Goal: Task Accomplishment & Management: Complete application form

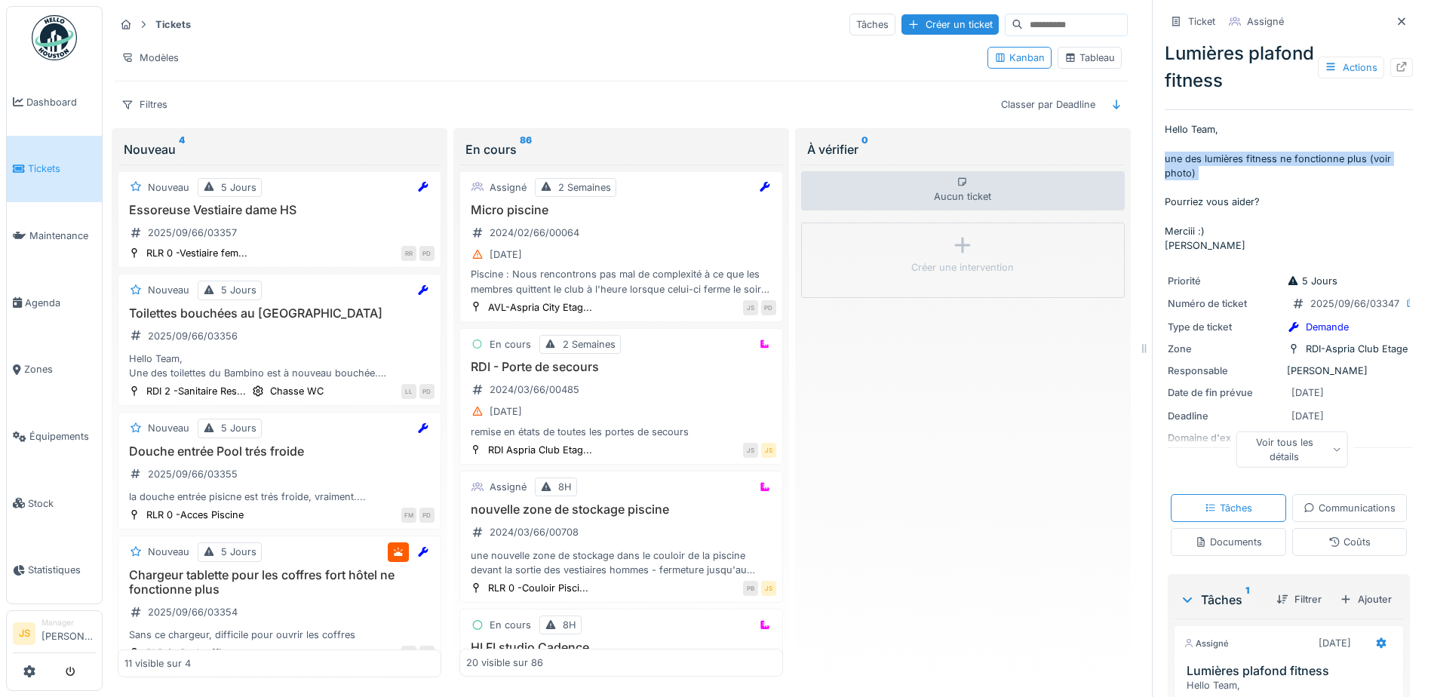
scroll to position [679, 0]
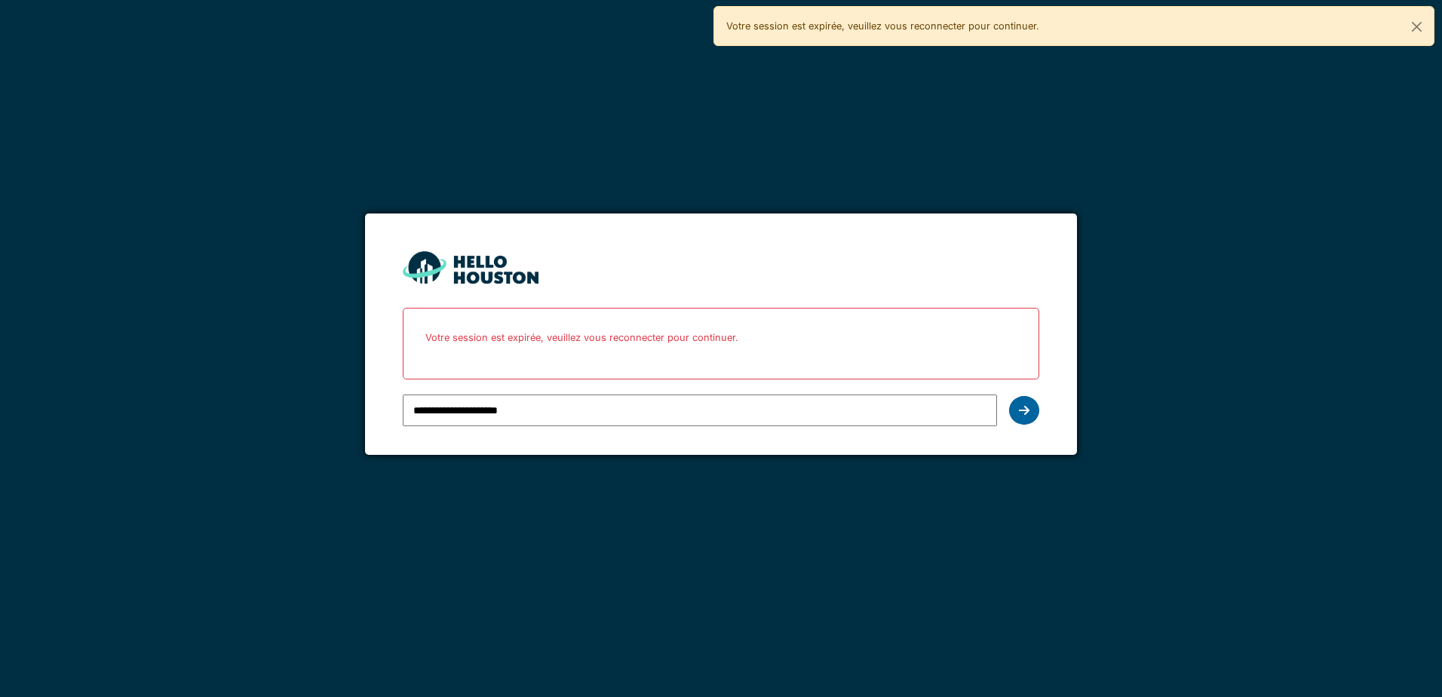
click at [1024, 413] on icon at bounding box center [1024, 410] width 11 height 12
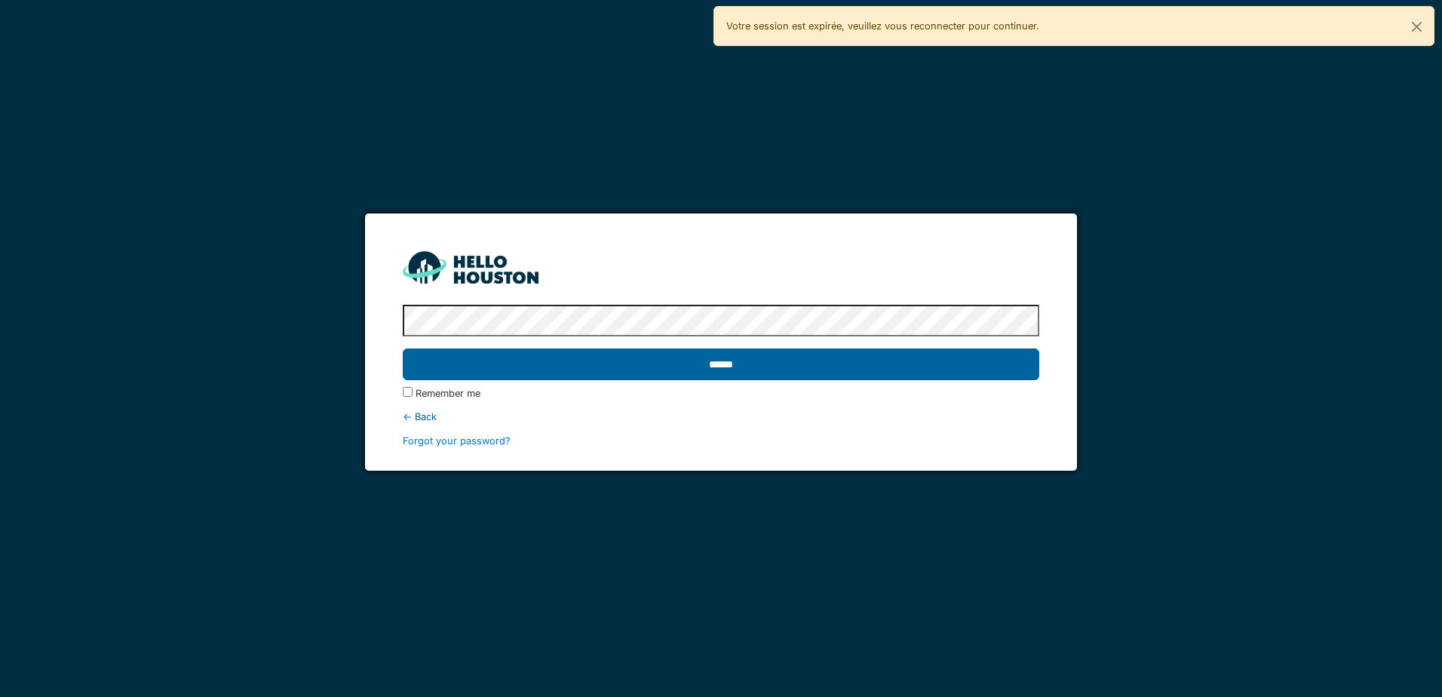
click at [685, 354] on input "******" at bounding box center [721, 364] width 636 height 32
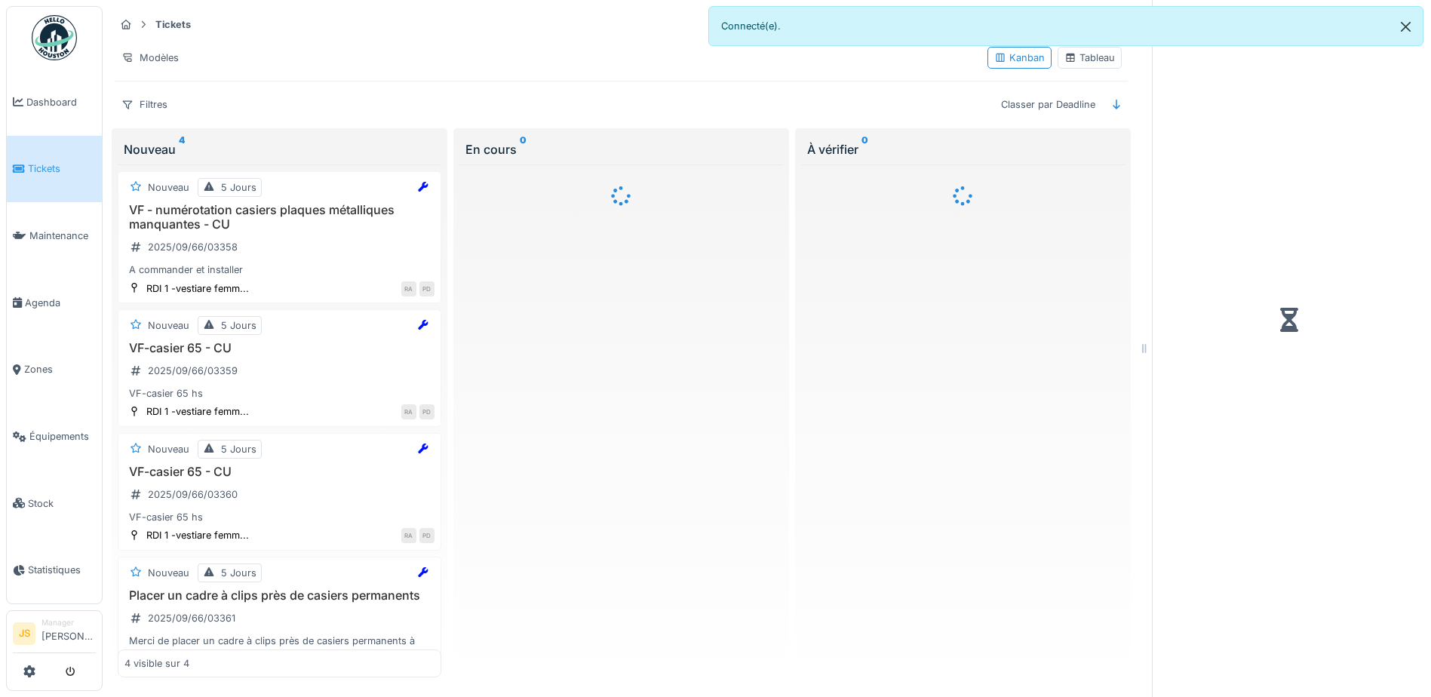
click at [1409, 26] on button "Close" at bounding box center [1406, 27] width 34 height 40
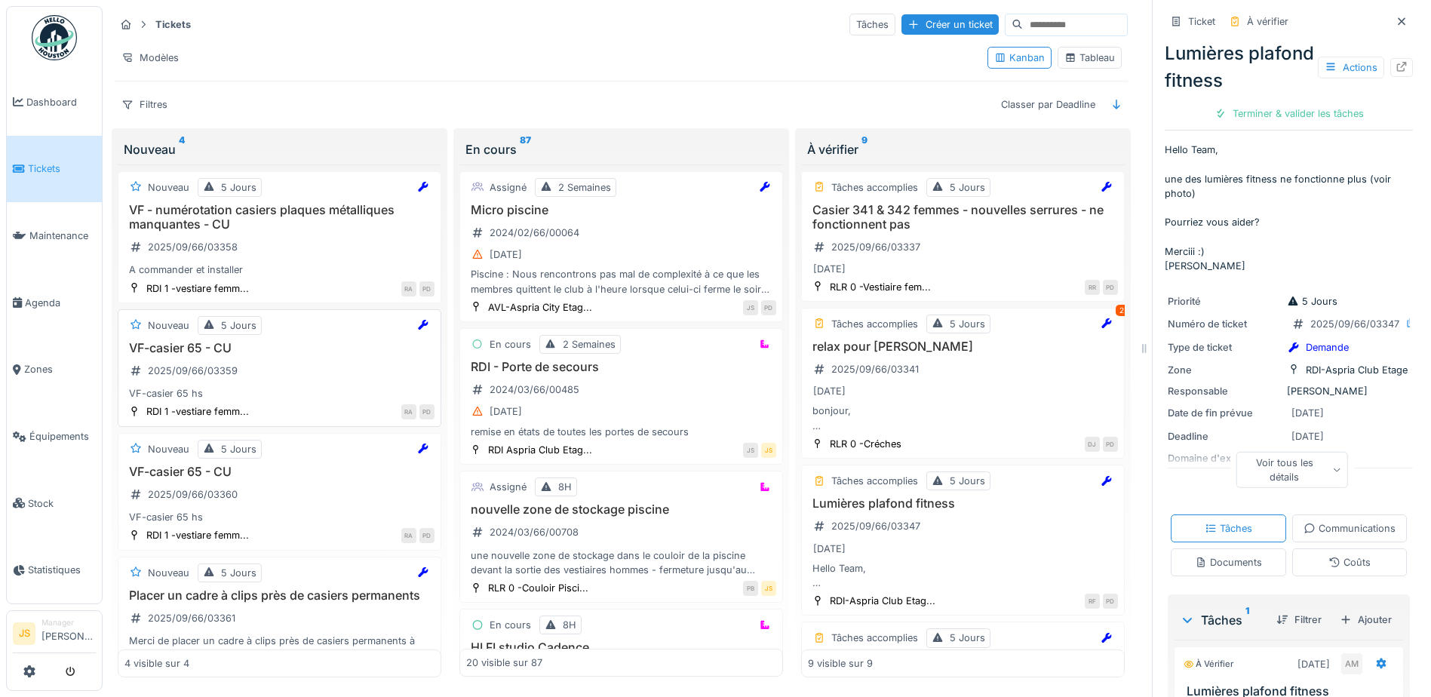
click at [172, 345] on h3 "VF-casier 65 - CU" at bounding box center [279, 348] width 310 height 14
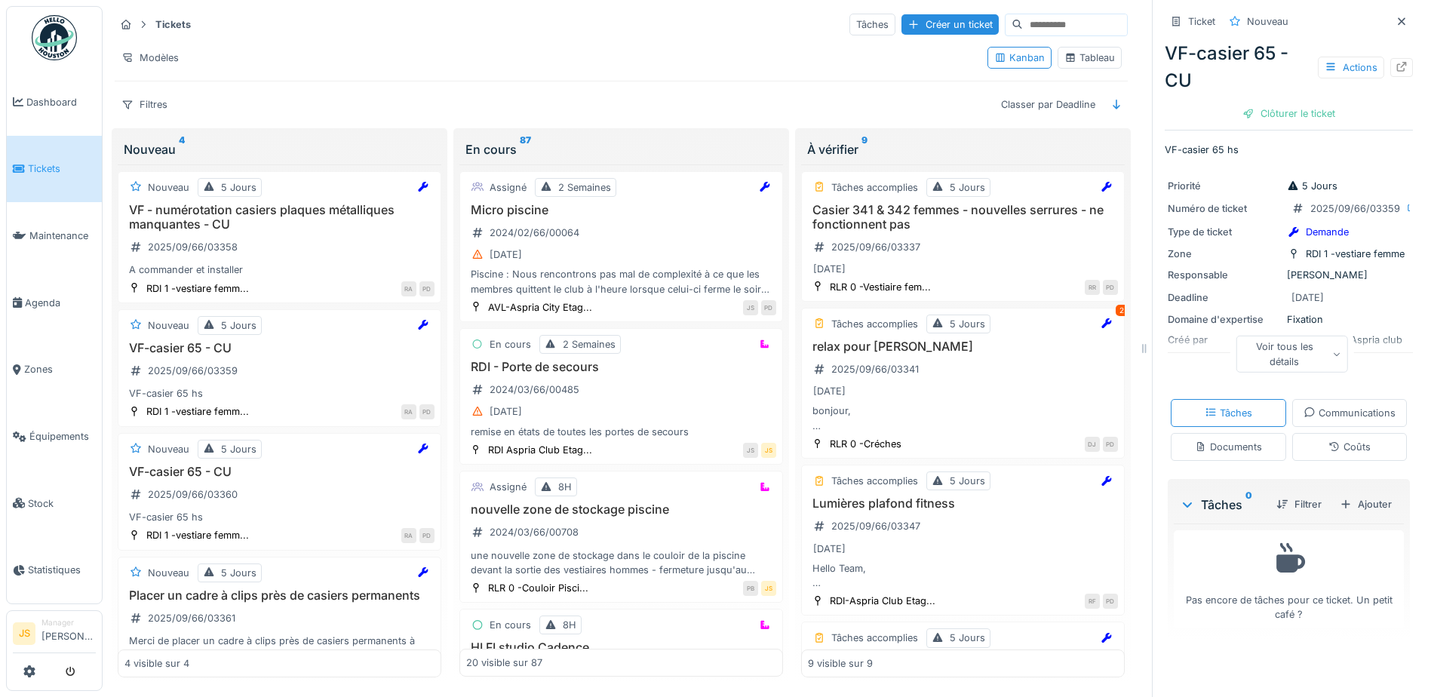
scroll to position [26, 0]
click at [1340, 514] on div "Ajouter" at bounding box center [1366, 504] width 64 height 20
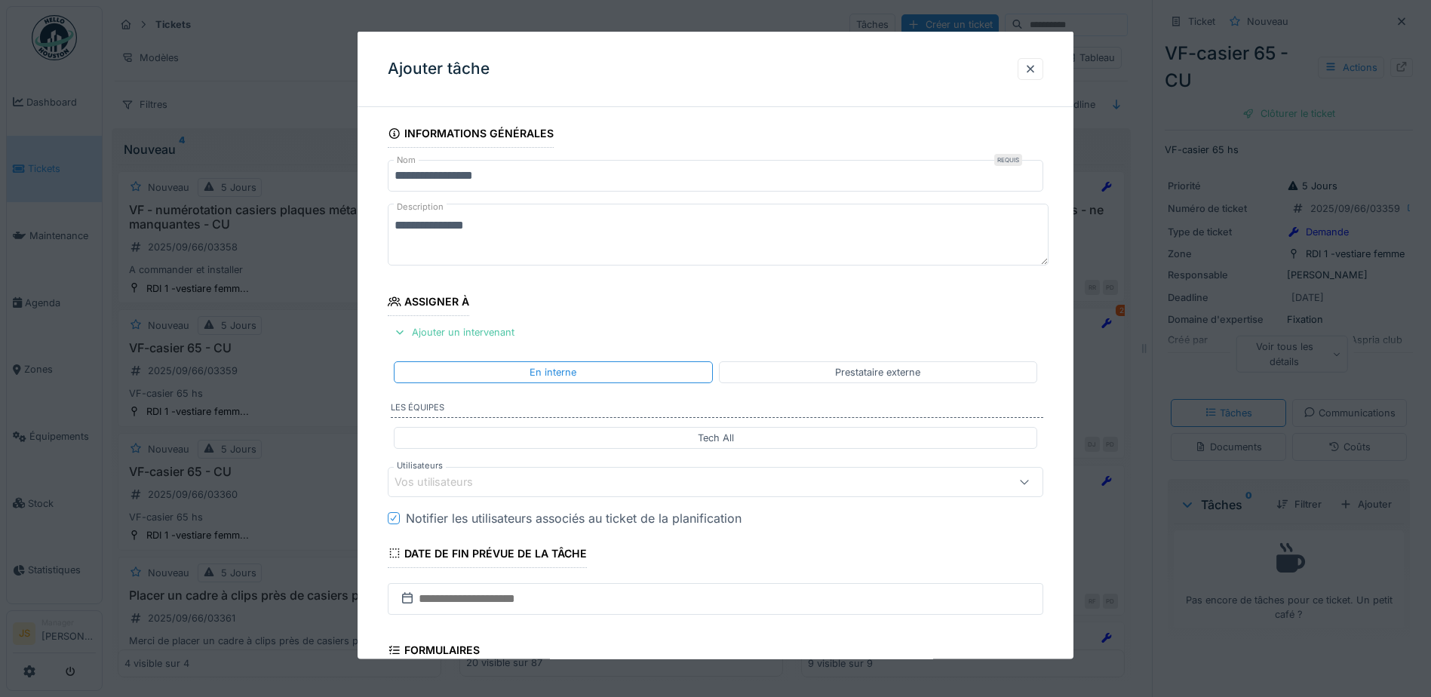
click at [459, 477] on div "Vos utilisateurs" at bounding box center [444, 482] width 100 height 17
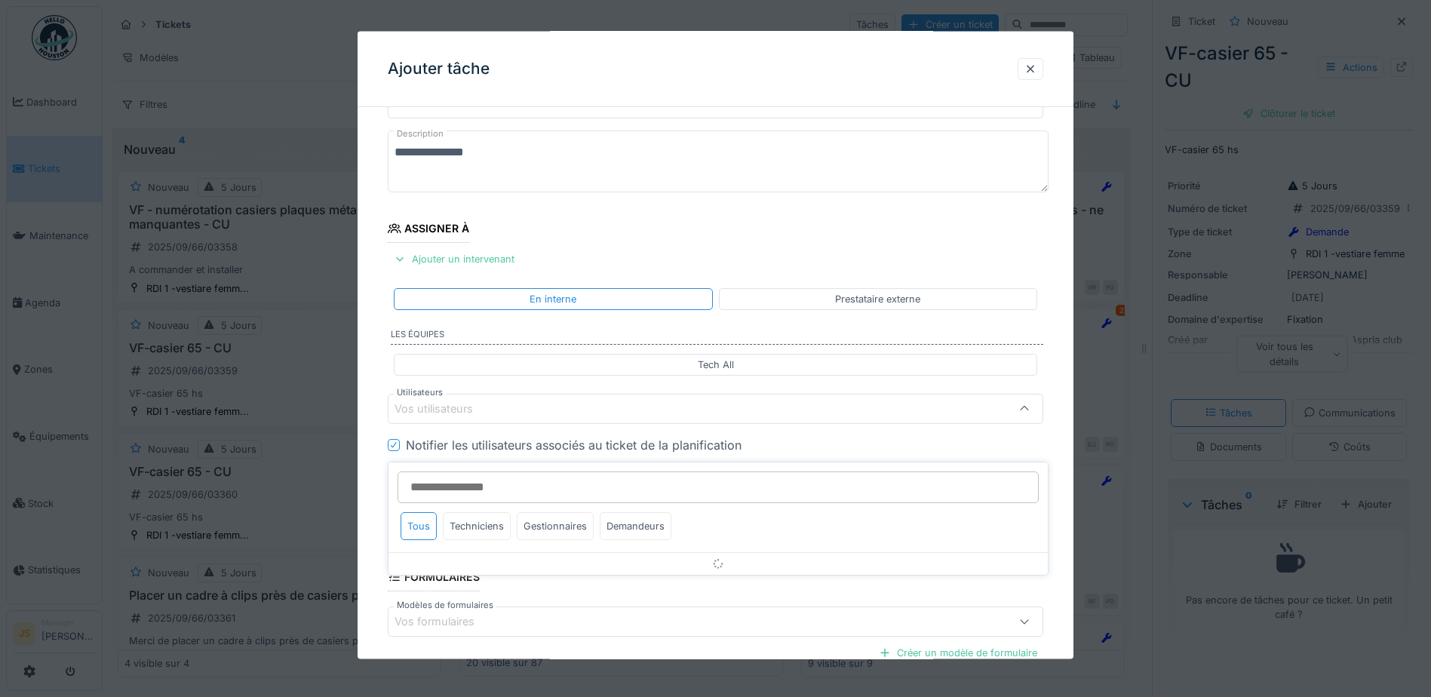
scroll to position [137, 0]
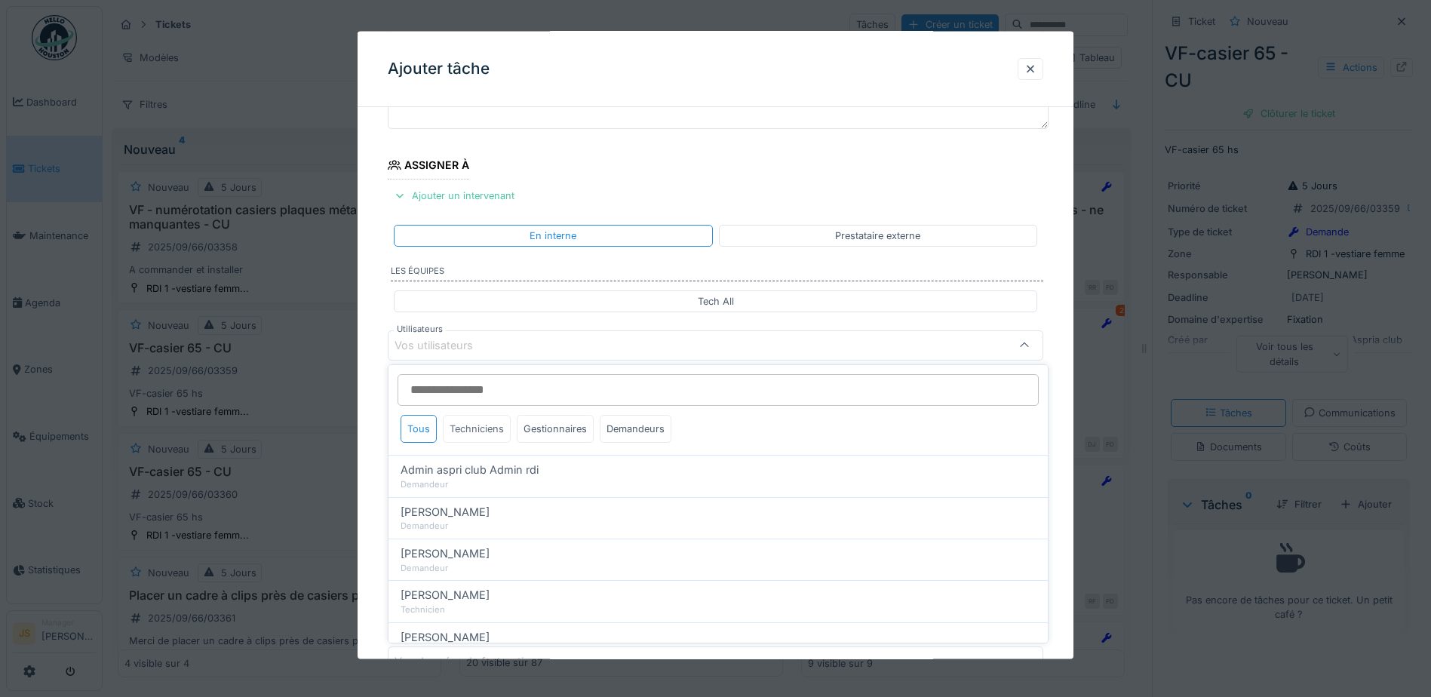
click at [483, 424] on div "Techniciens" at bounding box center [477, 429] width 68 height 28
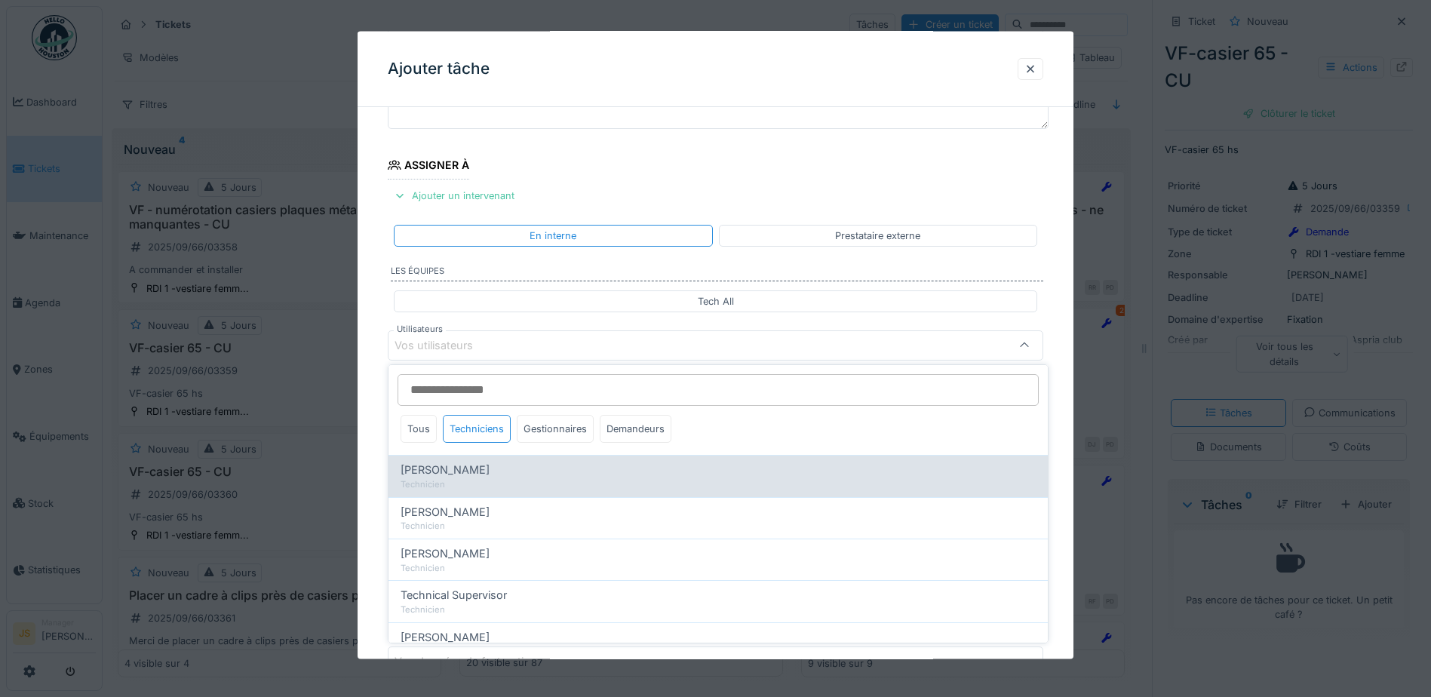
click at [477, 470] on span "Alexandre Michailidis" at bounding box center [445, 470] width 89 height 17
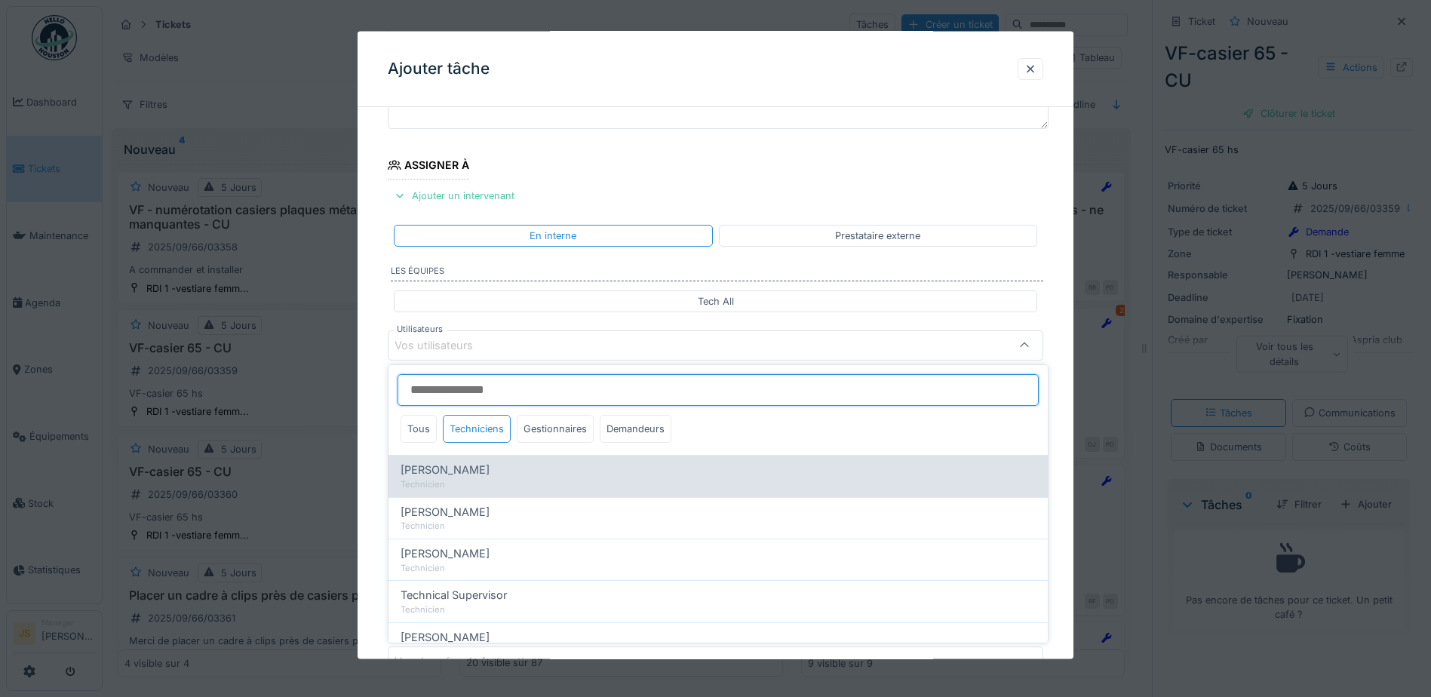
type input "*****"
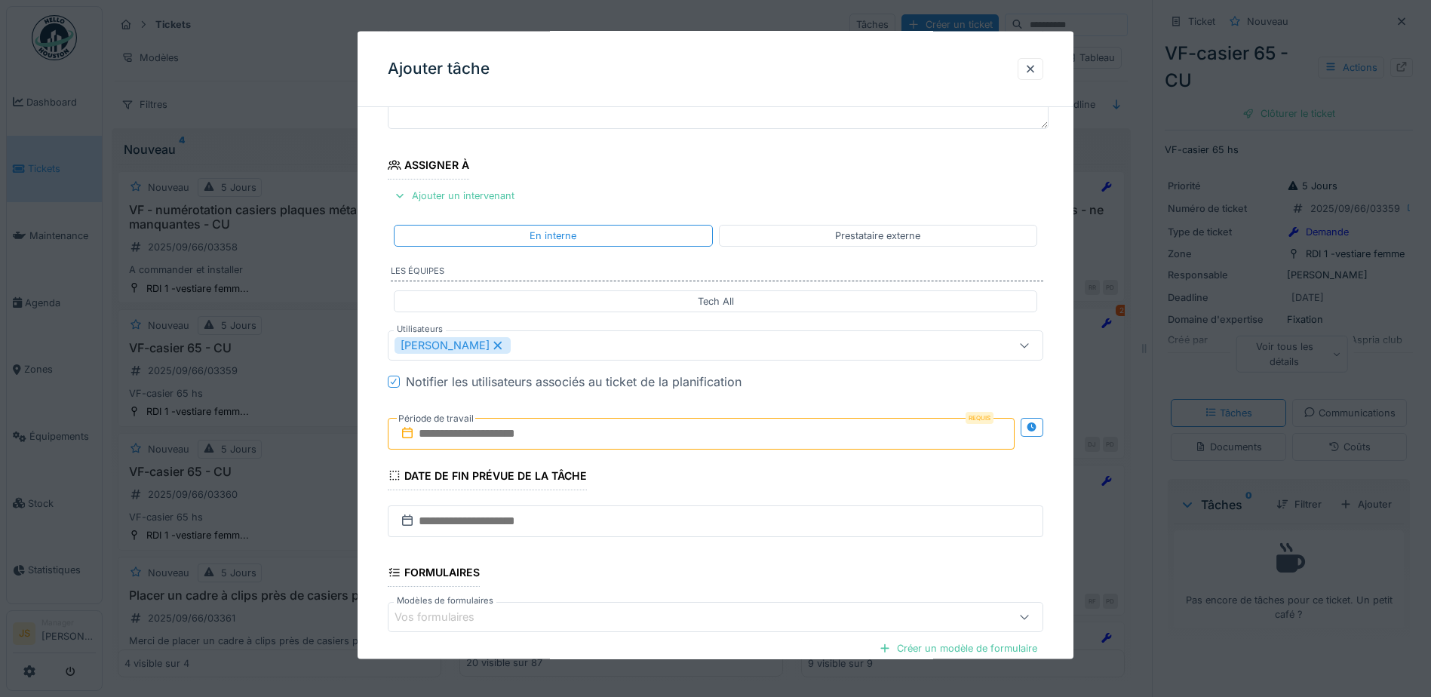
click at [374, 406] on div "**********" at bounding box center [716, 402] width 716 height 839
click at [461, 425] on label "Période de travail" at bounding box center [436, 418] width 78 height 17
click at [536, 434] on input "text" at bounding box center [701, 433] width 627 height 32
click at [636, 556] on div "8" at bounding box center [630, 557] width 20 height 20
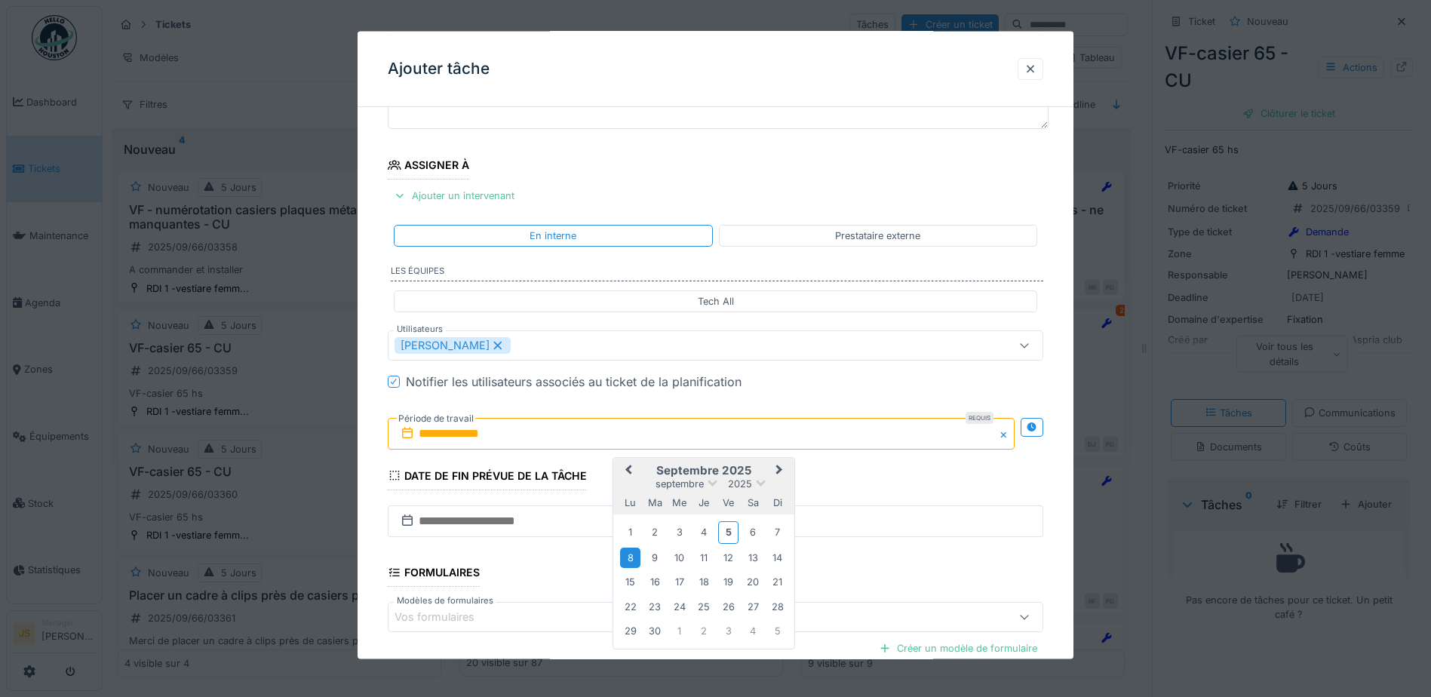
click at [636, 560] on div "8" at bounding box center [630, 557] width 20 height 20
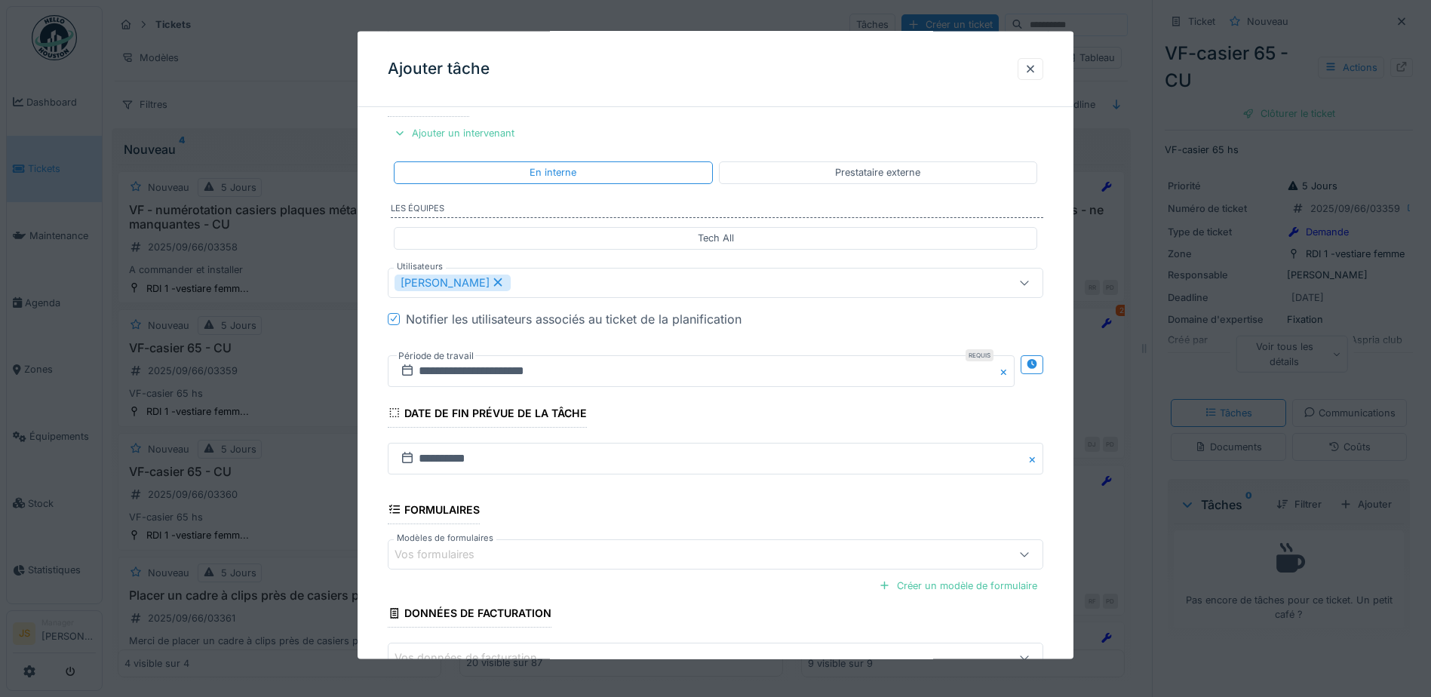
scroll to position [299, 0]
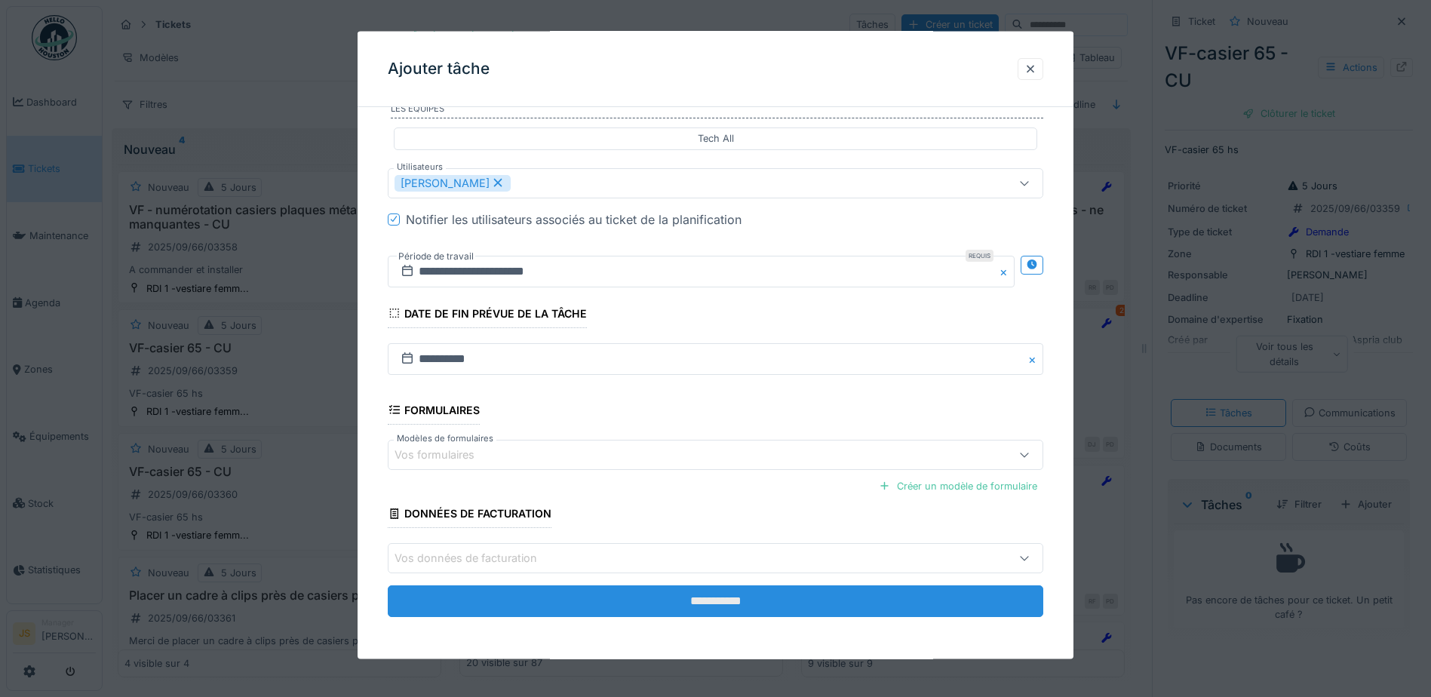
click at [649, 606] on input "**********" at bounding box center [715, 601] width 655 height 32
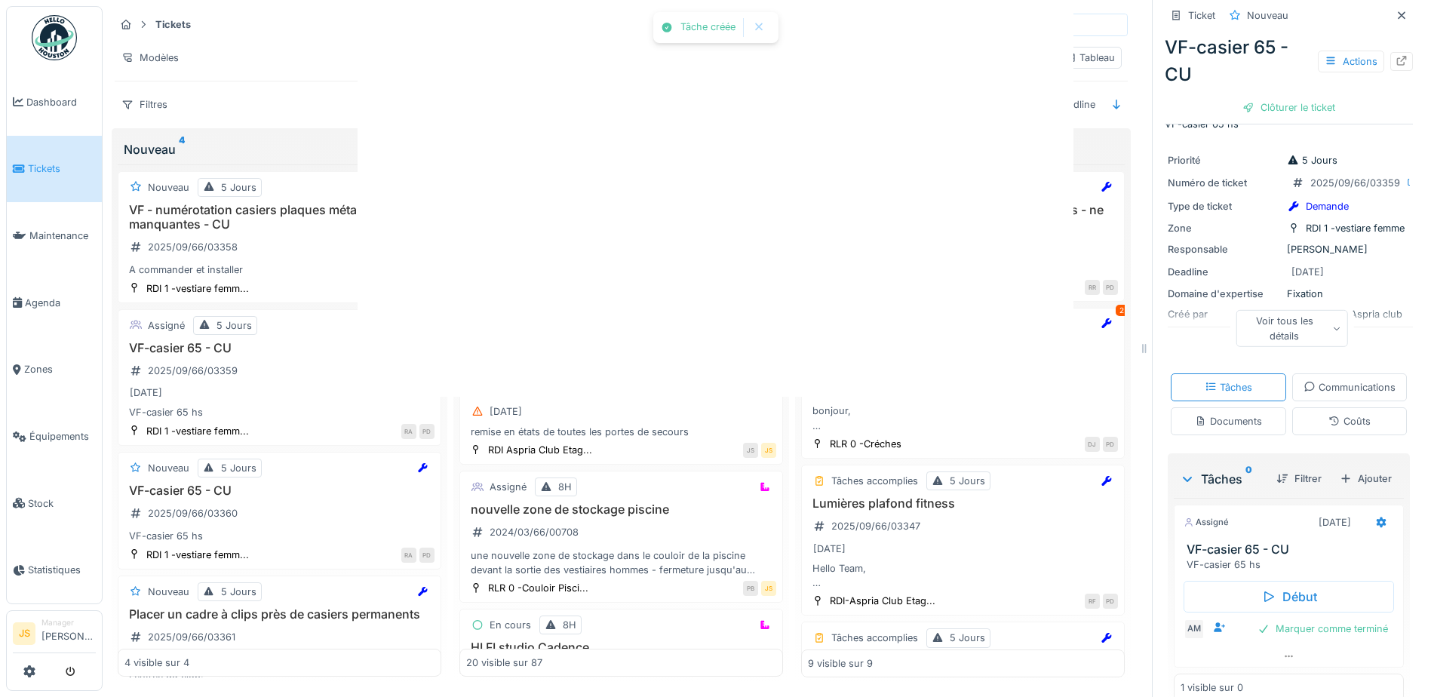
scroll to position [5, 0]
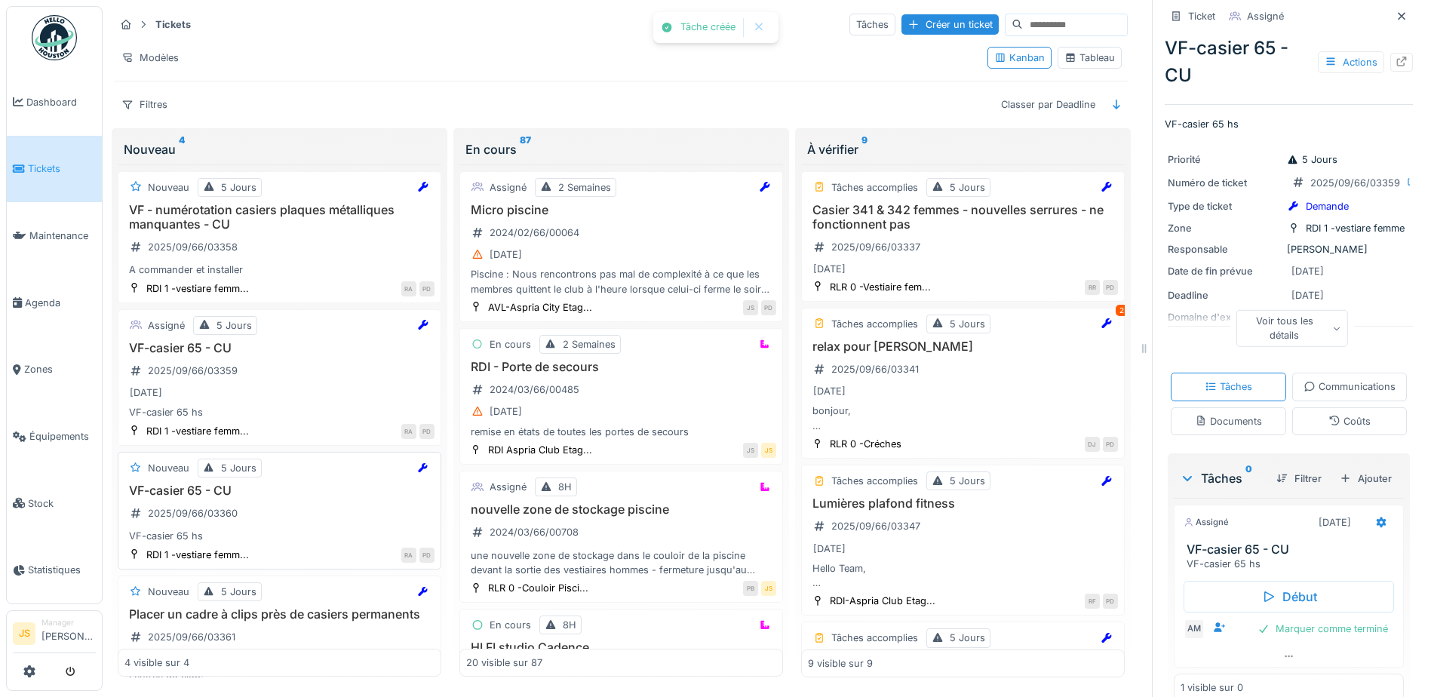
click at [204, 492] on h3 "VF-casier 65 - CU" at bounding box center [279, 490] width 310 height 14
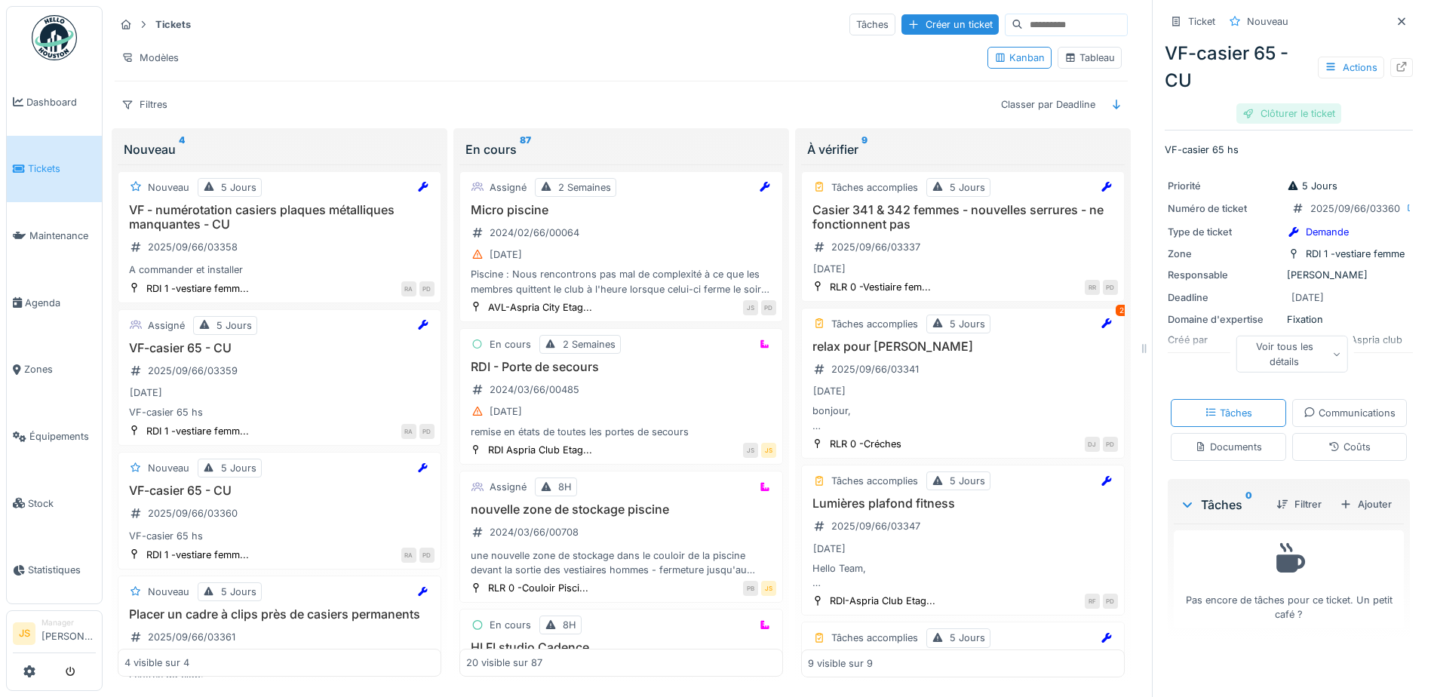
click at [1298, 116] on div "Clôturer le ticket" at bounding box center [1288, 113] width 105 height 20
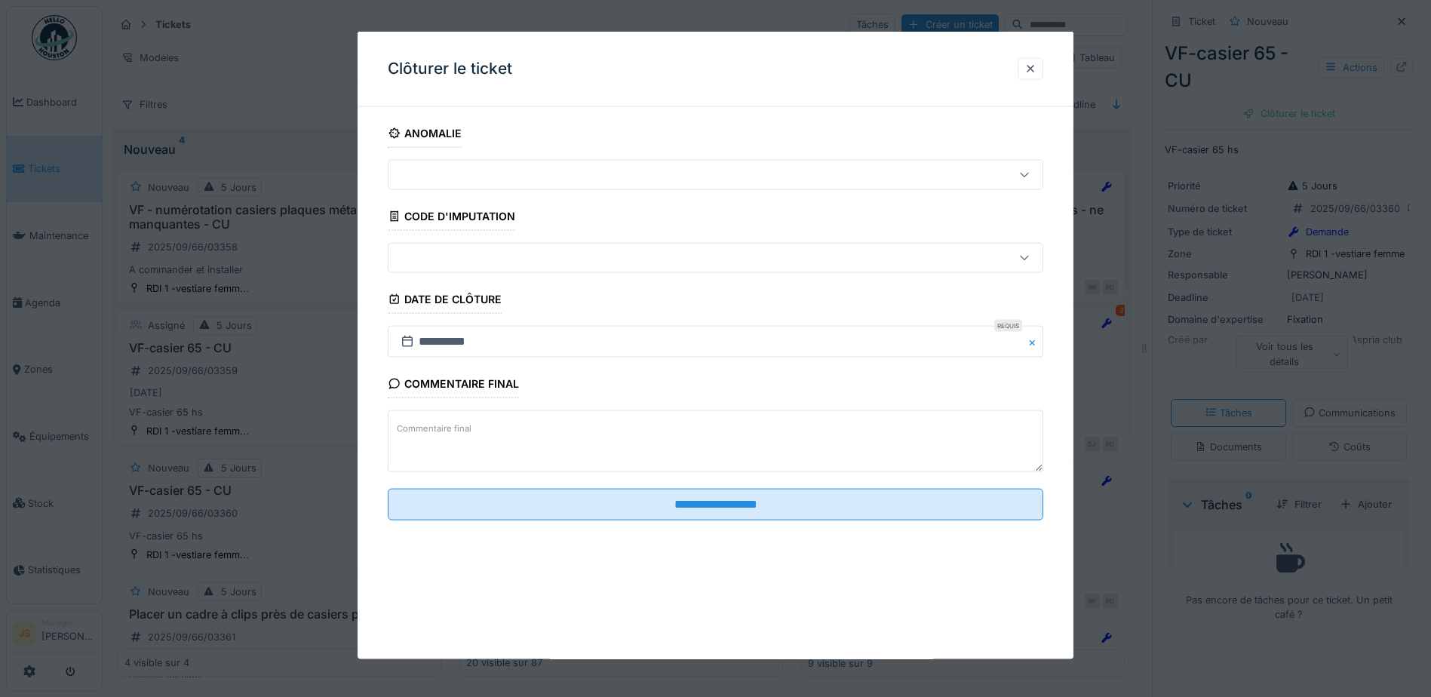
click at [597, 419] on textarea "Commentaire final" at bounding box center [715, 441] width 655 height 62
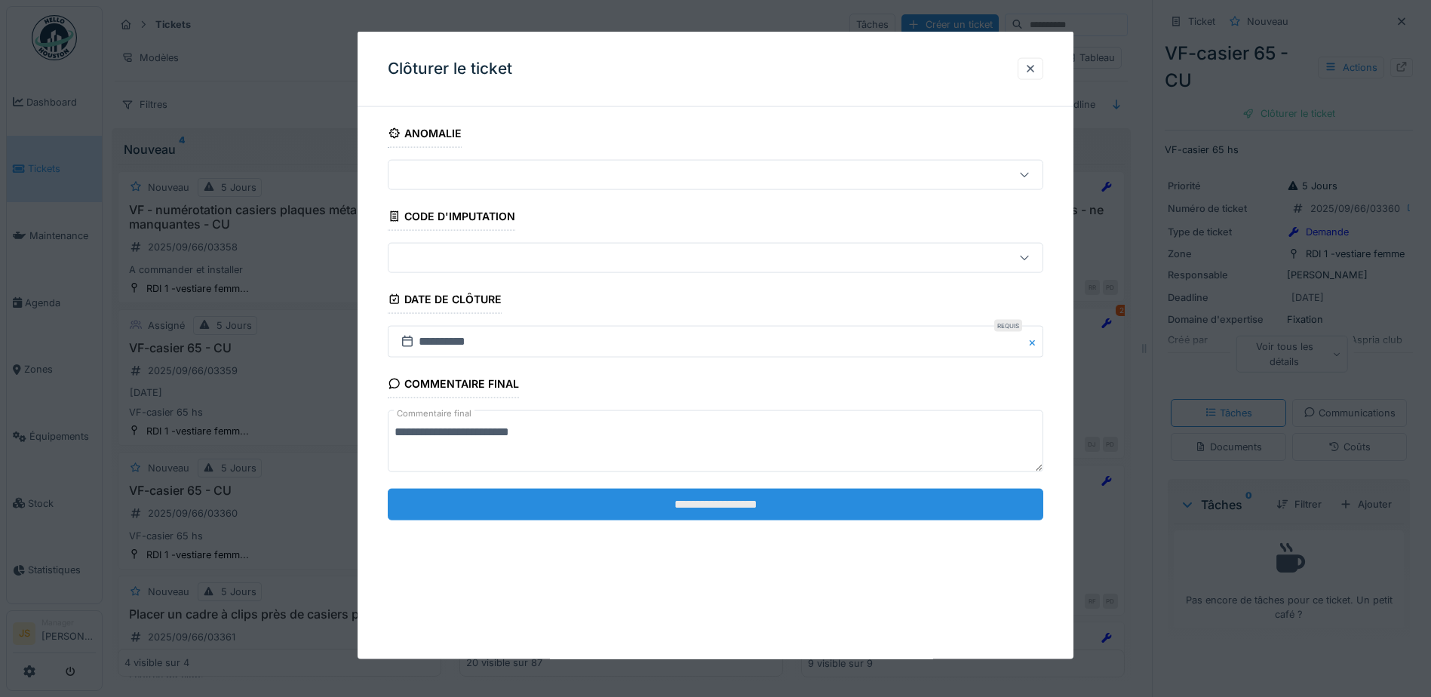
type textarea "**********"
click at [652, 505] on input "**********" at bounding box center [715, 504] width 655 height 32
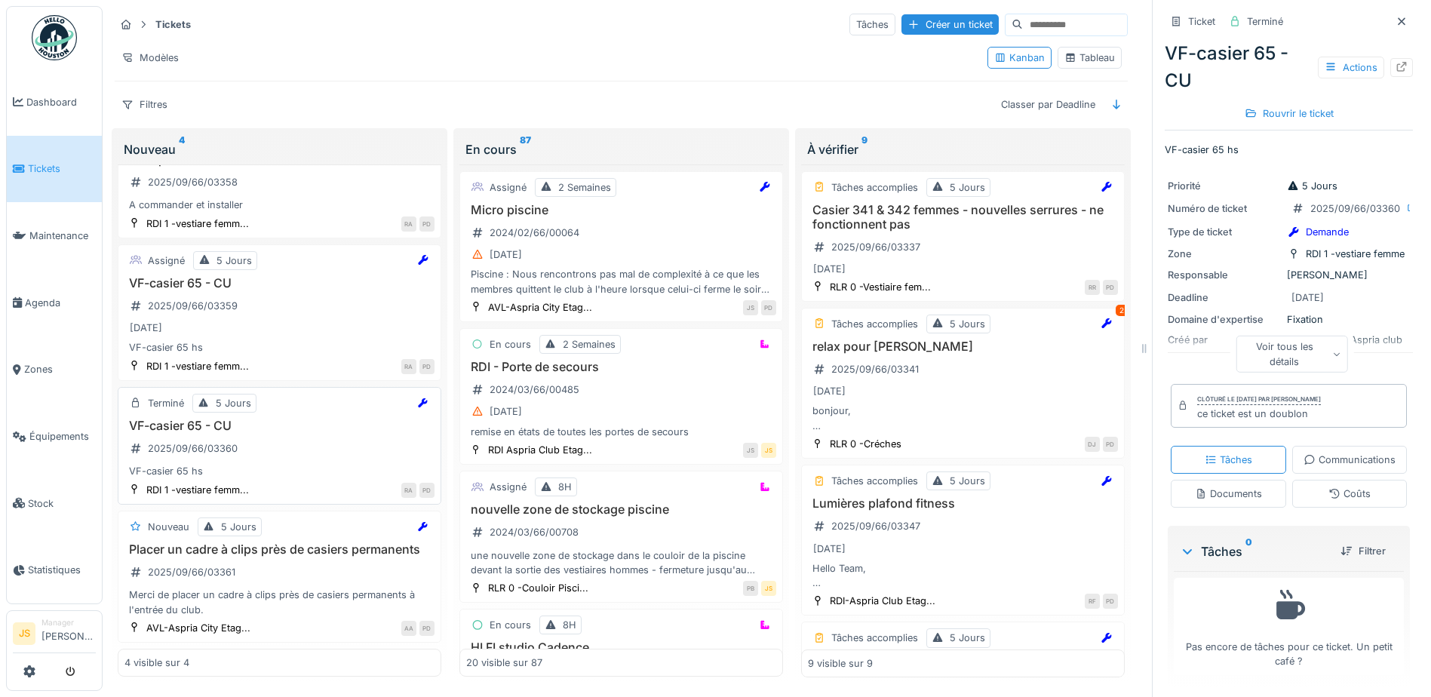
scroll to position [78, 0]
click at [279, 542] on h3 "Placer un cadre à clips près de casiers permanents" at bounding box center [279, 549] width 310 height 14
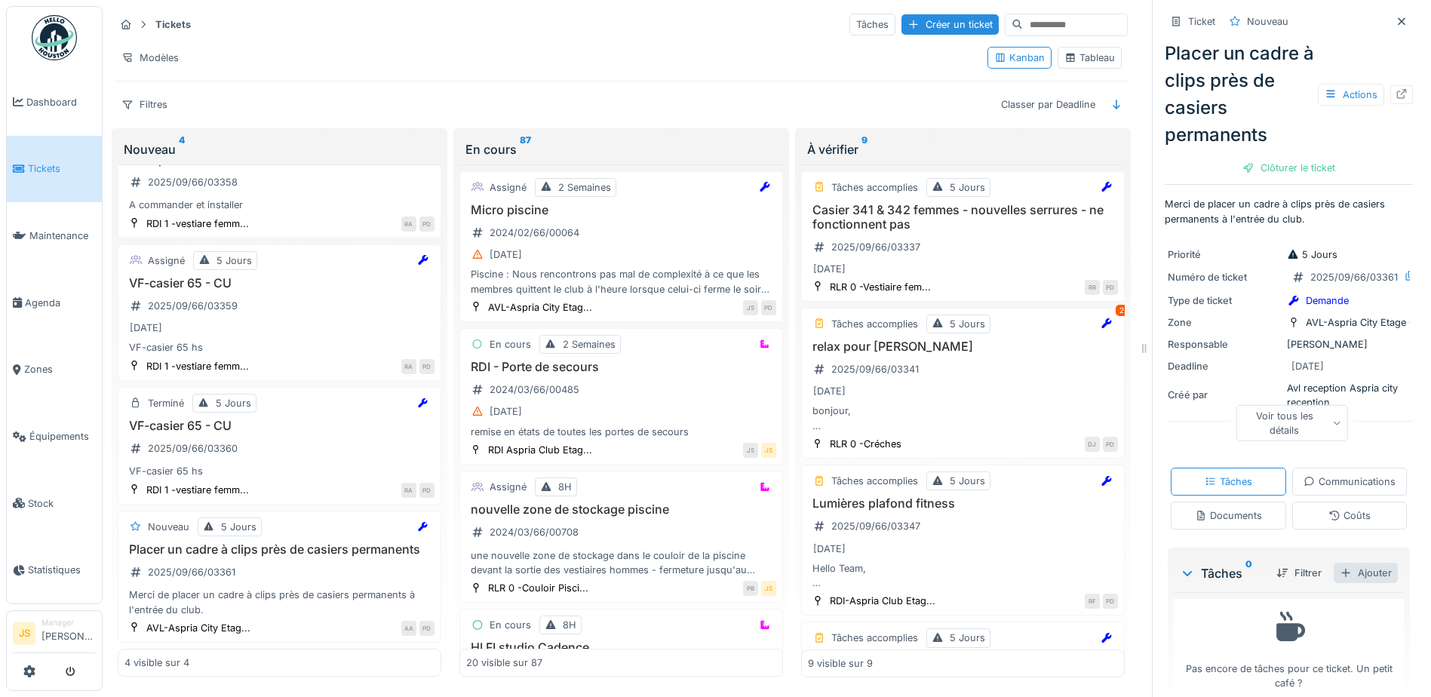
click at [1352, 583] on div "Ajouter" at bounding box center [1366, 573] width 64 height 20
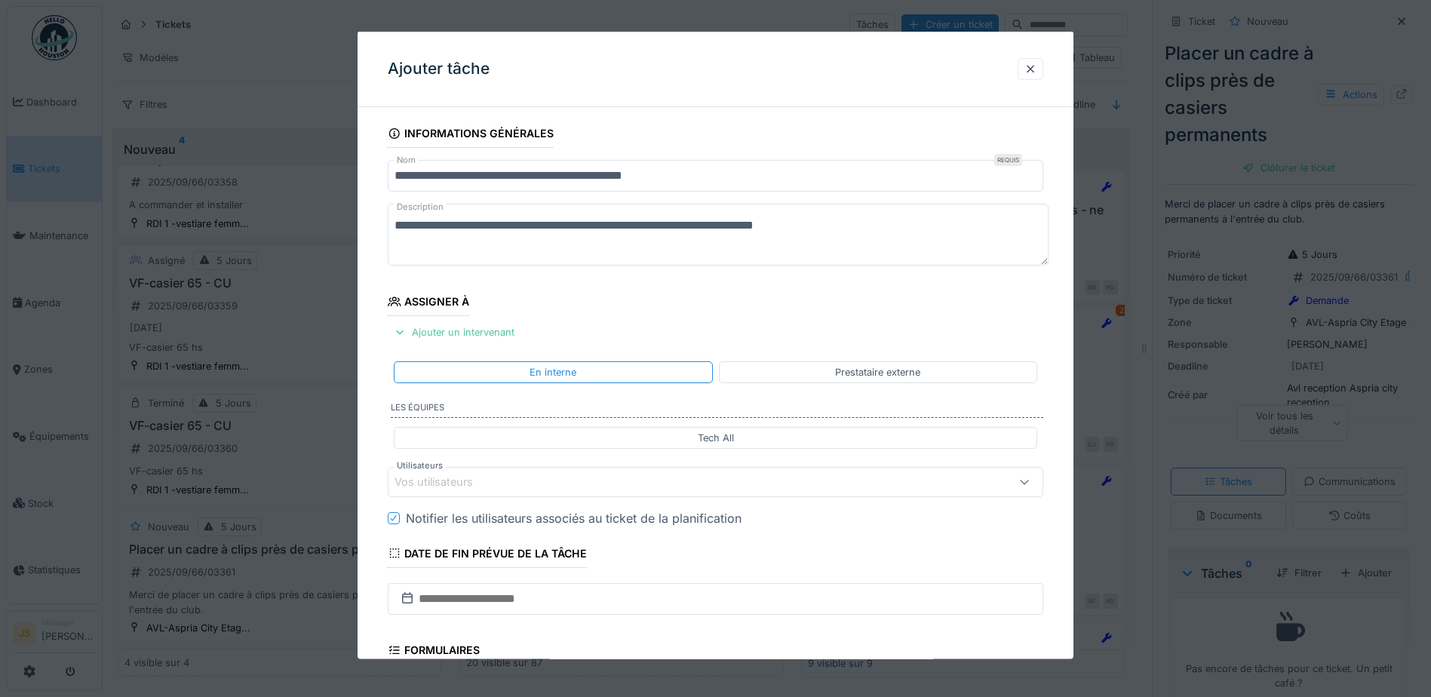
click at [468, 474] on div "Vos utilisateurs" at bounding box center [444, 482] width 100 height 17
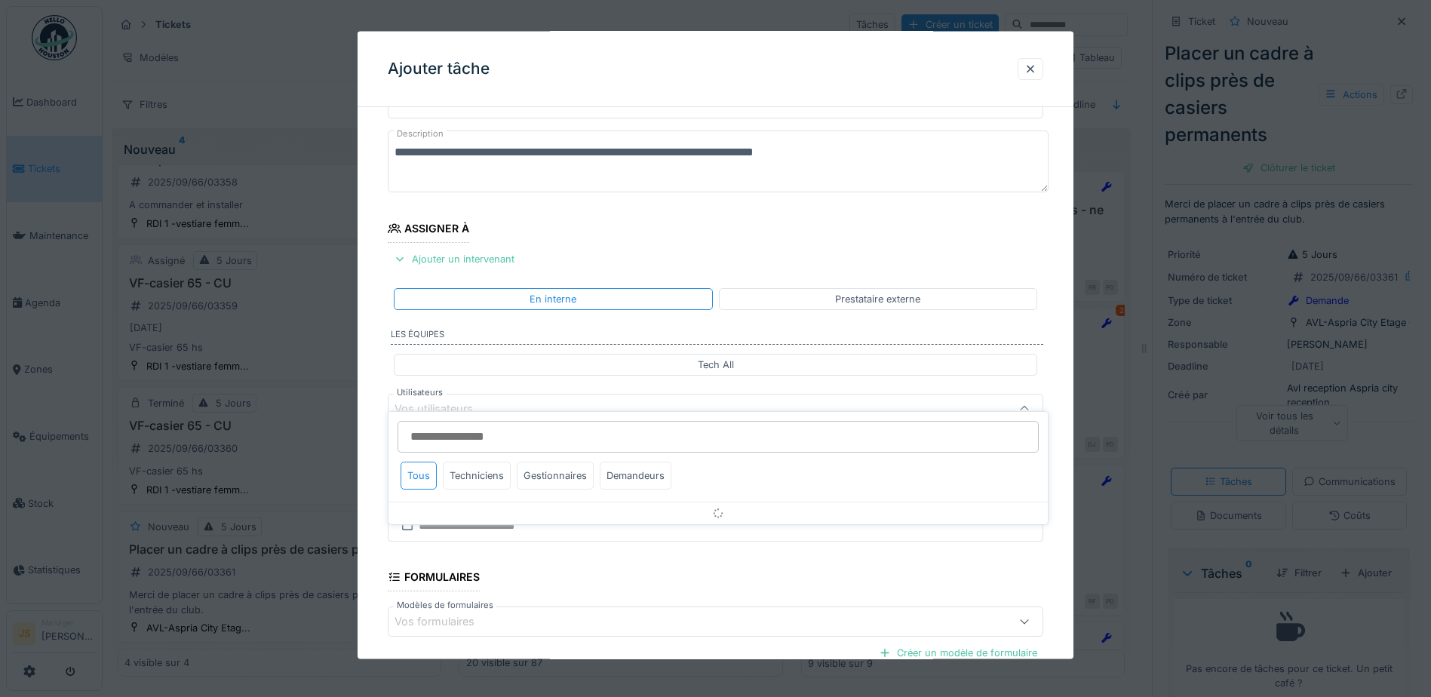
scroll to position [137, 0]
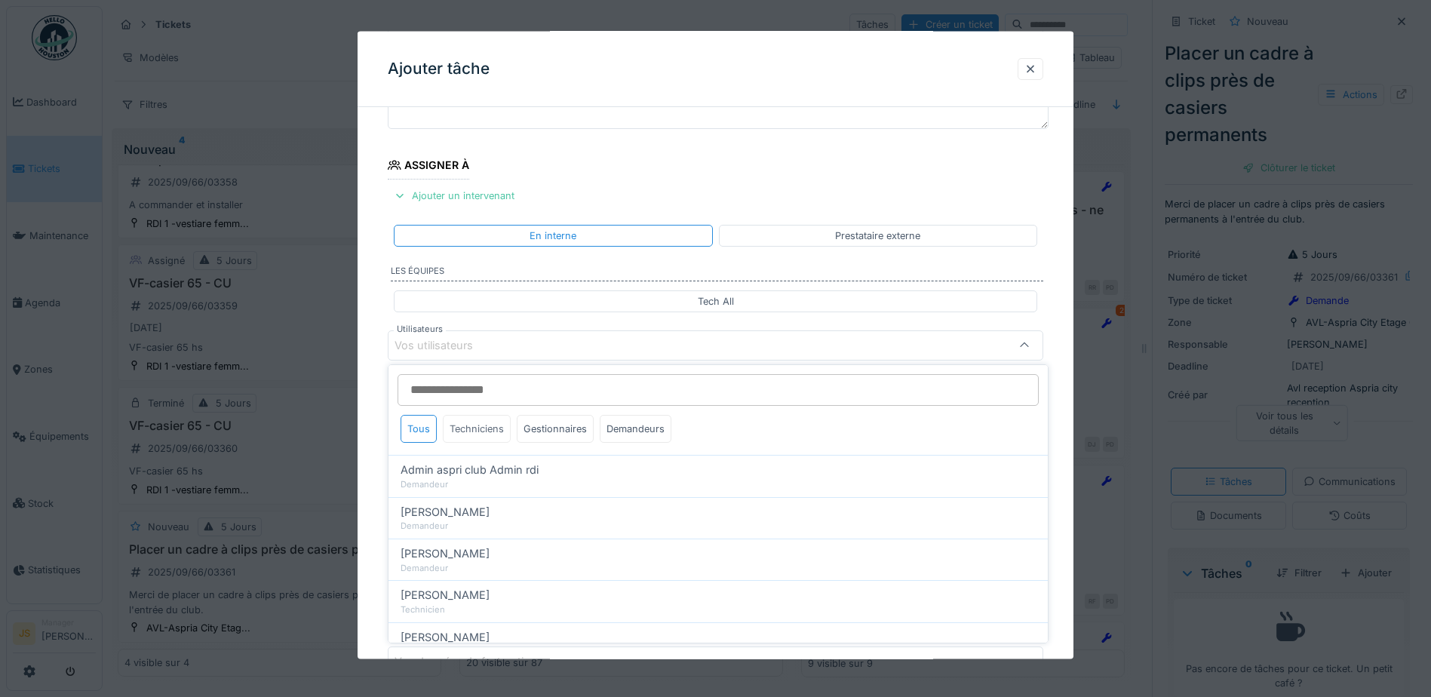
click at [477, 428] on div "Techniciens" at bounding box center [477, 429] width 68 height 28
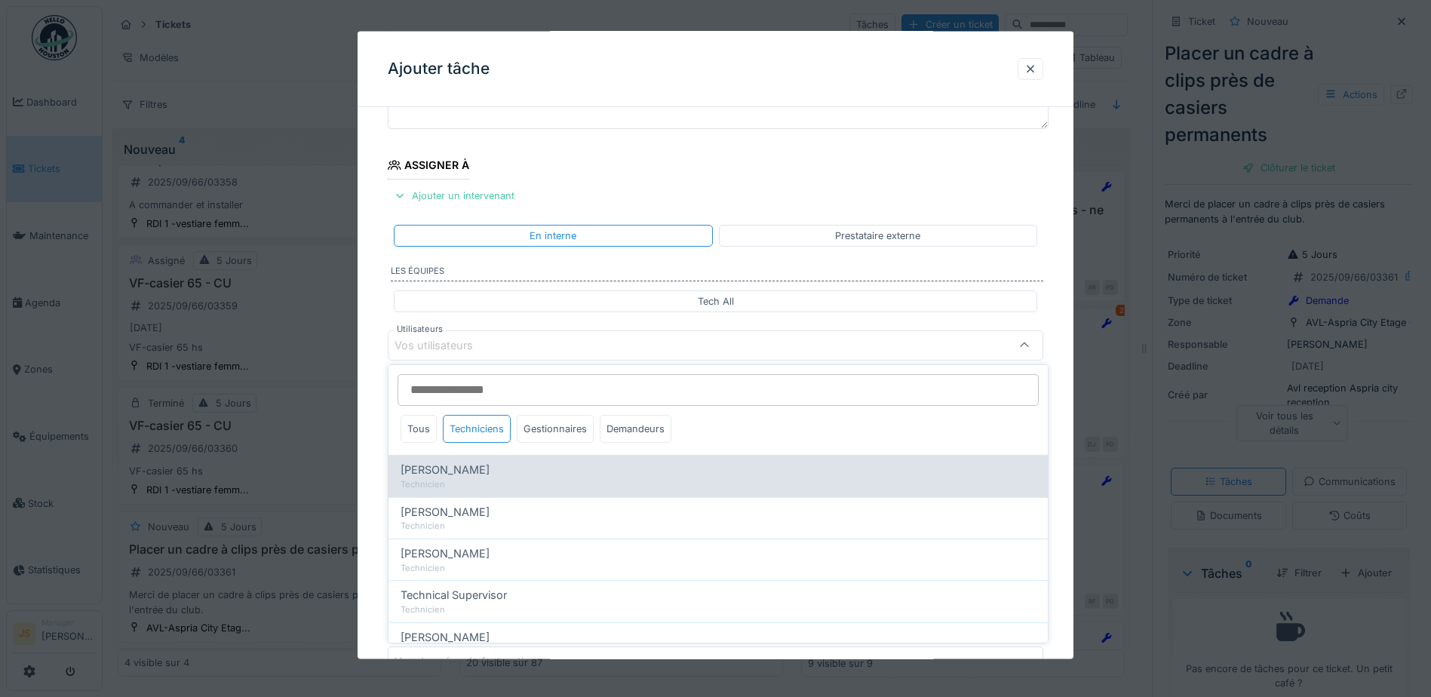
click at [481, 482] on div "Technicien" at bounding box center [718, 484] width 635 height 13
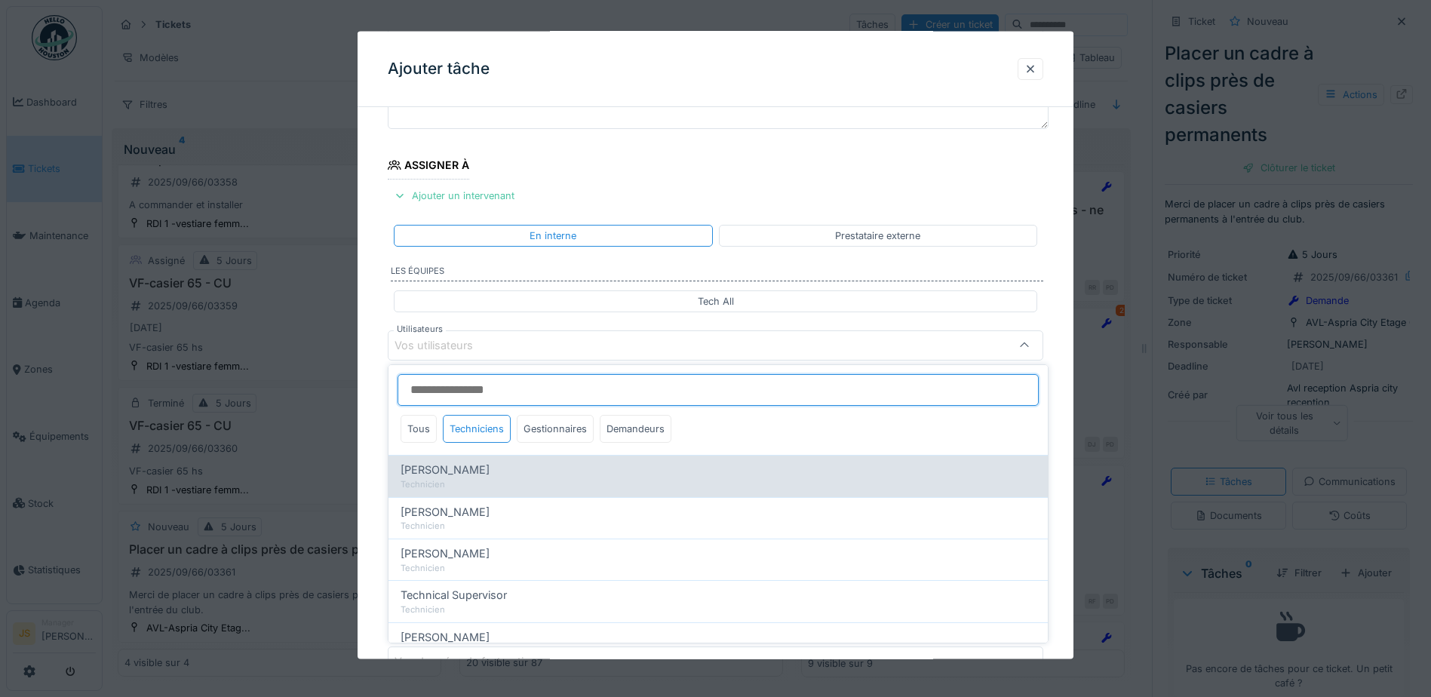
type input "*****"
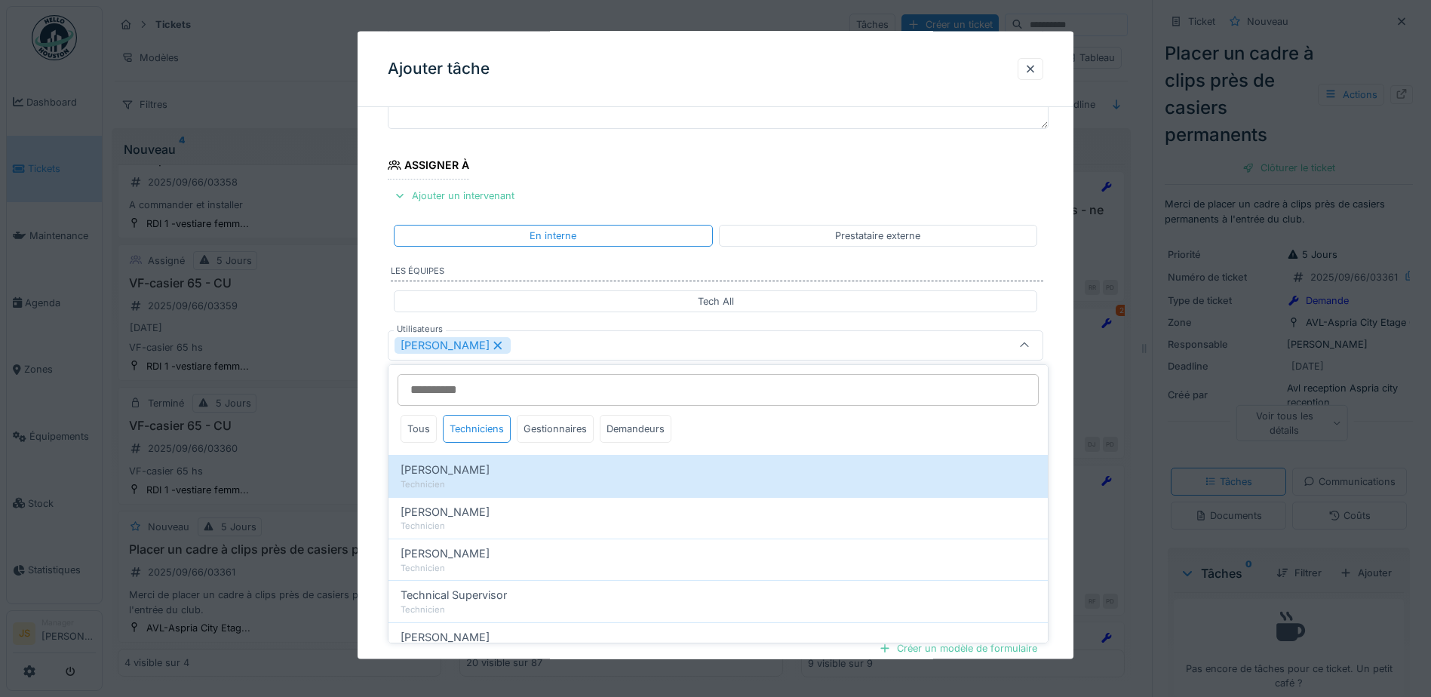
click at [374, 456] on div "**********" at bounding box center [716, 402] width 716 height 839
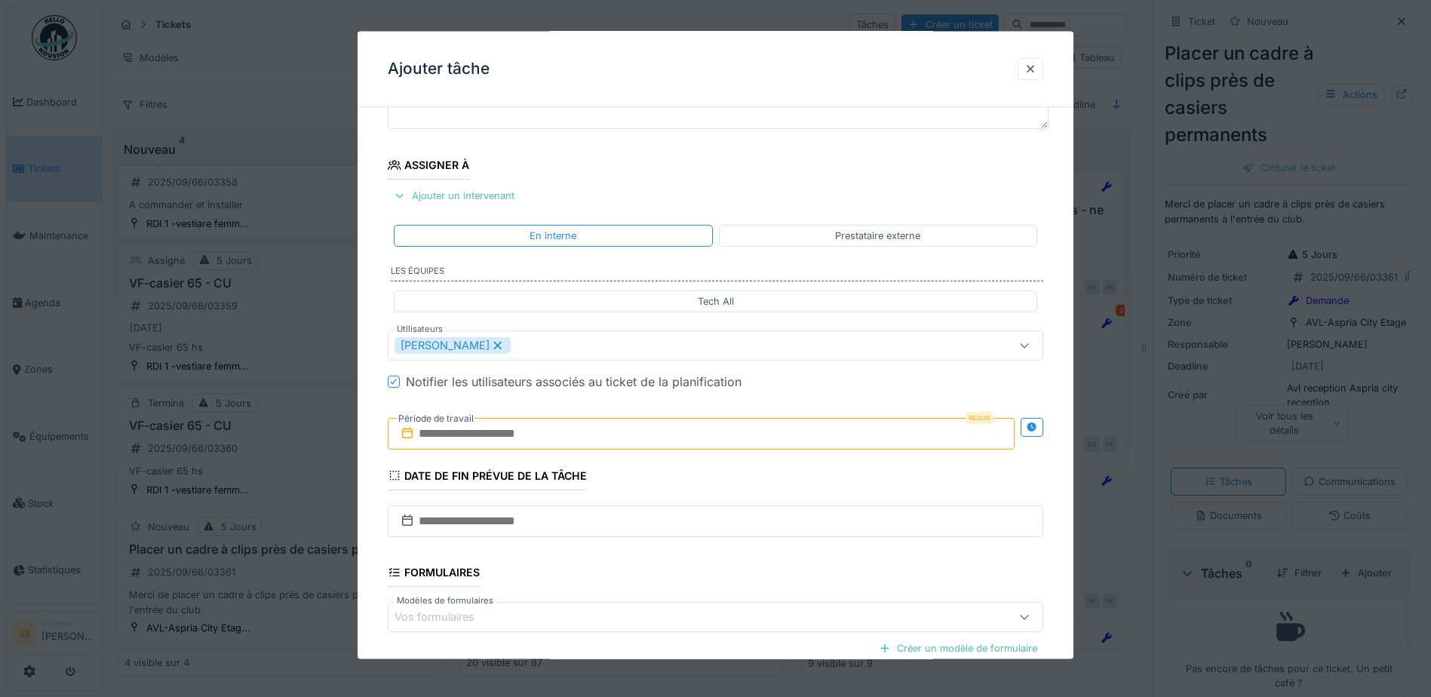
click at [465, 434] on input "text" at bounding box center [701, 433] width 627 height 32
click at [732, 534] on div "5" at bounding box center [728, 532] width 20 height 22
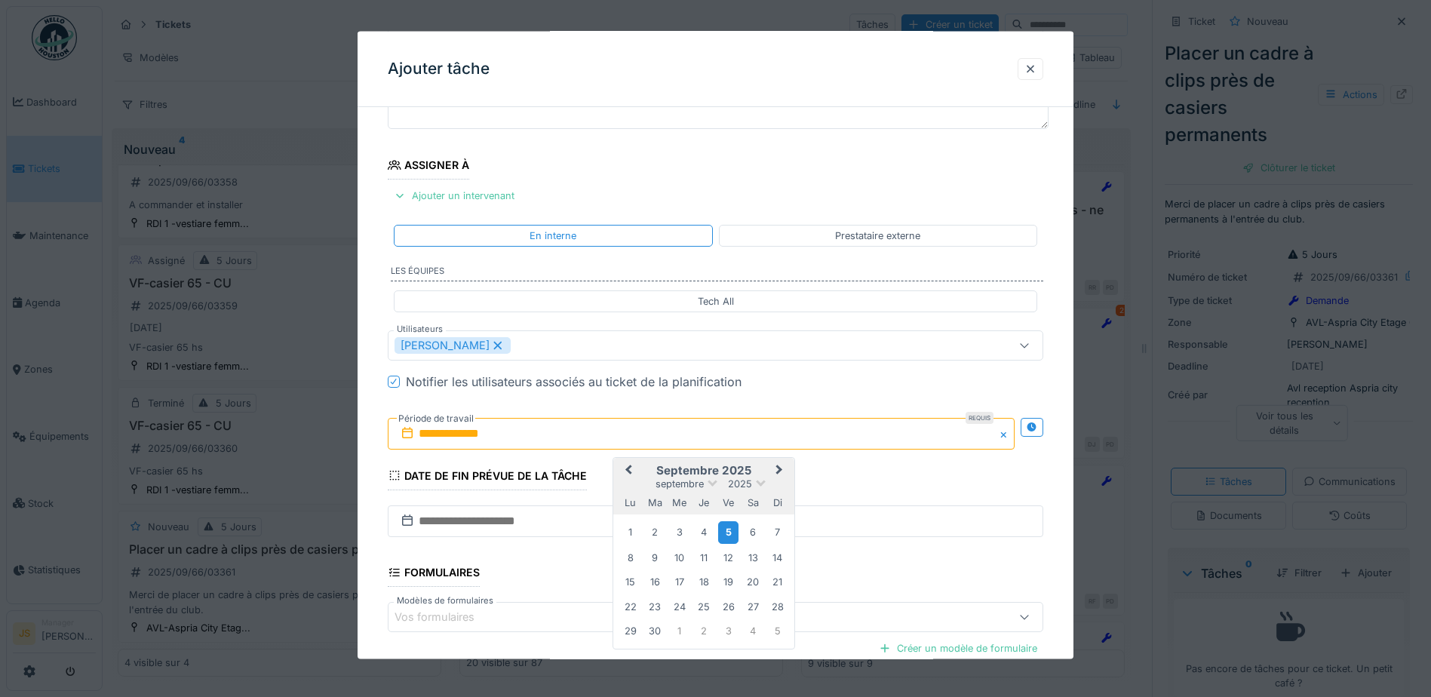
click at [732, 534] on div "5" at bounding box center [728, 532] width 20 height 22
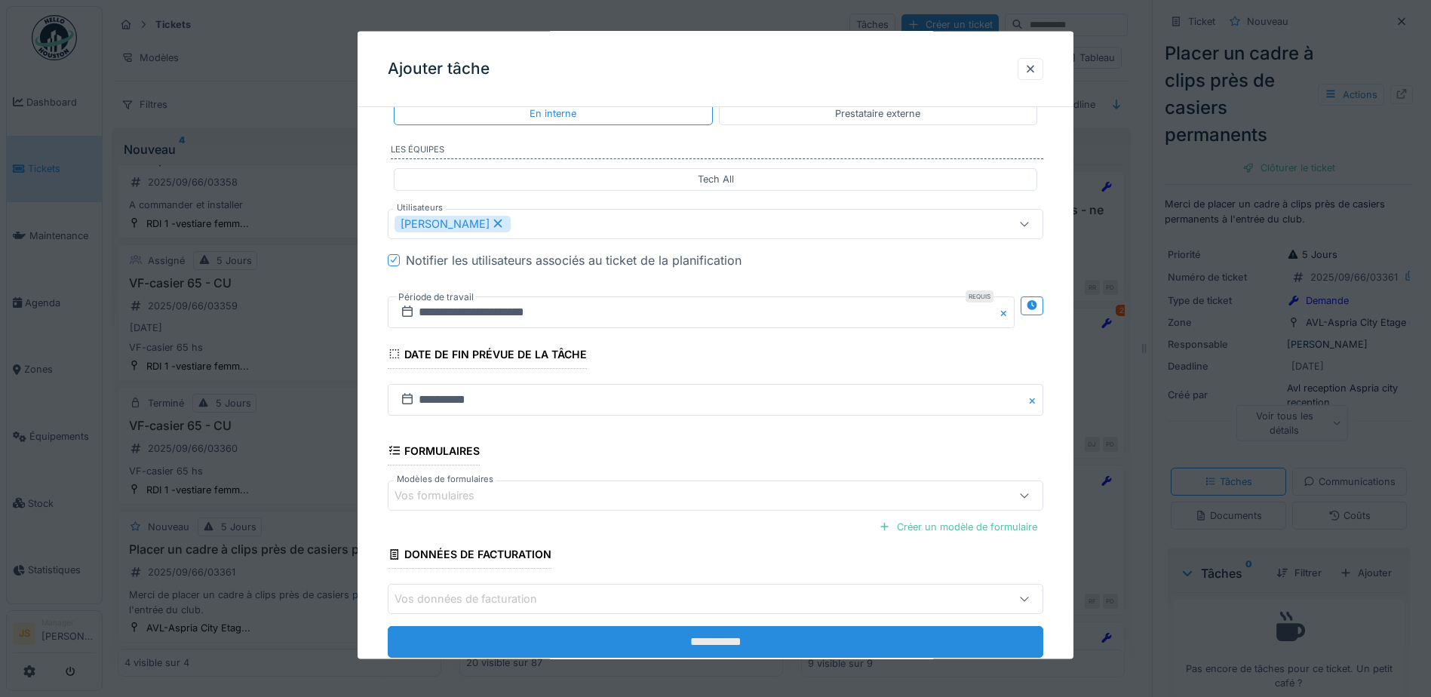
scroll to position [299, 0]
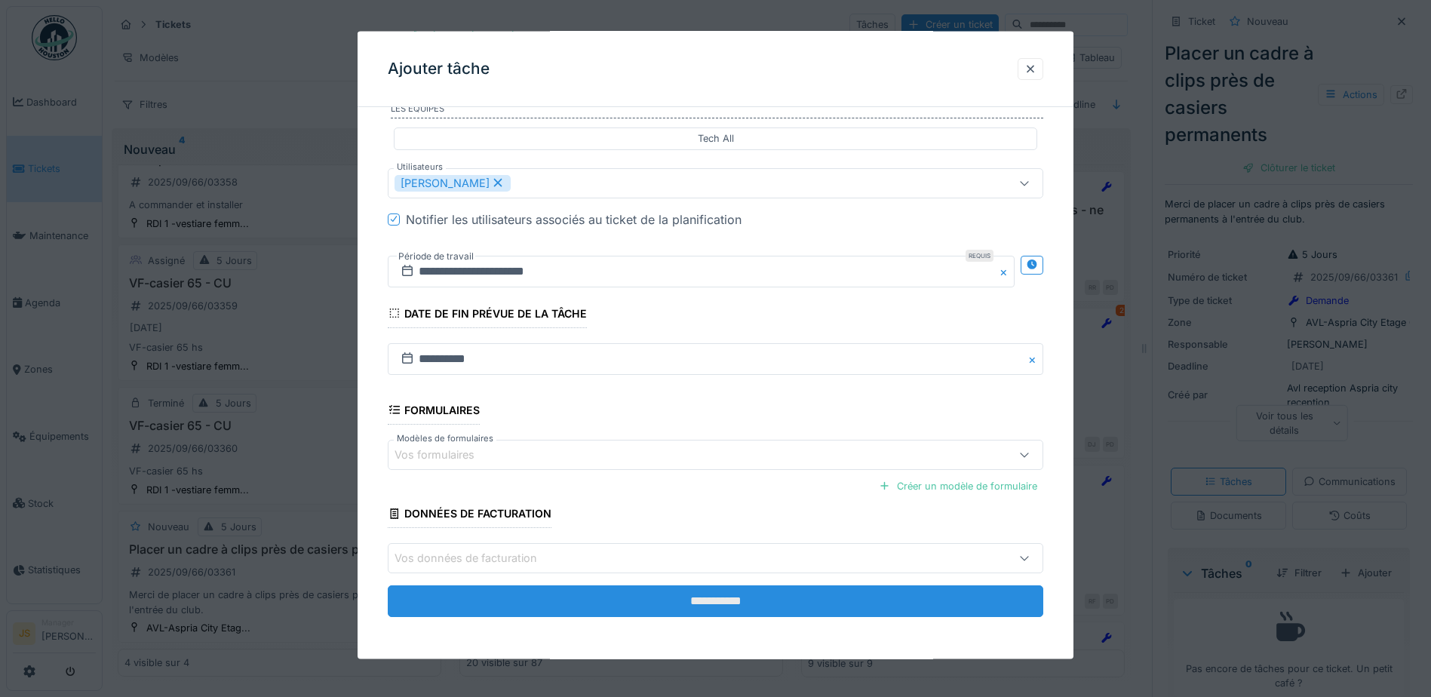
click at [718, 599] on input "**********" at bounding box center [715, 601] width 655 height 32
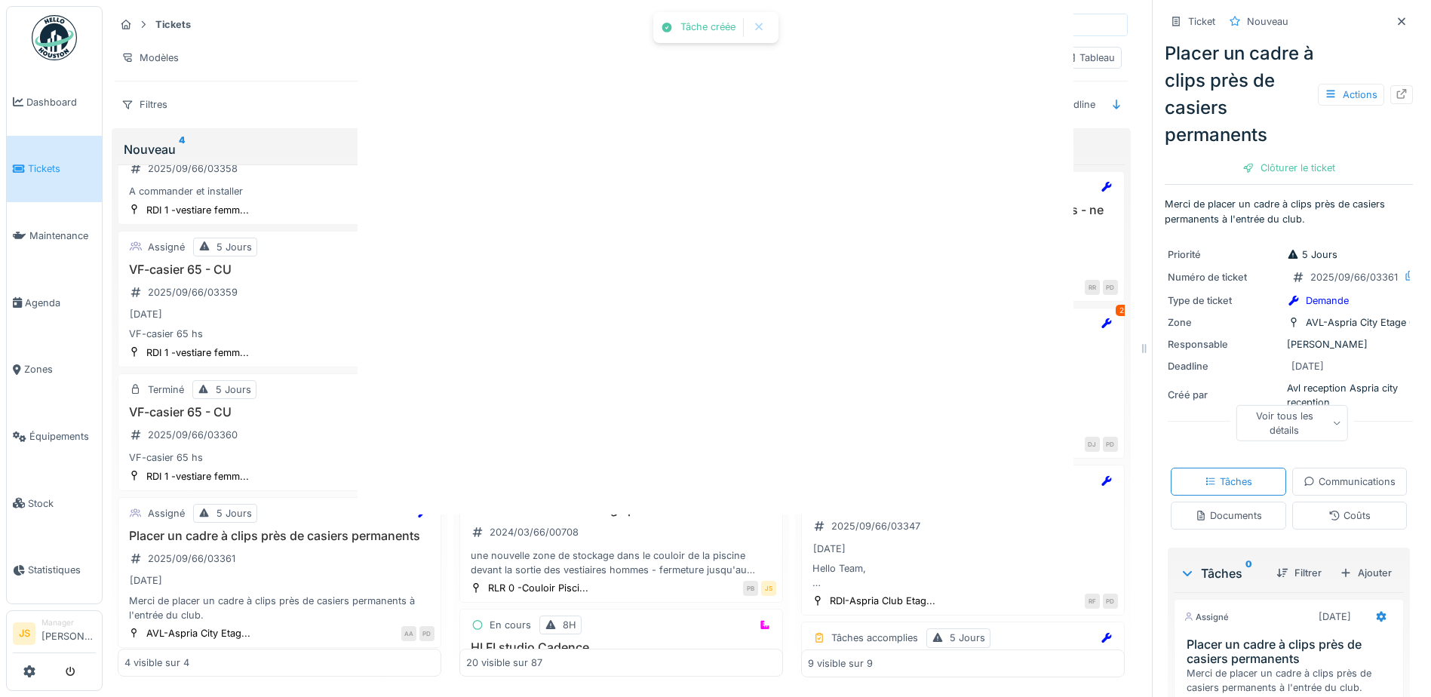
scroll to position [0, 0]
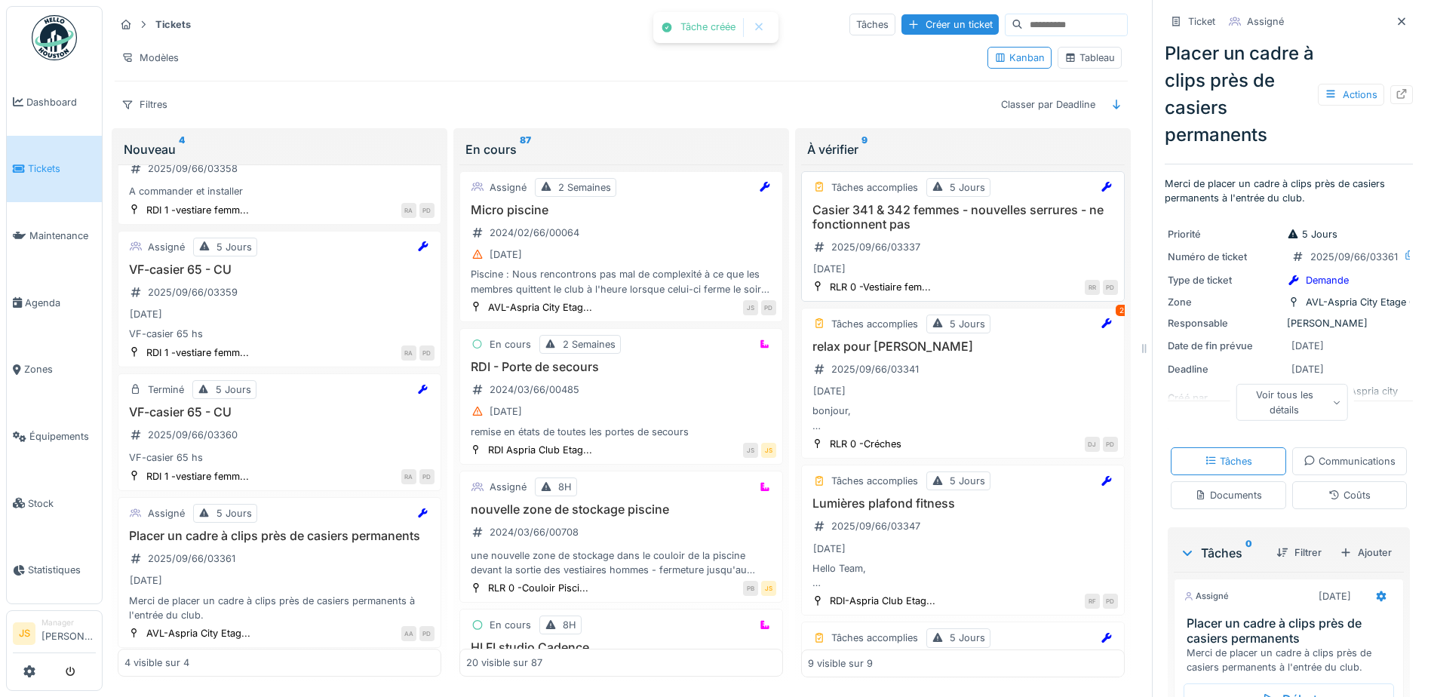
click at [894, 220] on h3 "Casier 341 & 342 femmes - nouvelles serrures - ne fonctionnent pas" at bounding box center [963, 217] width 310 height 29
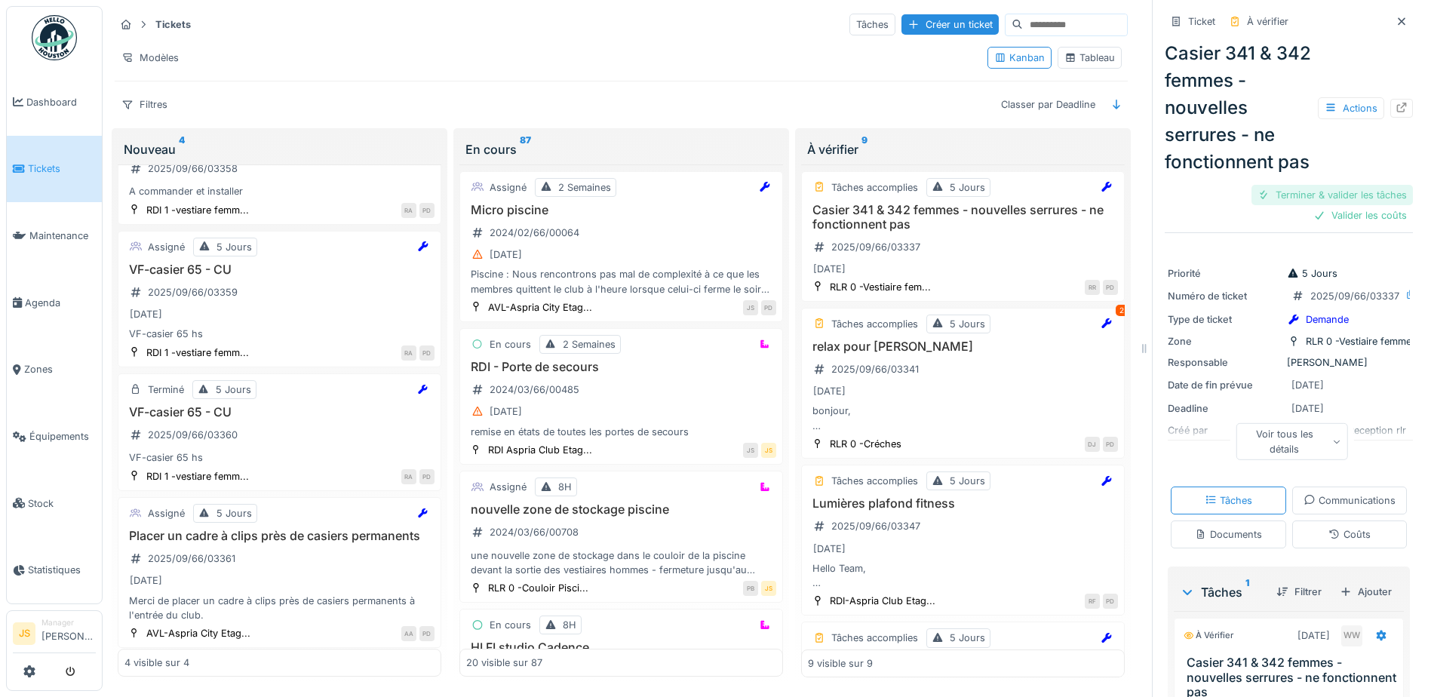
click at [1360, 205] on div "Terminer & valider les tâches" at bounding box center [1331, 195] width 161 height 20
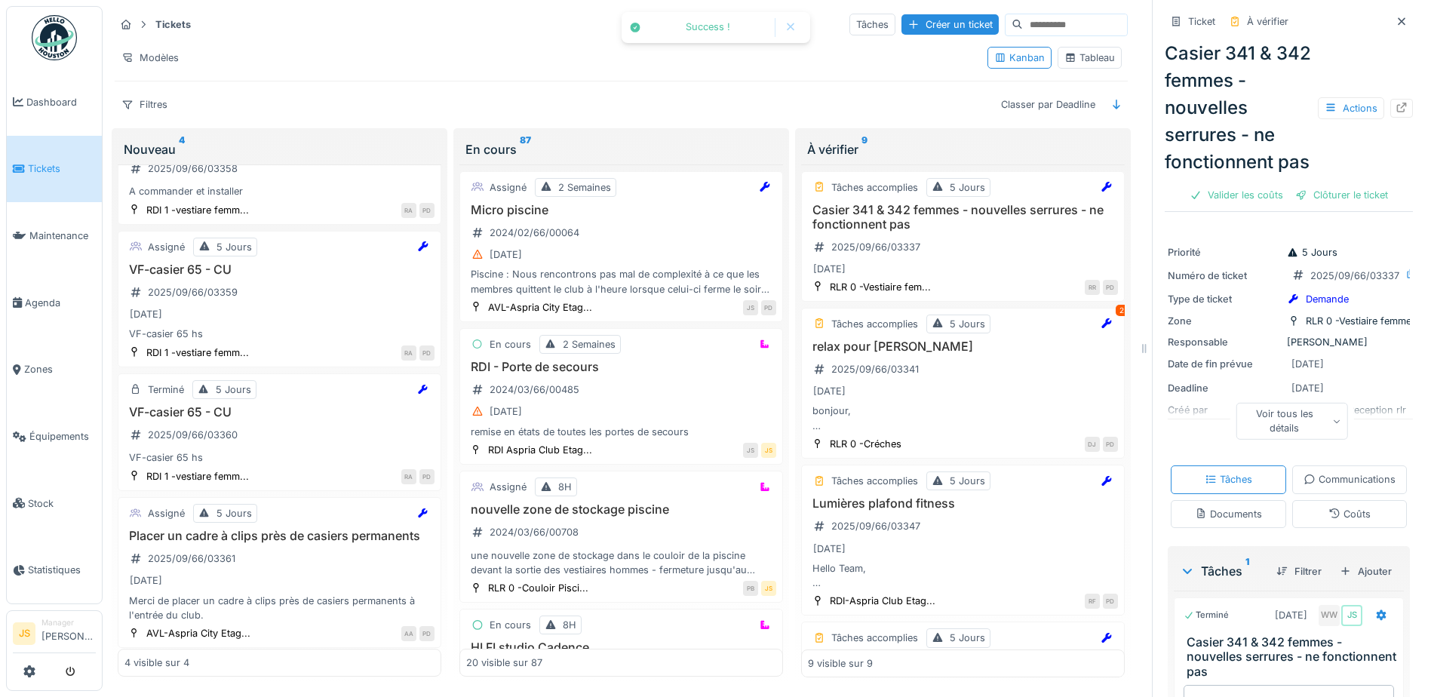
click at [1357, 205] on div "Clôturer le ticket" at bounding box center [1341, 195] width 105 height 20
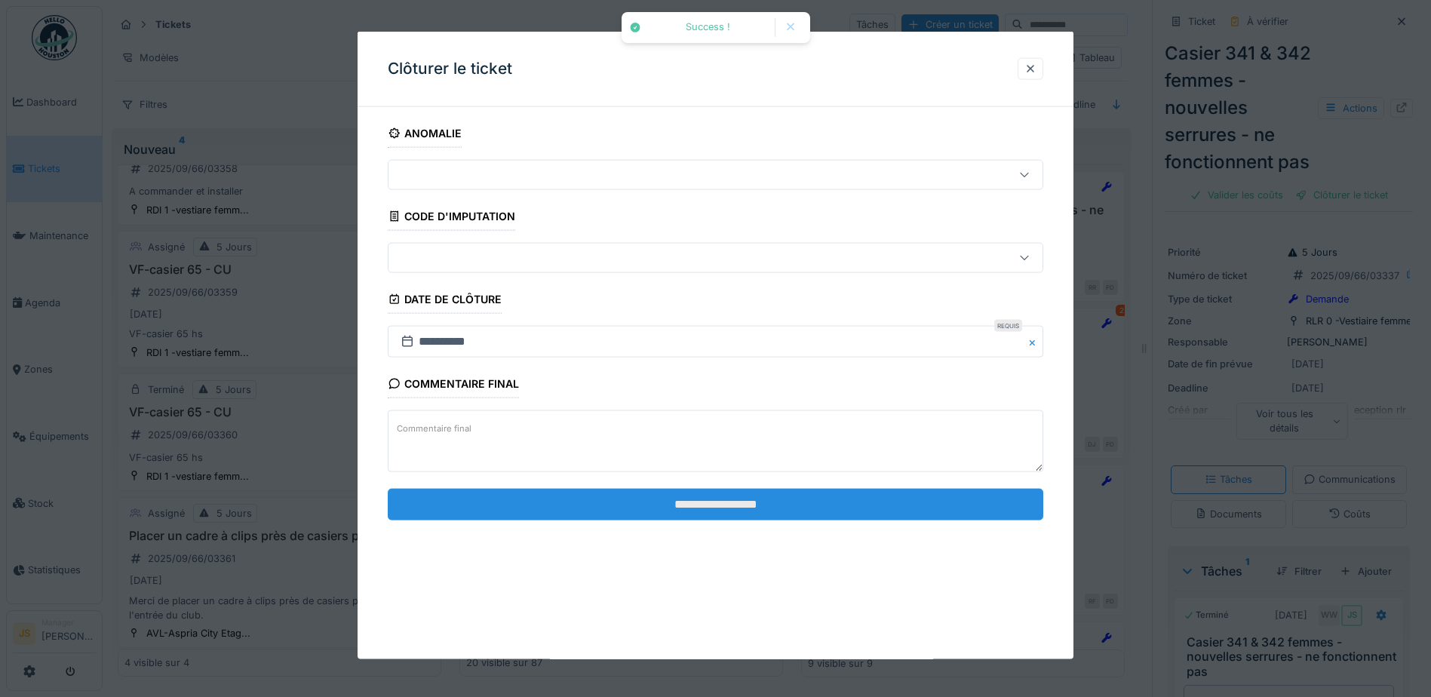
click at [753, 509] on input "**********" at bounding box center [715, 504] width 655 height 32
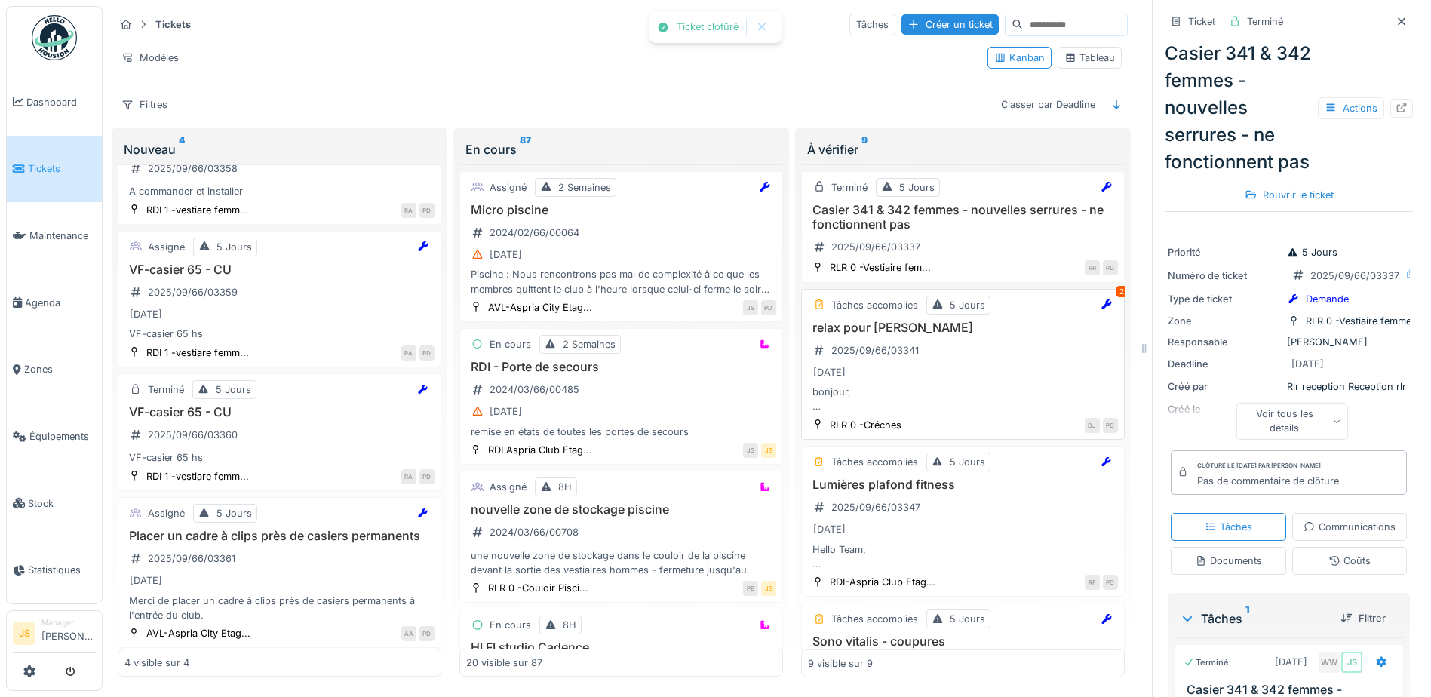
click at [864, 333] on h3 "relax pour bébé cassé" at bounding box center [963, 328] width 310 height 14
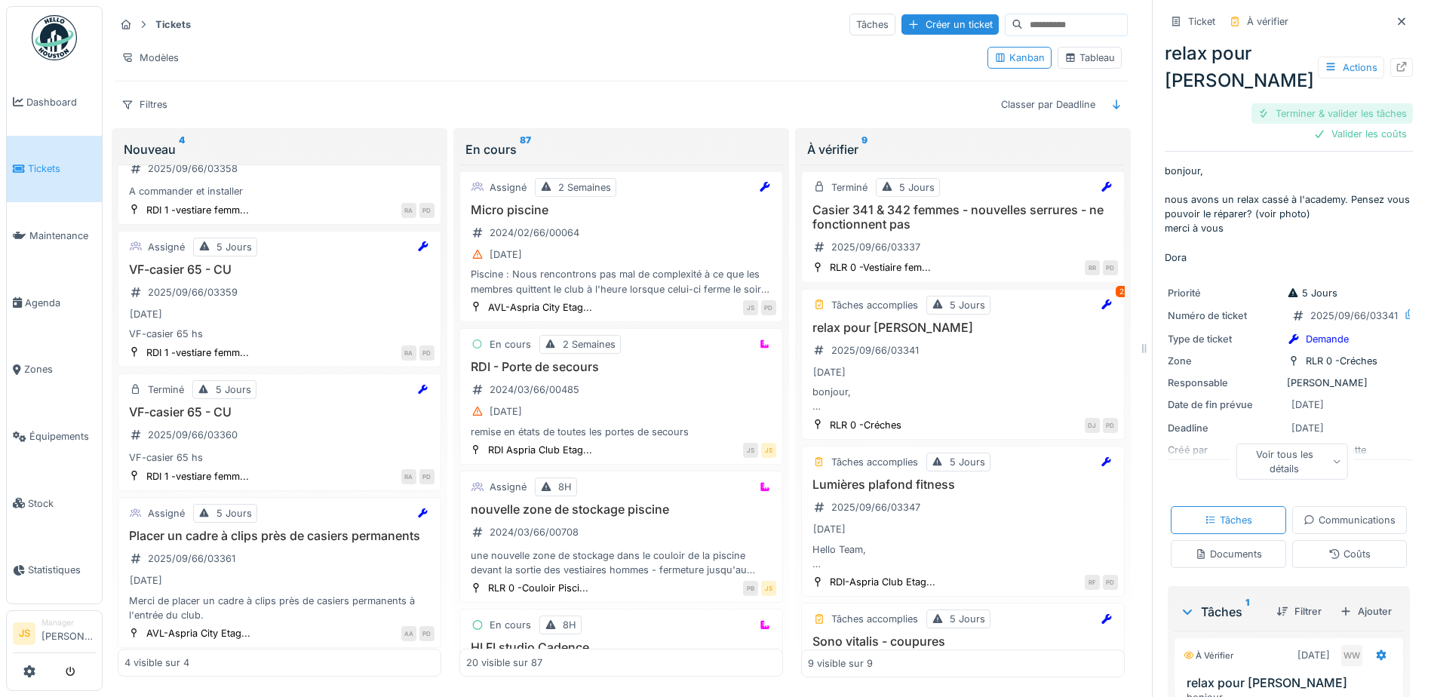
click at [1315, 114] on div "Terminer & valider les tâches" at bounding box center [1331, 113] width 161 height 20
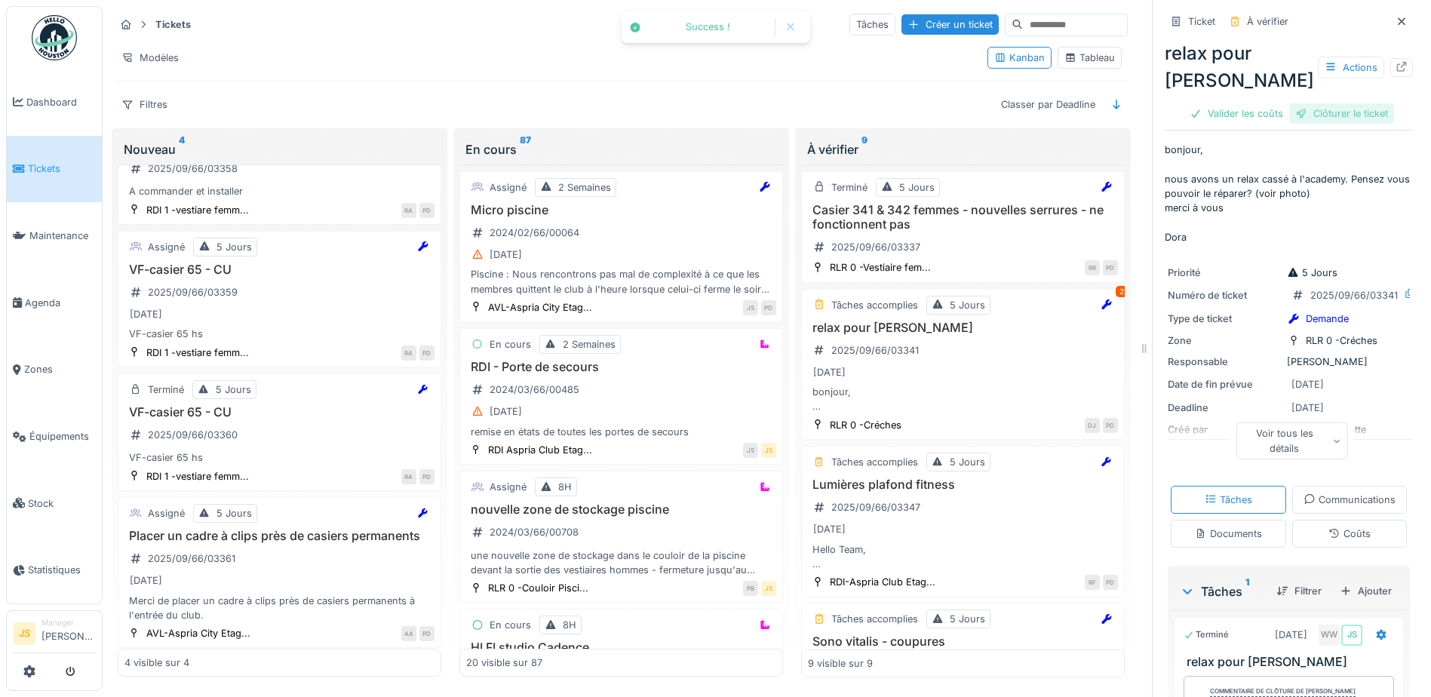
click at [1323, 114] on div "Clôturer le ticket" at bounding box center [1341, 113] width 105 height 20
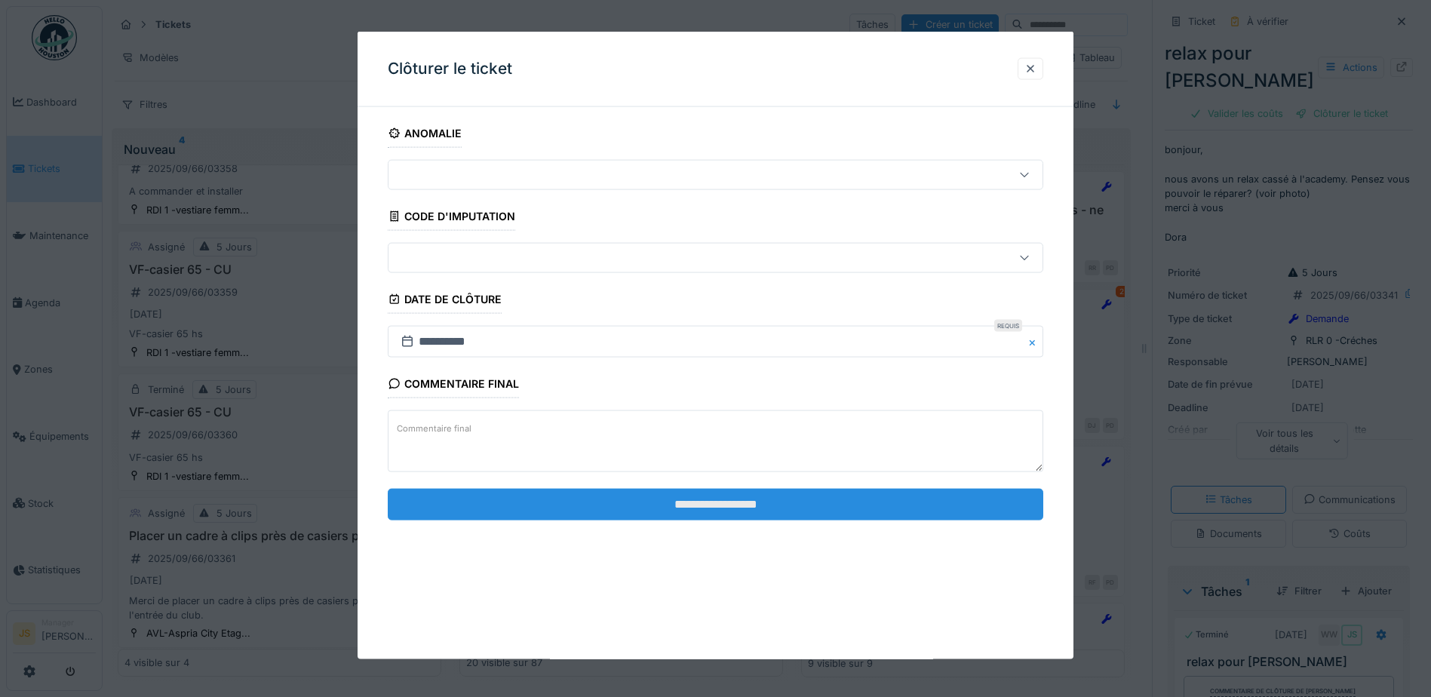
click at [744, 499] on input "**********" at bounding box center [715, 504] width 655 height 32
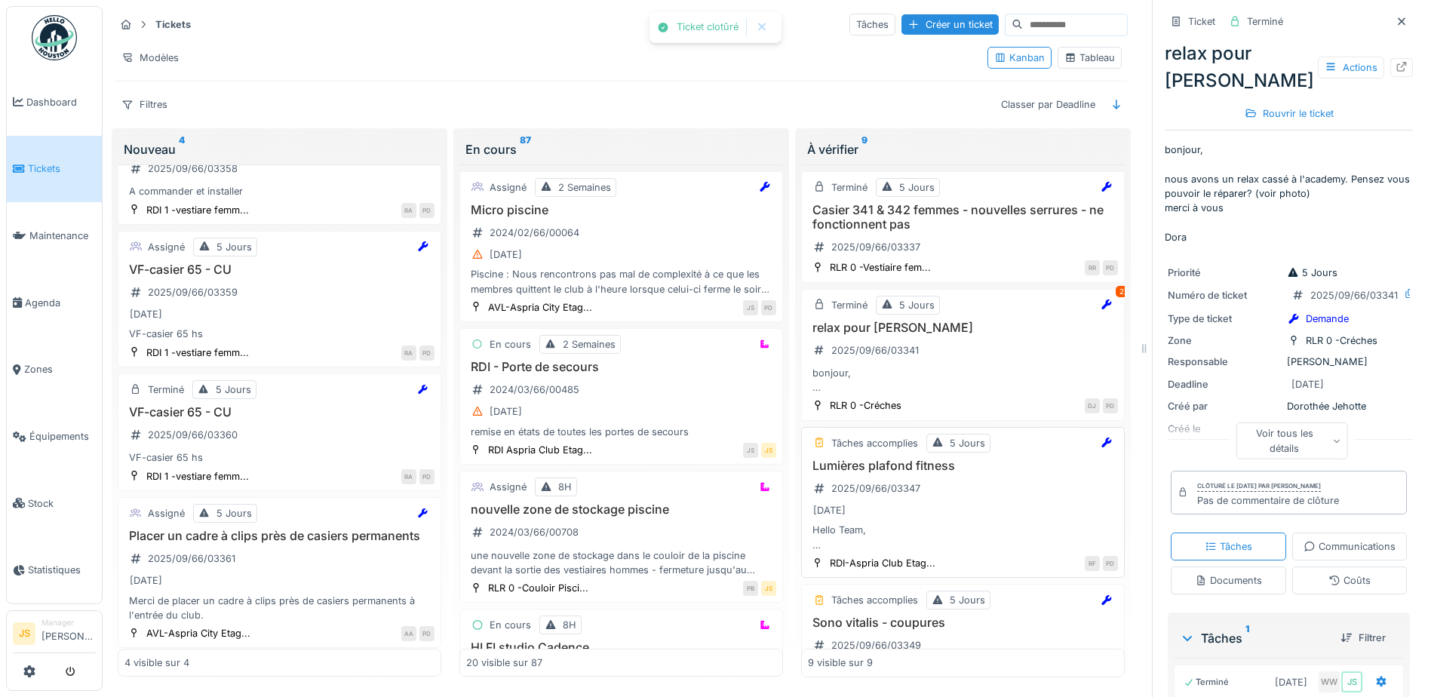
click at [856, 469] on h3 "Lumières plafond fitness" at bounding box center [963, 466] width 310 height 14
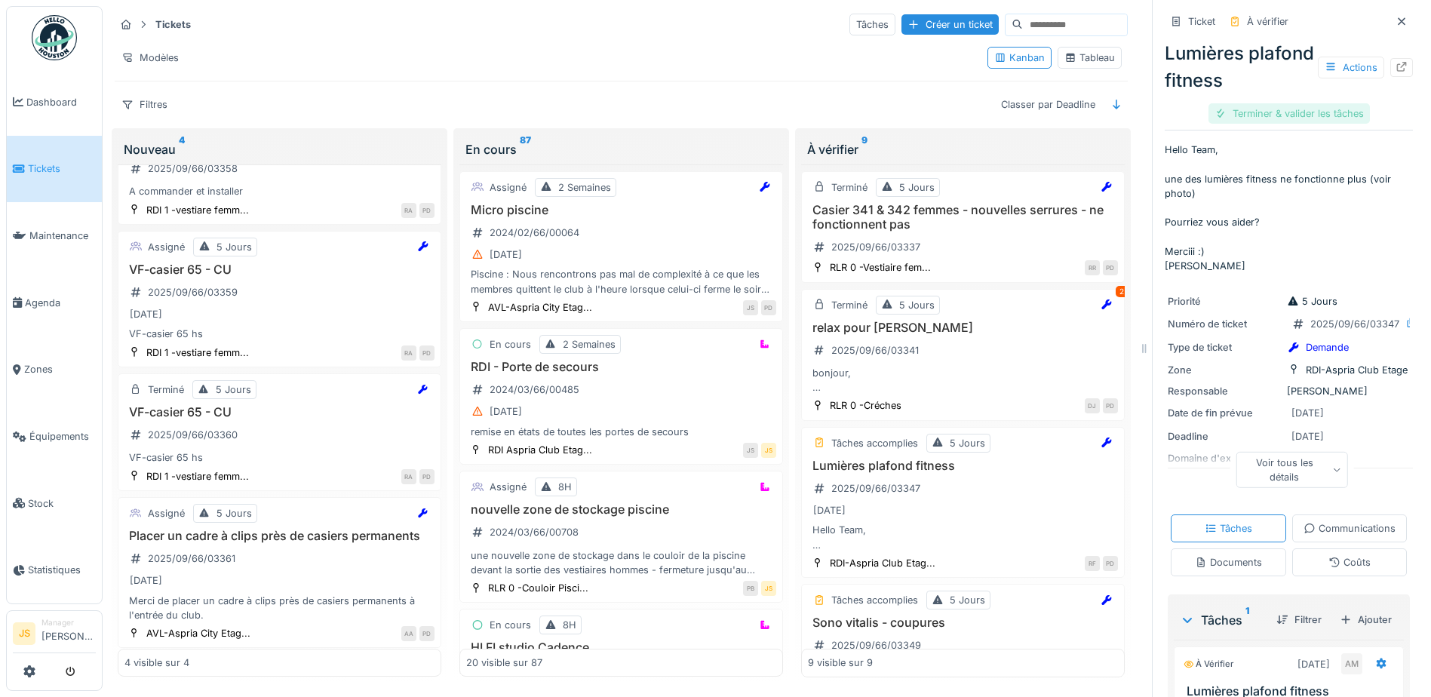
click at [1319, 115] on div "Terminer & valider les tâches" at bounding box center [1288, 113] width 161 height 20
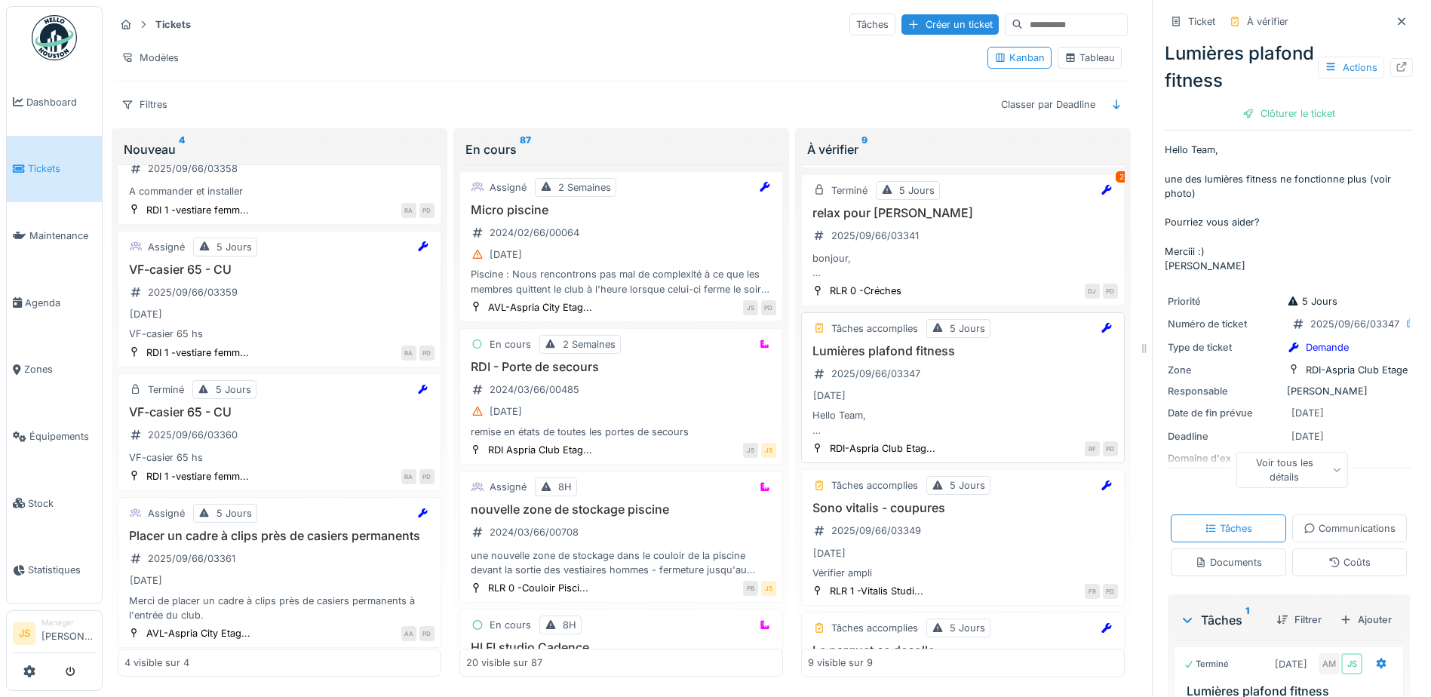
scroll to position [151, 0]
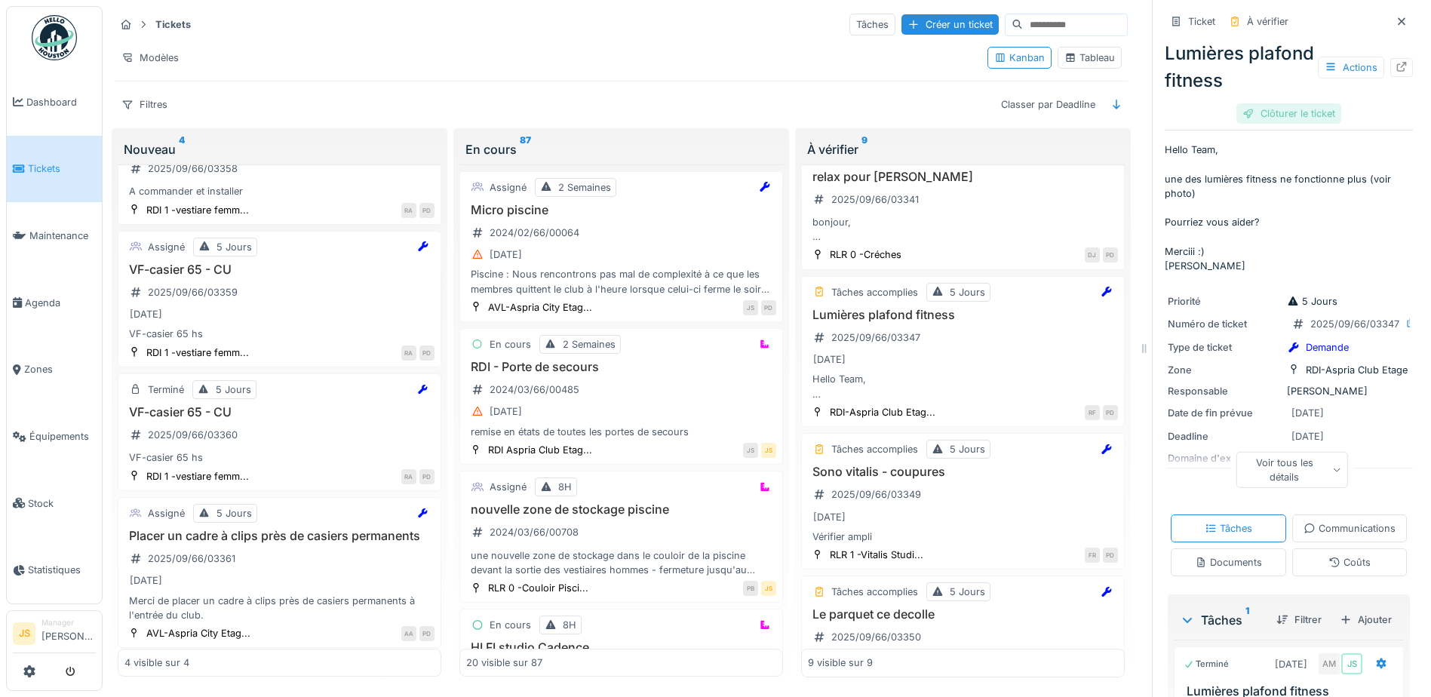
click at [1294, 110] on div "Clôturer le ticket" at bounding box center [1288, 113] width 105 height 20
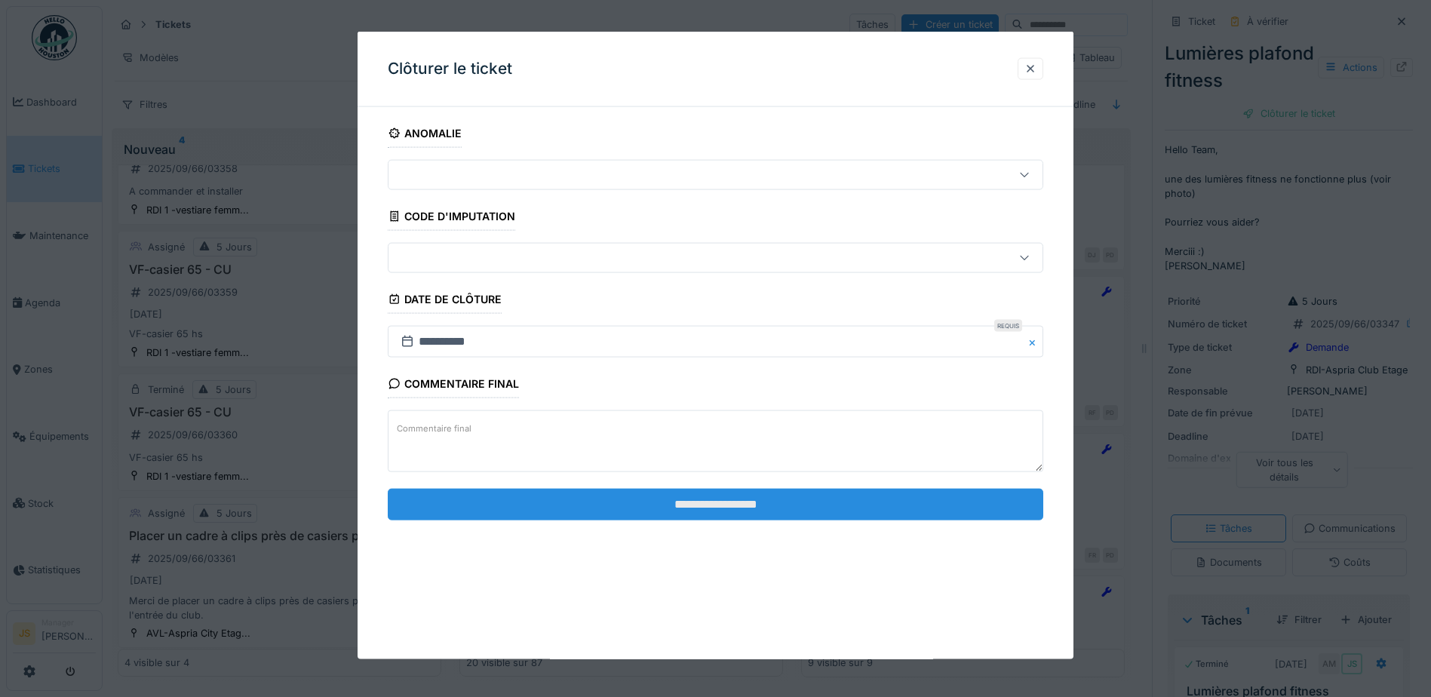
click at [796, 501] on input "**********" at bounding box center [715, 504] width 655 height 32
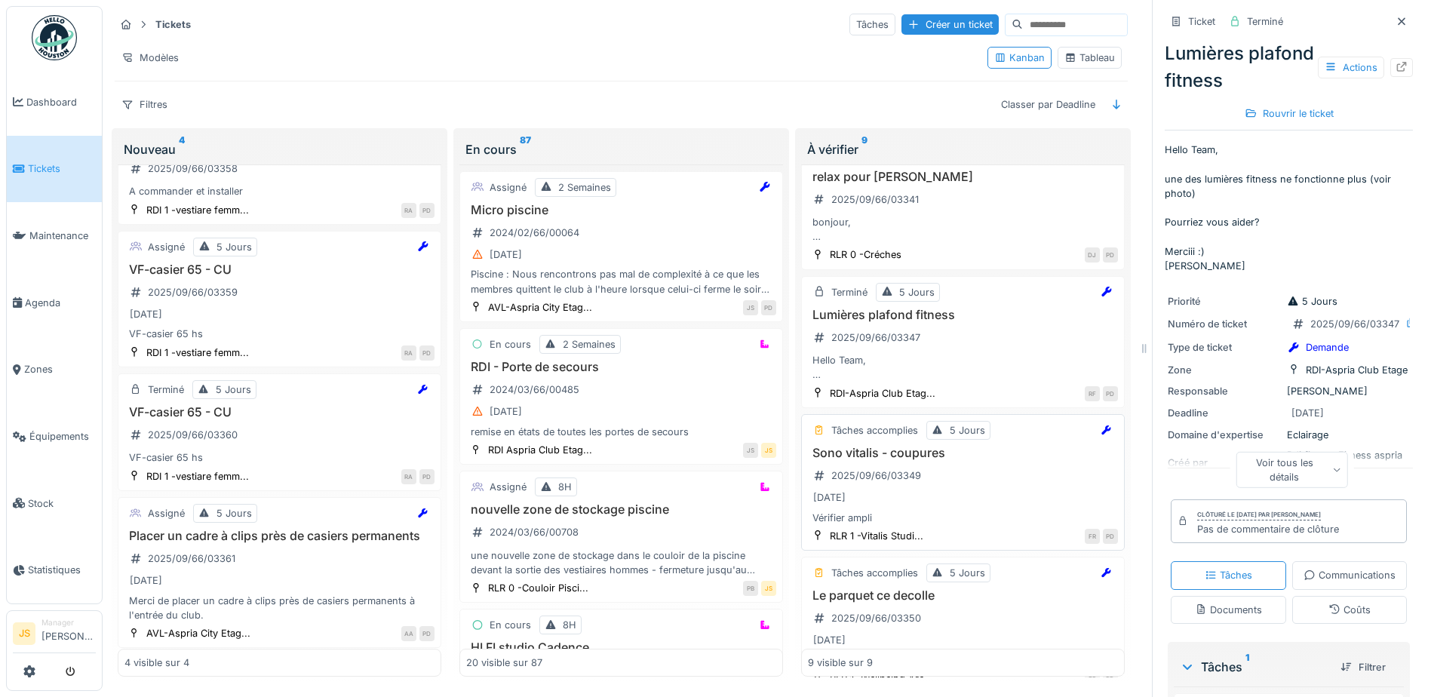
click at [885, 456] on h3 "Sono vitalis - coupures" at bounding box center [963, 453] width 310 height 14
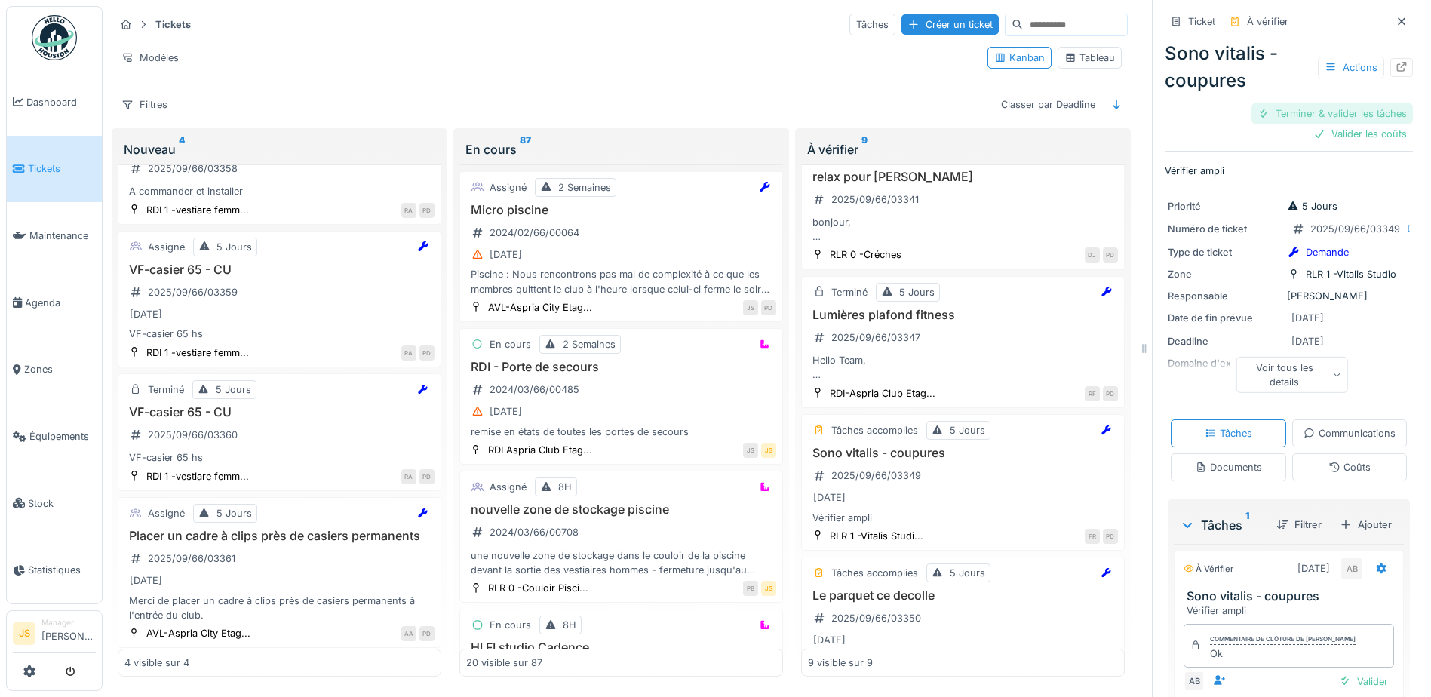
click at [1312, 113] on div "Terminer & valider les tâches" at bounding box center [1331, 113] width 161 height 20
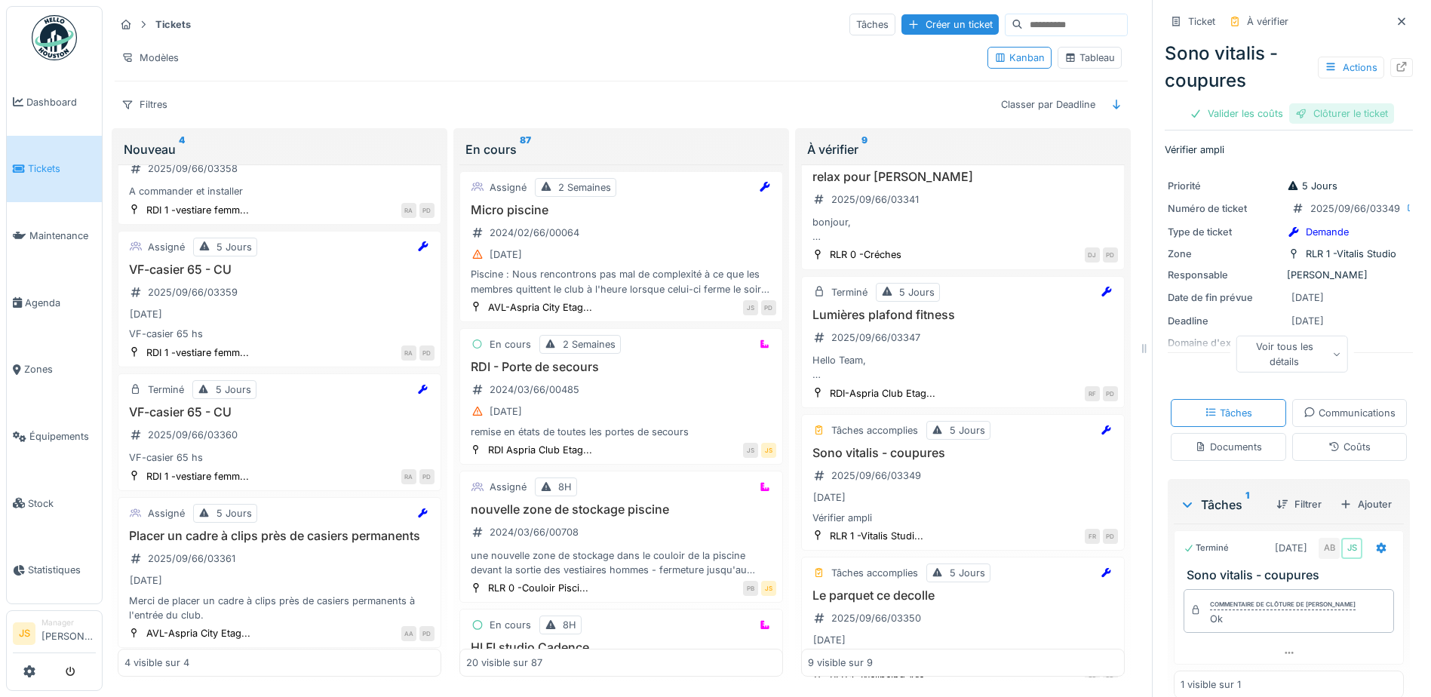
click at [1320, 107] on div "Clôturer le ticket" at bounding box center [1341, 113] width 105 height 20
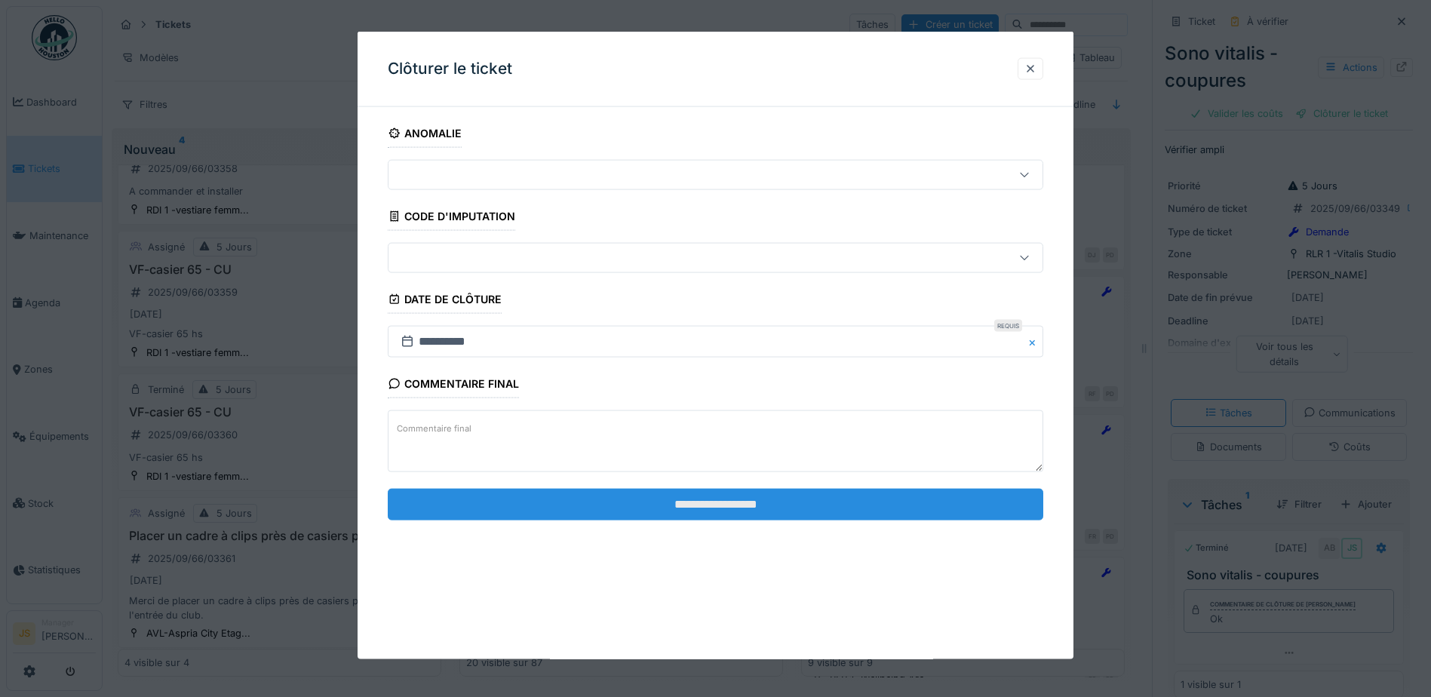
click at [894, 506] on input "**********" at bounding box center [715, 504] width 655 height 32
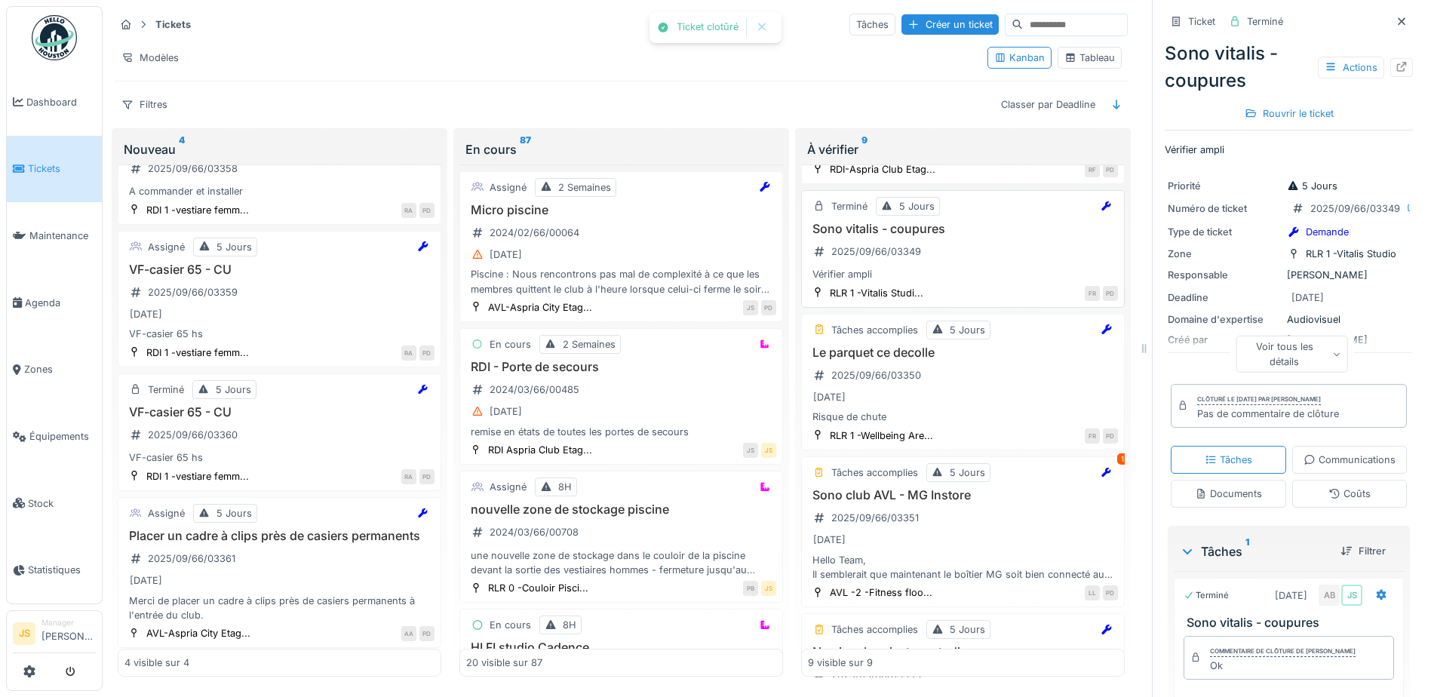
scroll to position [377, 0]
click at [890, 350] on h3 "Le parquet ce decolle" at bounding box center [963, 350] width 310 height 14
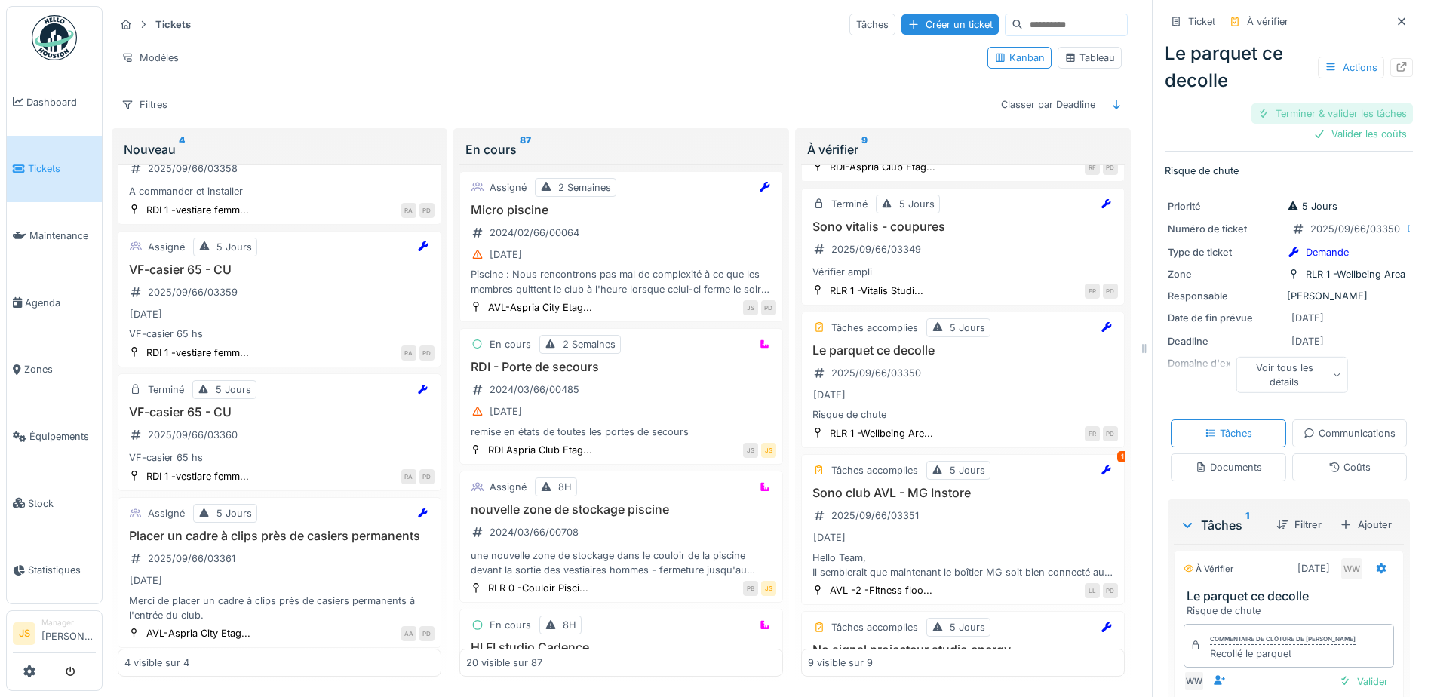
click at [1322, 114] on div "Terminer & valider les tâches" at bounding box center [1331, 113] width 161 height 20
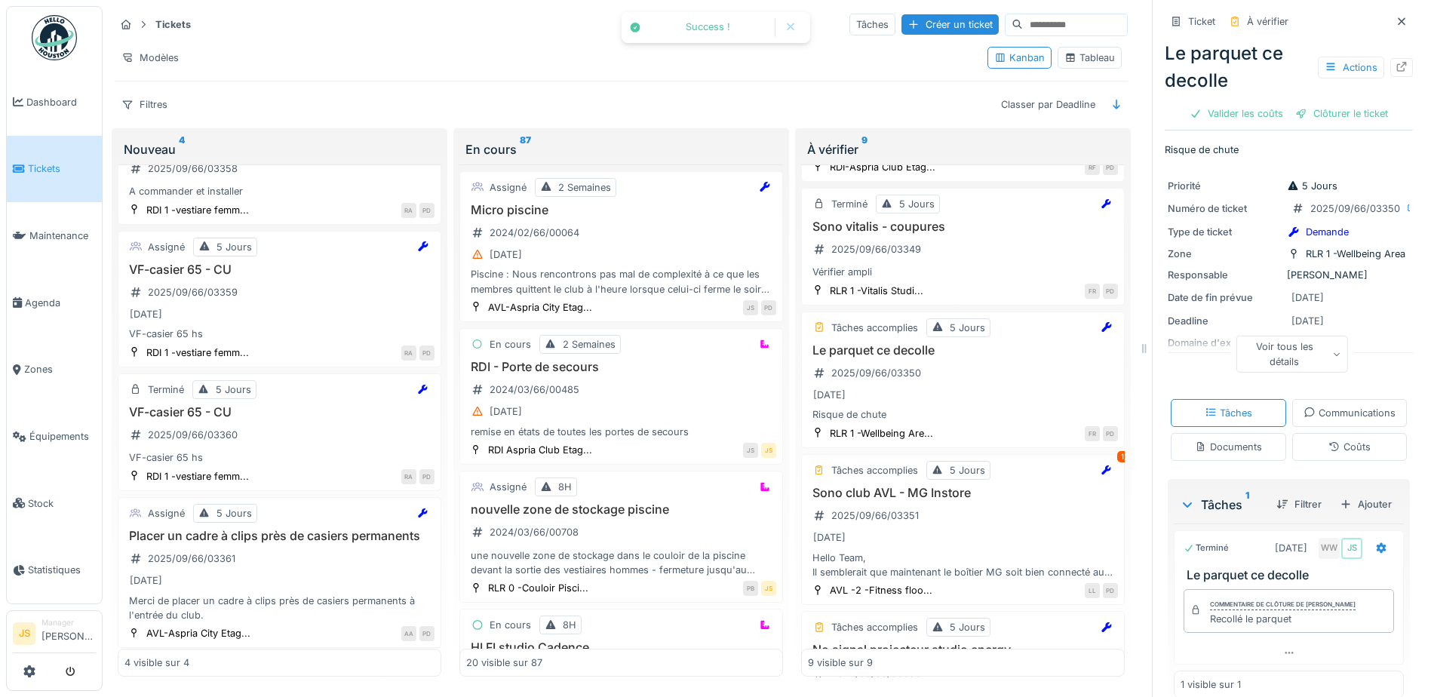
click at [1325, 114] on div "Clôturer le ticket" at bounding box center [1341, 113] width 105 height 20
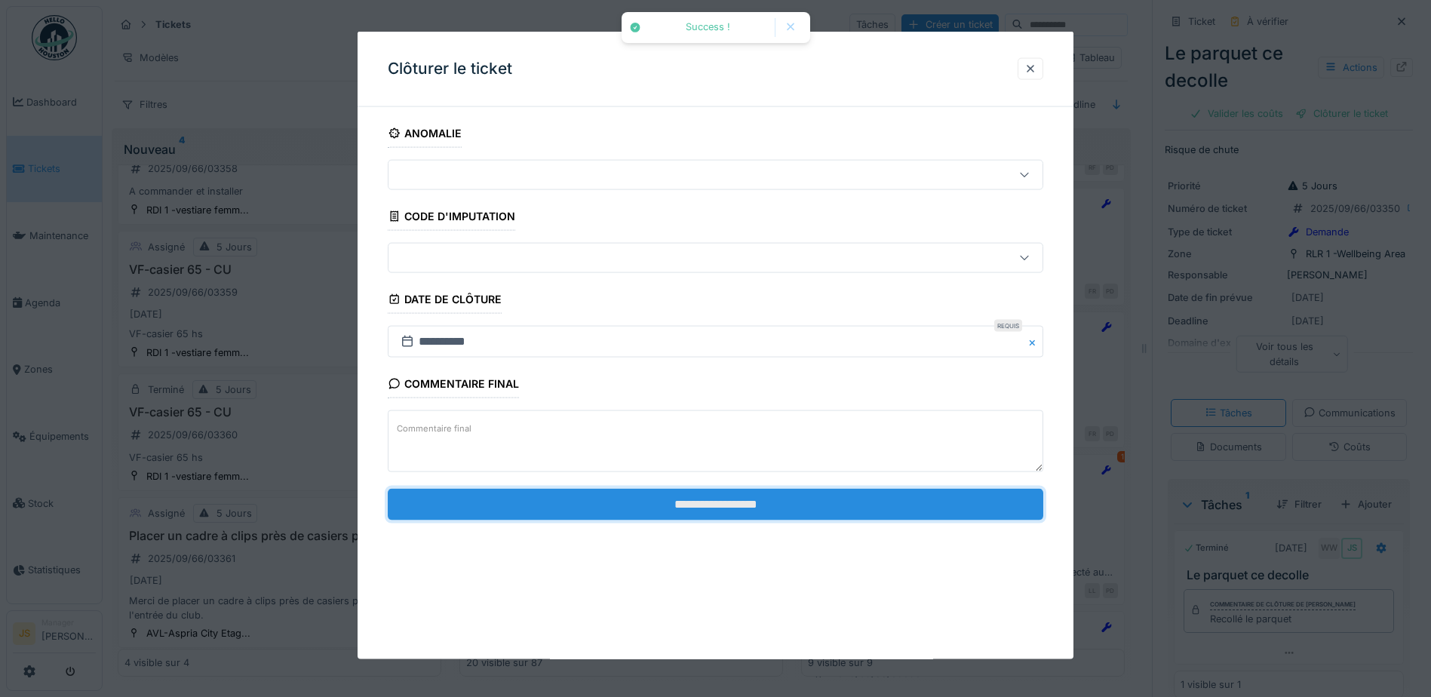
click at [797, 491] on input "**********" at bounding box center [715, 504] width 655 height 32
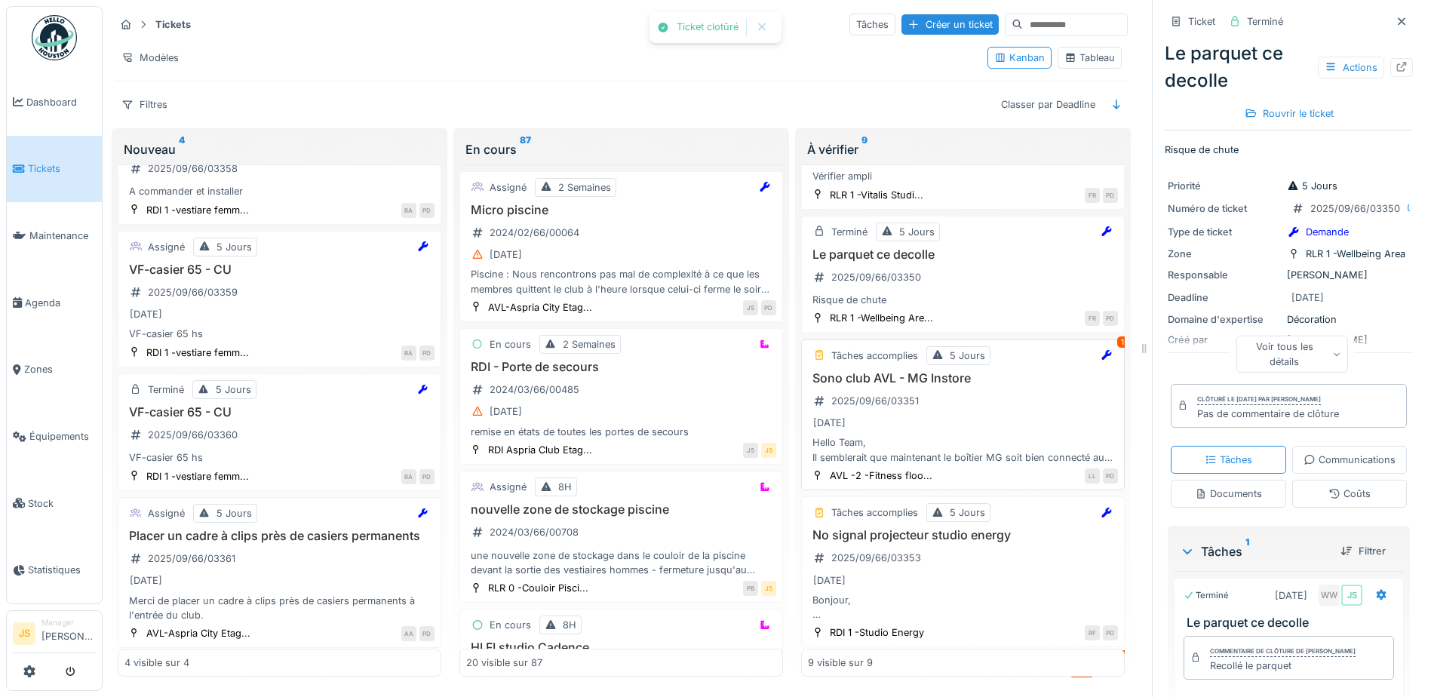
scroll to position [528, 0]
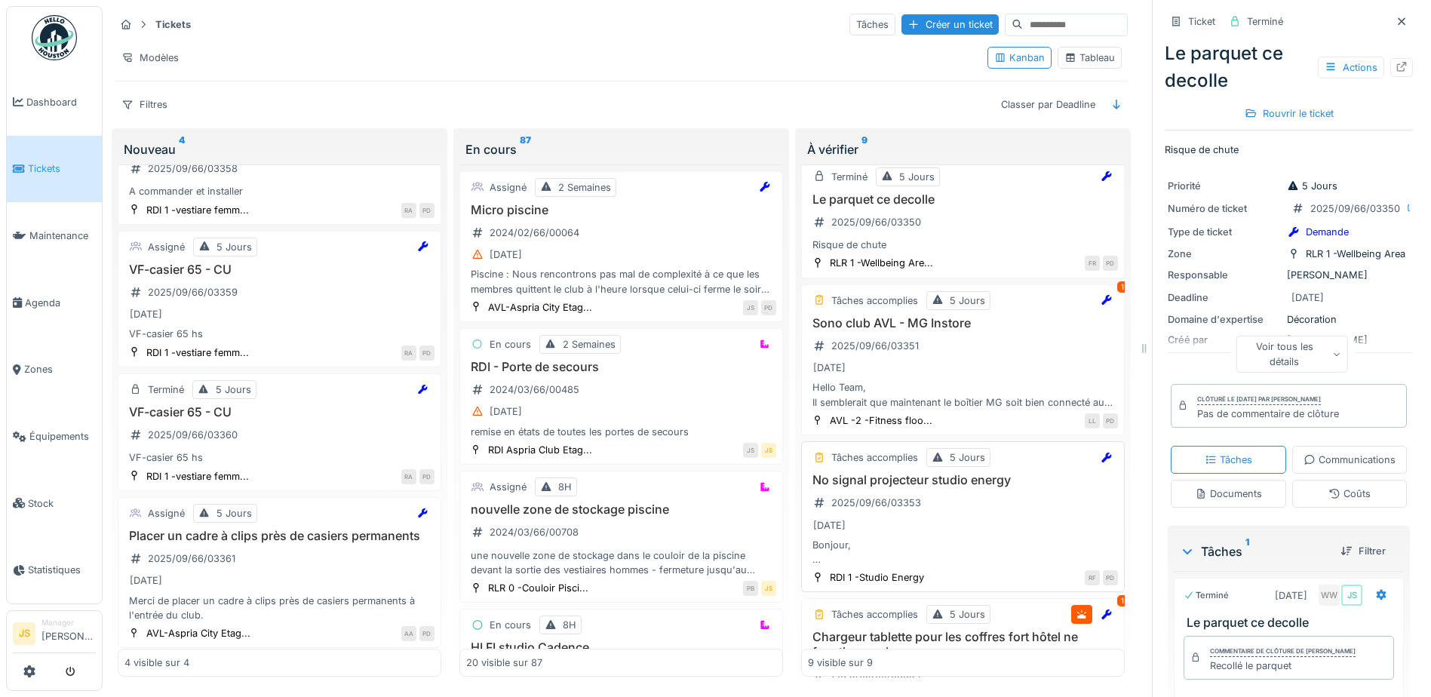
click at [896, 482] on h3 "No signal projecteur studio energy" at bounding box center [963, 480] width 310 height 14
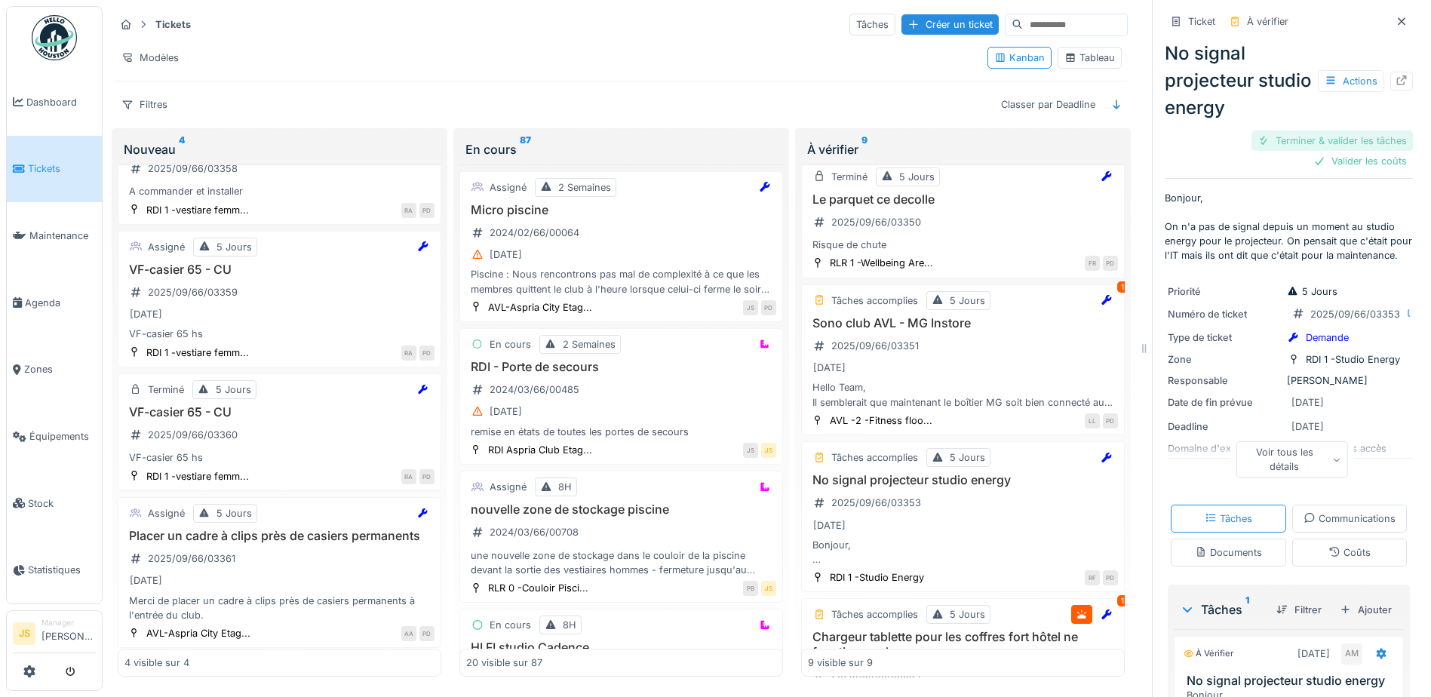
click at [1337, 140] on div "Terminer & valider les tâches" at bounding box center [1331, 140] width 161 height 20
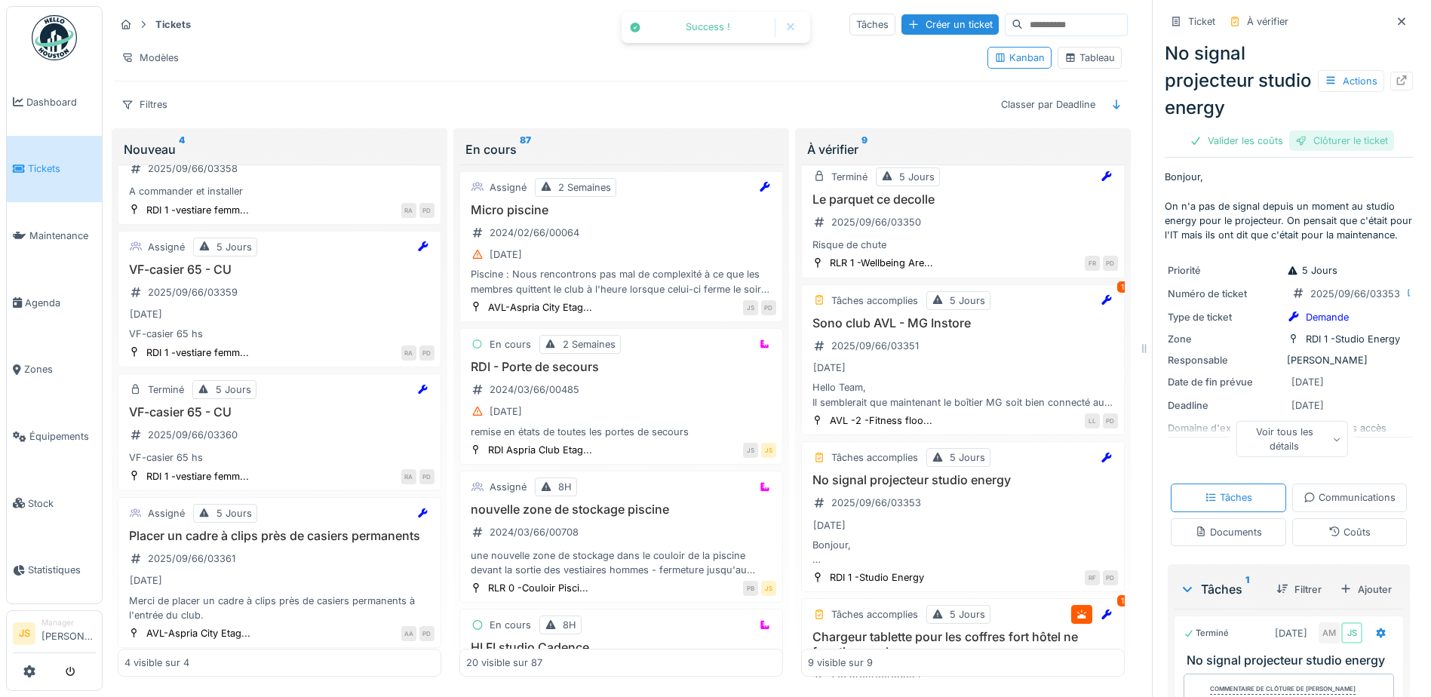
click at [1332, 139] on div "Clôturer le ticket" at bounding box center [1341, 140] width 105 height 20
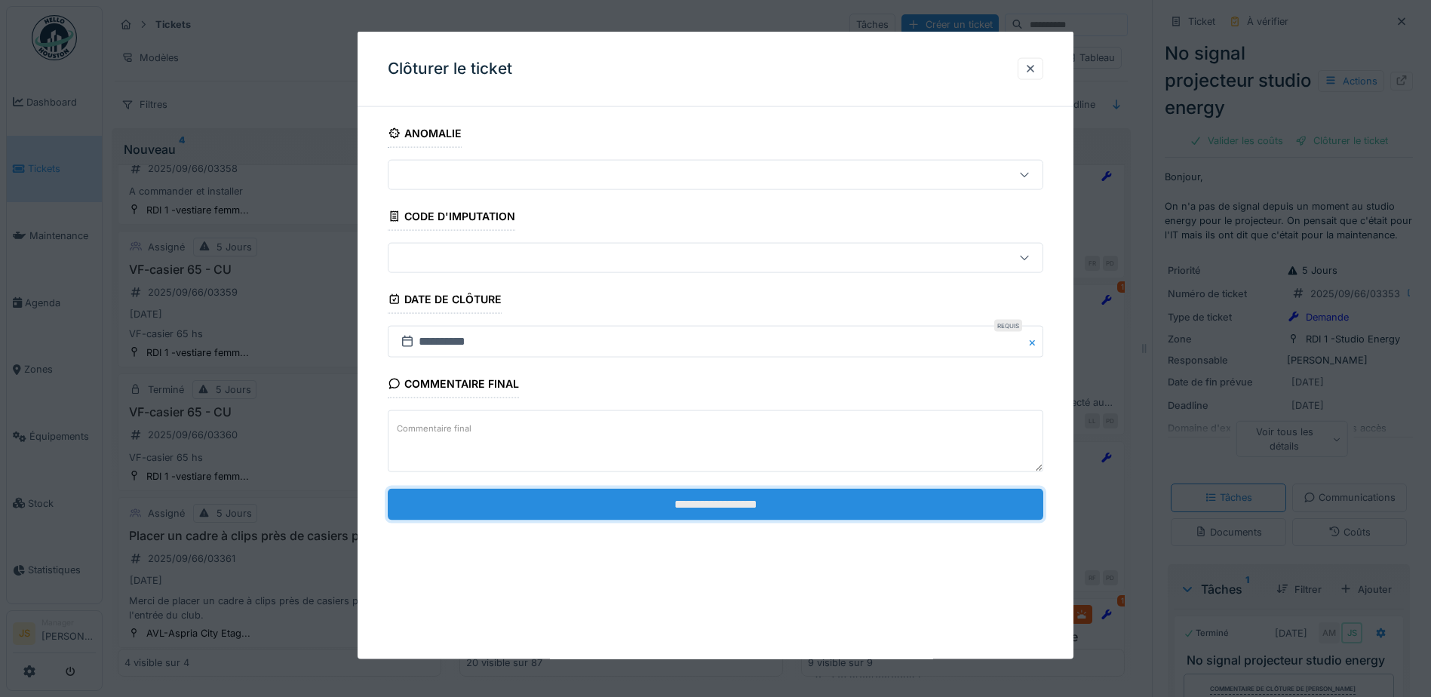
click at [873, 503] on input "**********" at bounding box center [715, 504] width 655 height 32
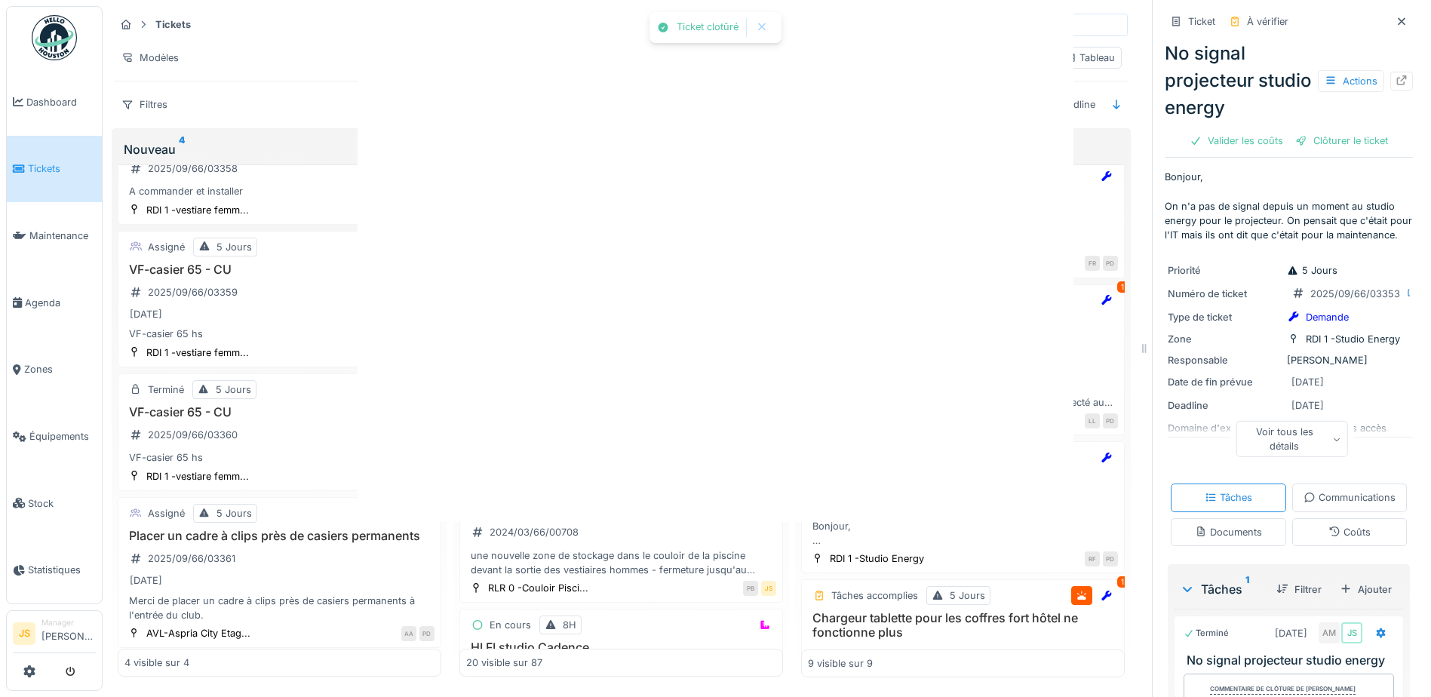
scroll to position [11, 0]
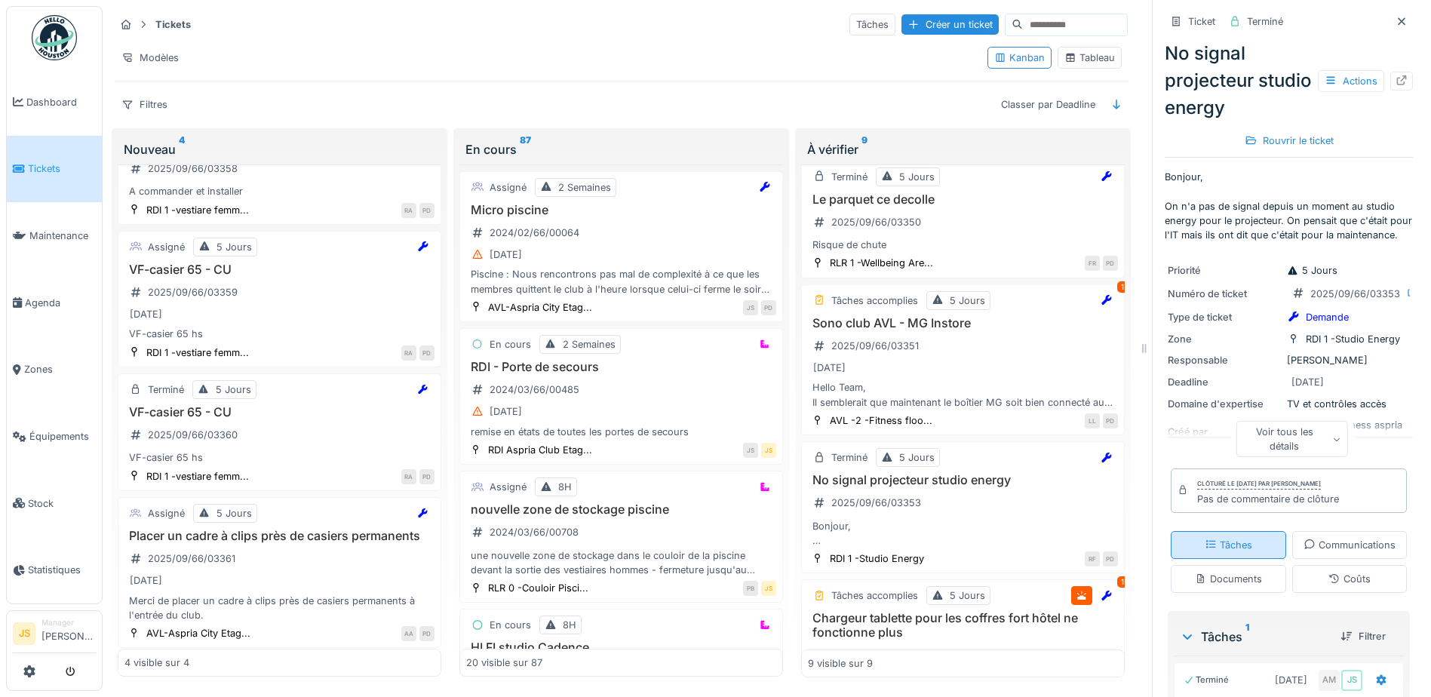
click at [1252, 549] on div "Tâches" at bounding box center [1229, 545] width 48 height 14
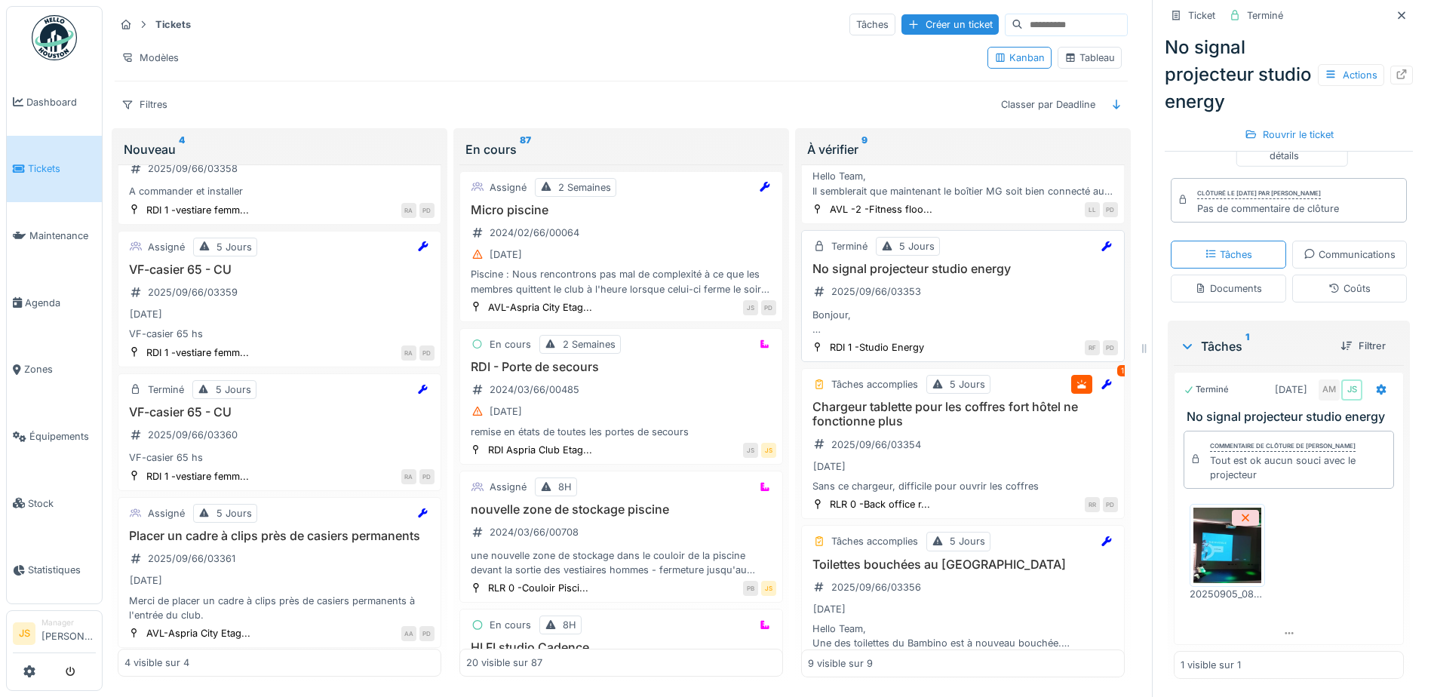
scroll to position [754, 0]
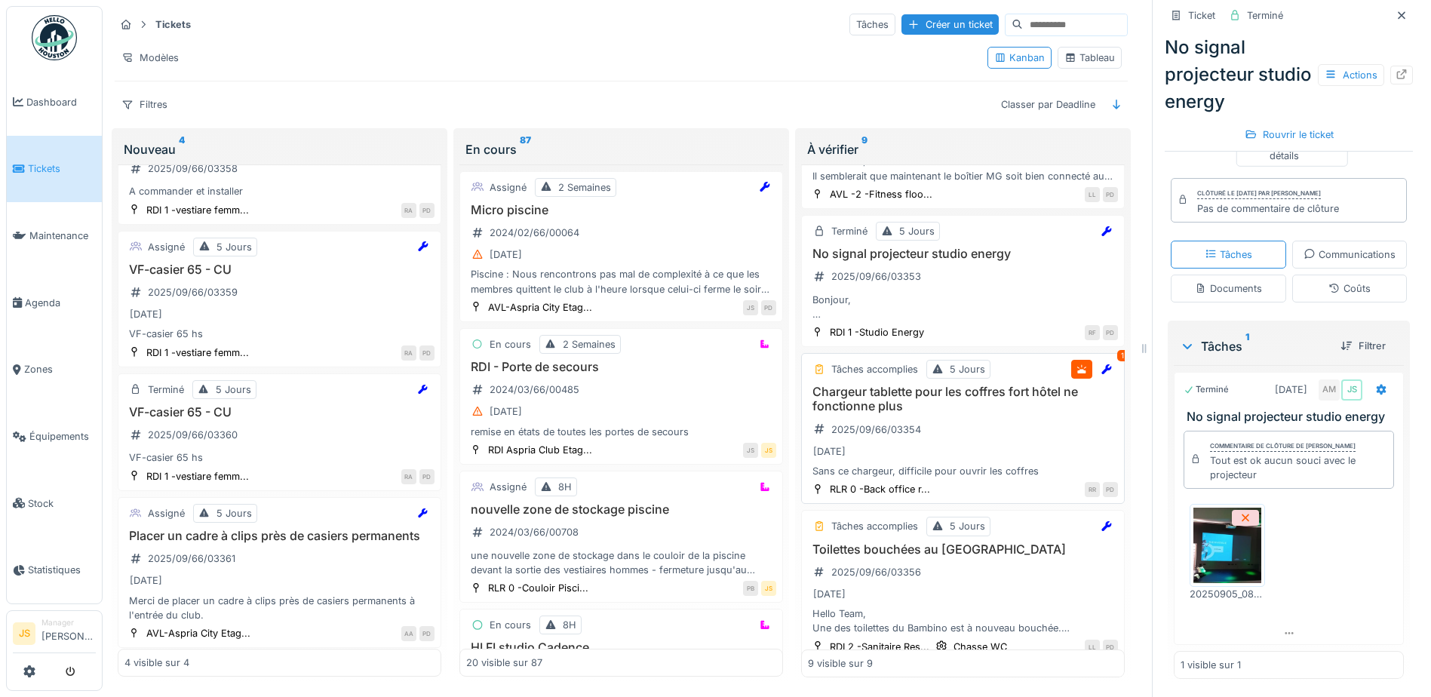
click at [913, 385] on h3 "Chargeur tablette pour les coffres fort hôtel ne fonctionne plus" at bounding box center [963, 399] width 310 height 29
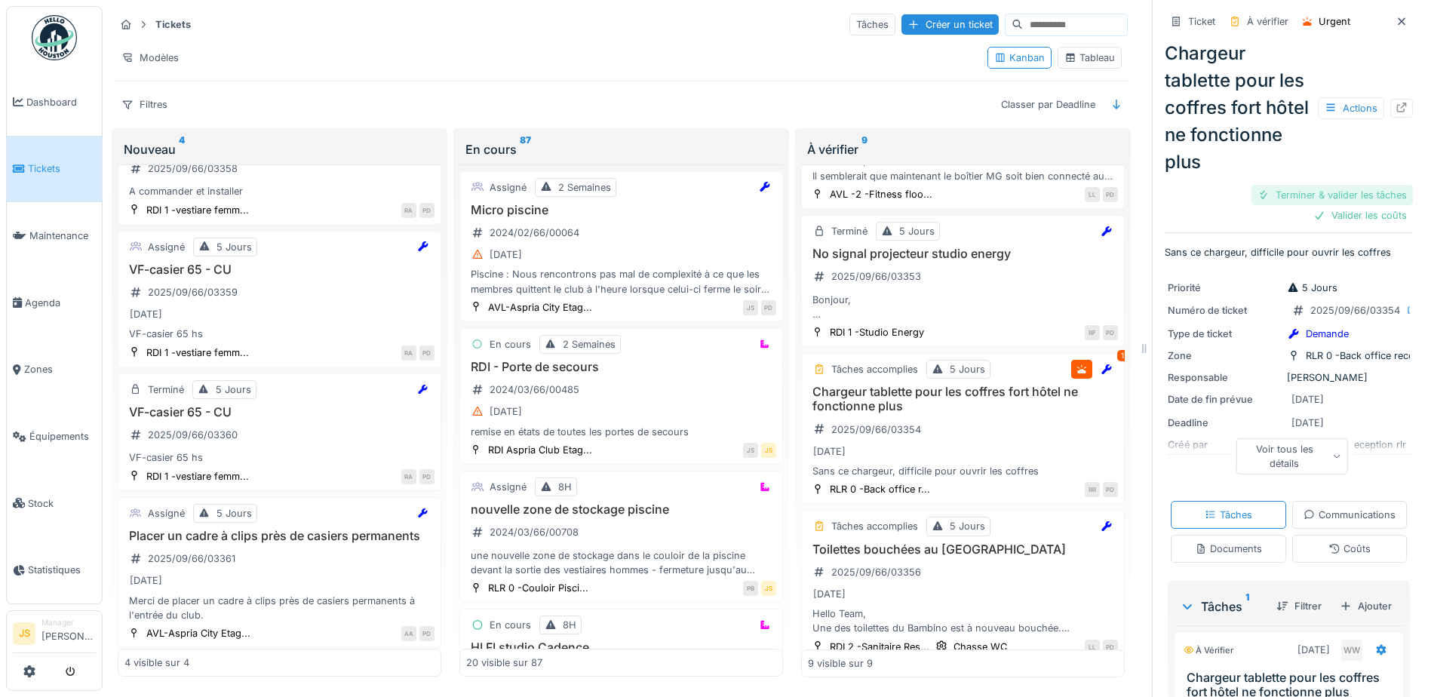
click at [1330, 185] on div "Terminer & valider les tâches" at bounding box center [1331, 195] width 161 height 20
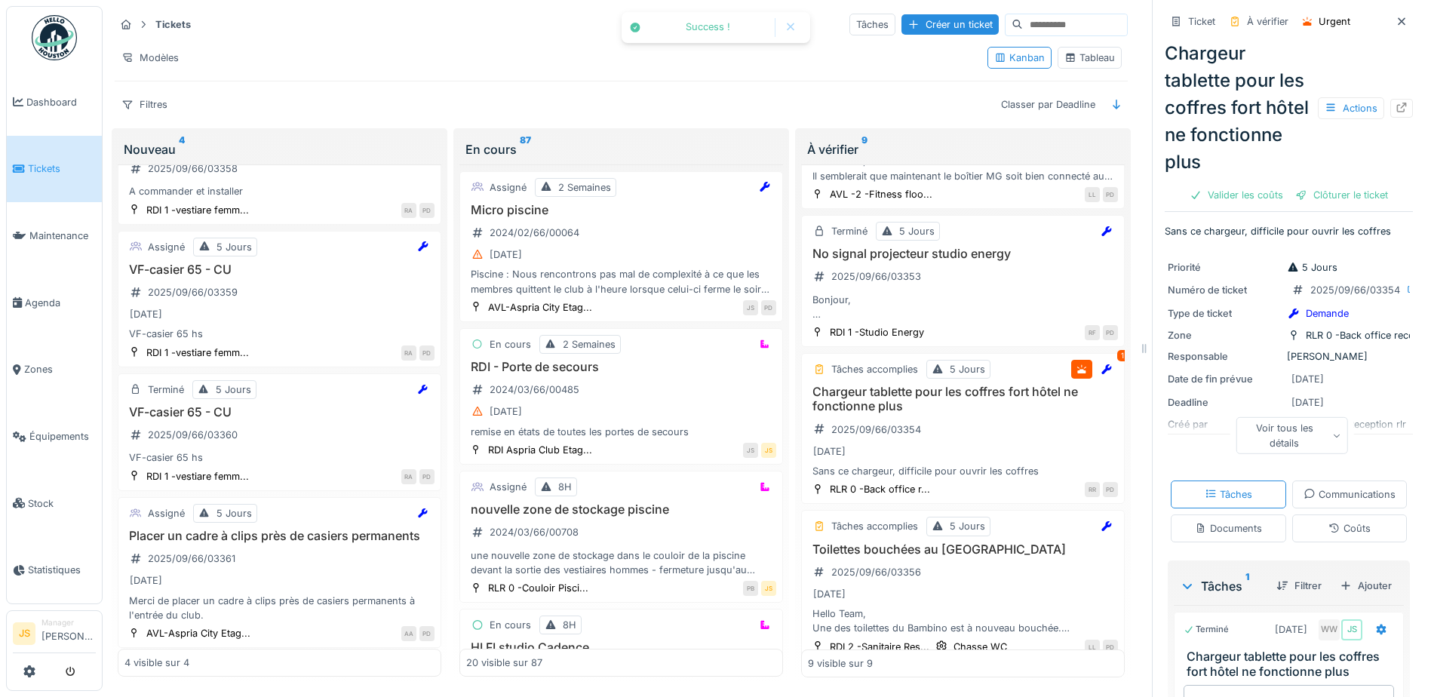
click at [1330, 185] on div "Clôturer le ticket" at bounding box center [1341, 195] width 105 height 20
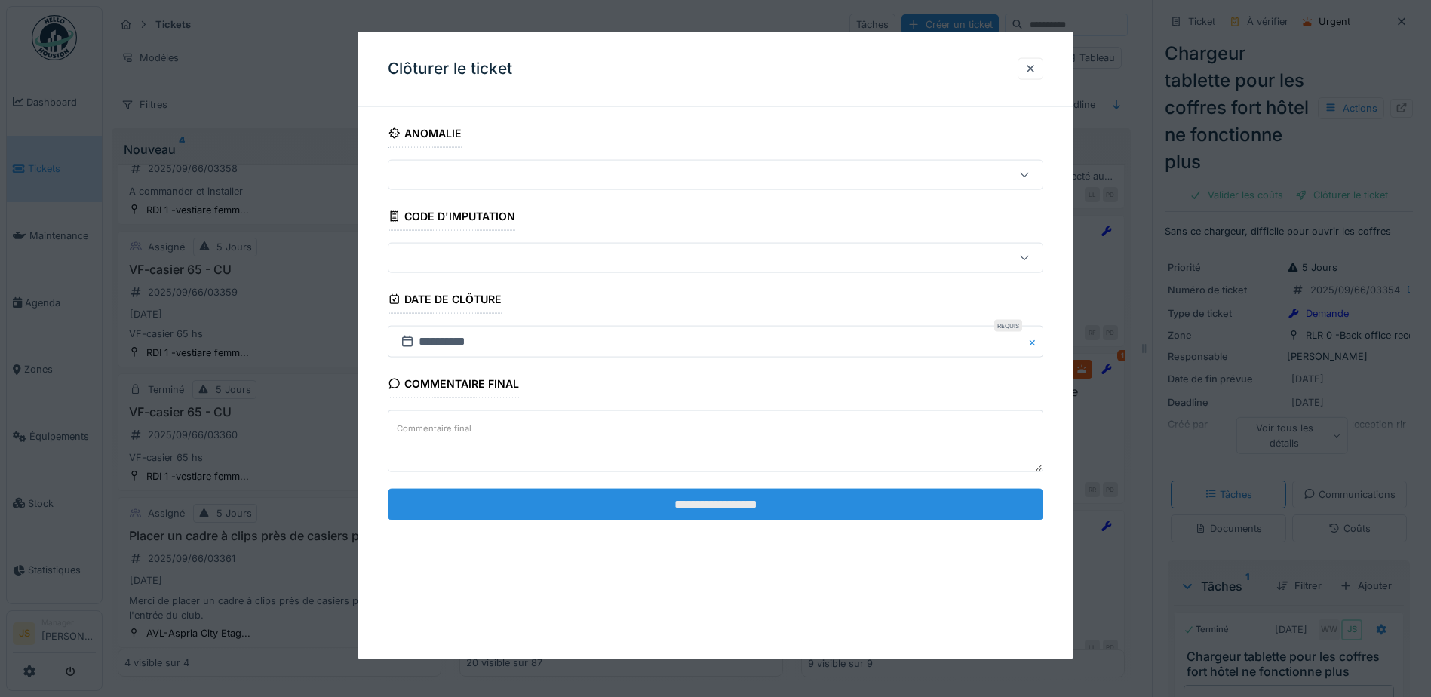
click at [839, 508] on input "**********" at bounding box center [715, 504] width 655 height 32
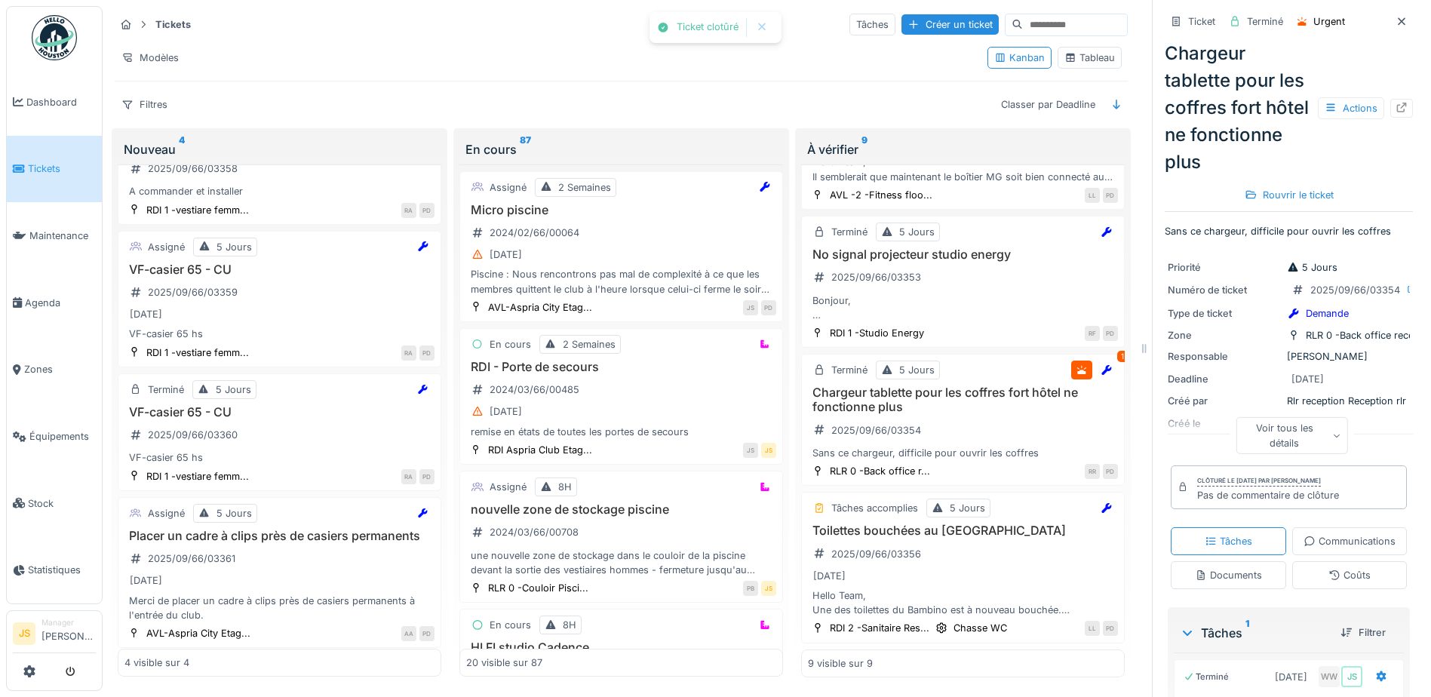
scroll to position [765, 0]
click at [917, 523] on h3 "Toilettes bouchées au Bambino" at bounding box center [963, 530] width 310 height 14
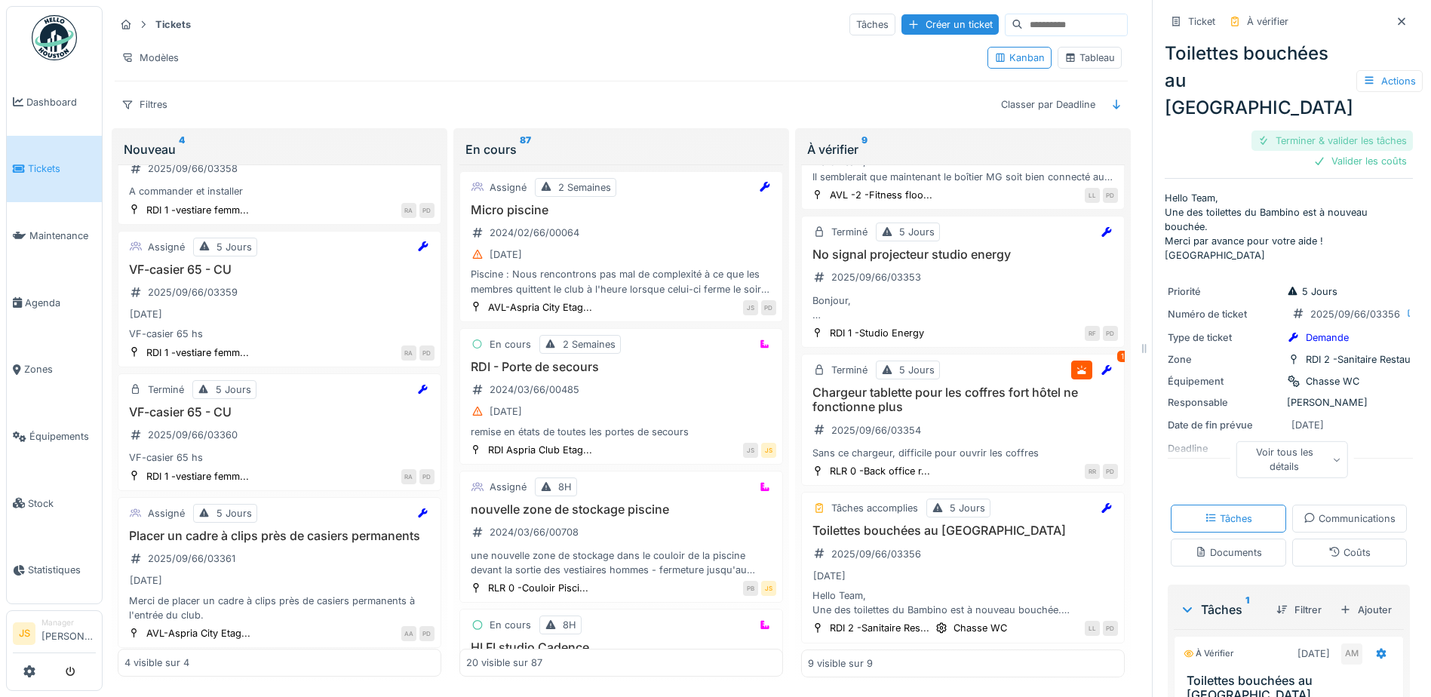
click at [1303, 130] on div "Terminer & valider les tâches" at bounding box center [1331, 140] width 161 height 20
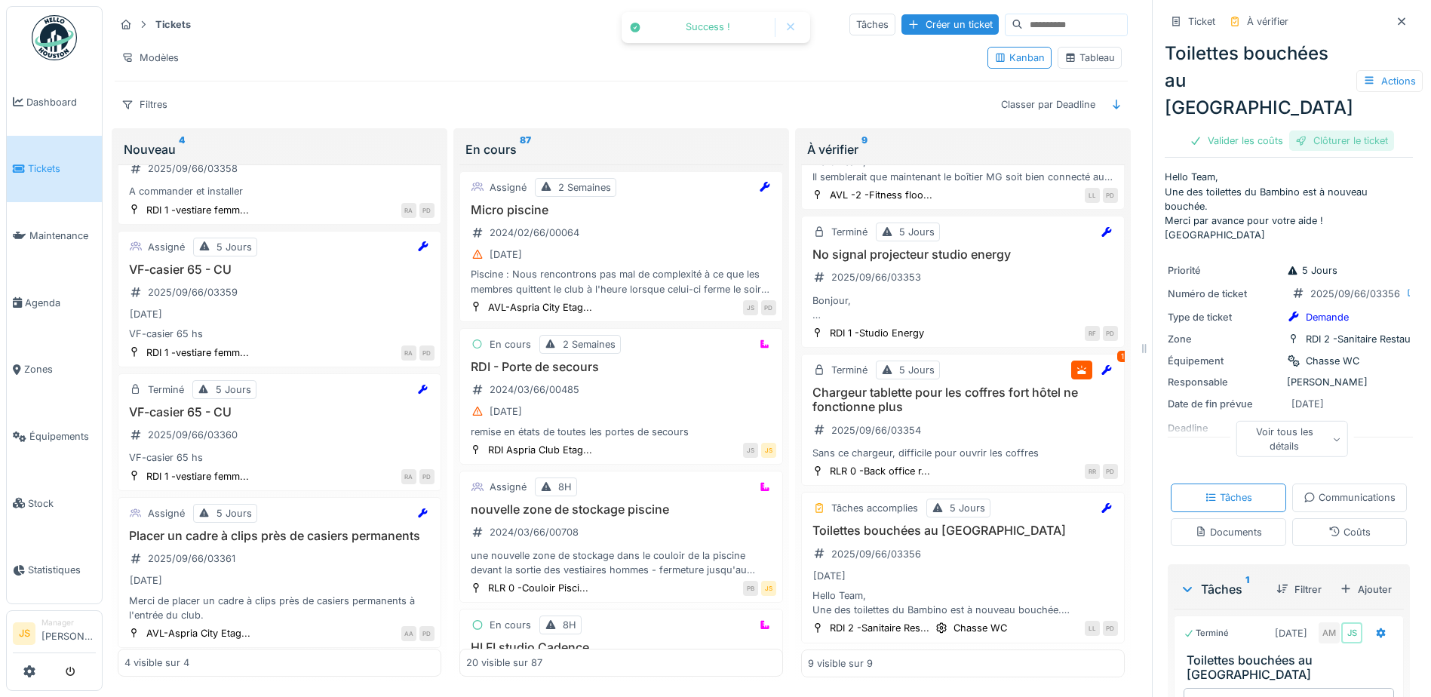
click at [1331, 134] on div "Clôturer le ticket" at bounding box center [1341, 140] width 105 height 20
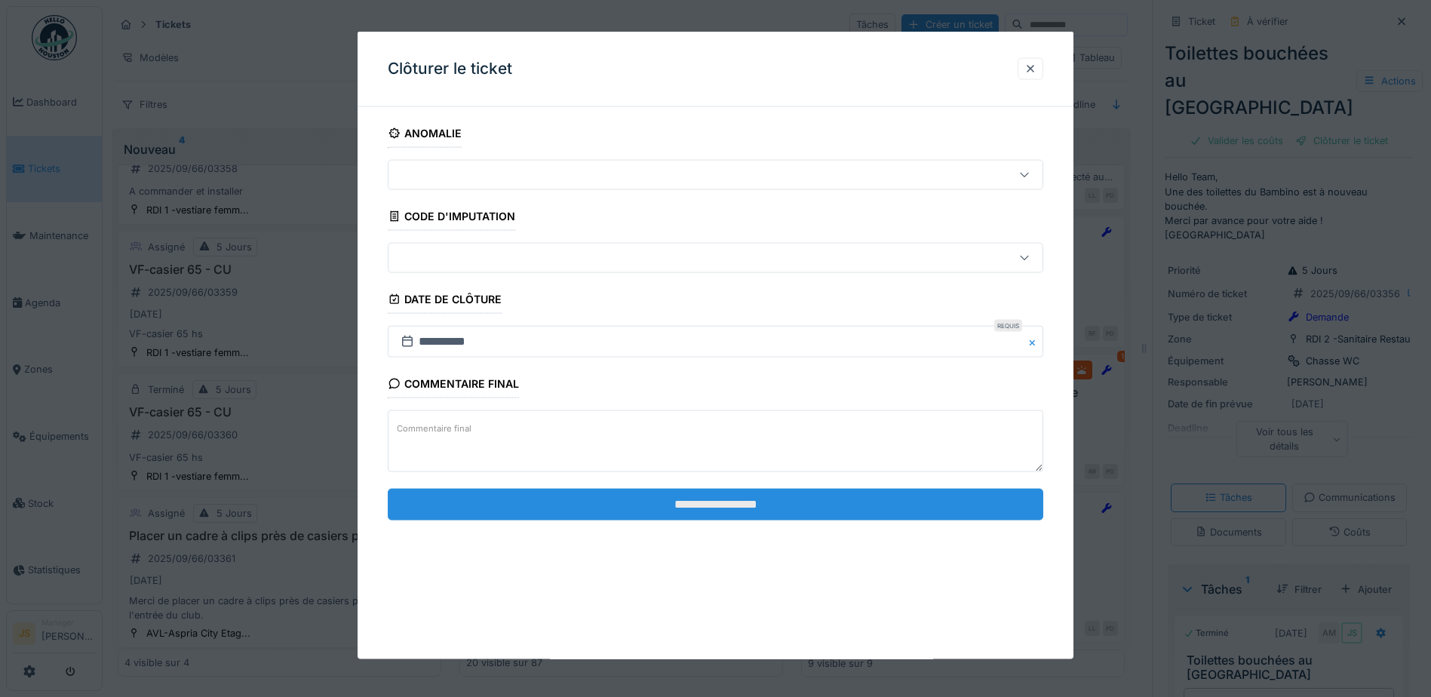
click at [724, 504] on input "**********" at bounding box center [715, 504] width 655 height 32
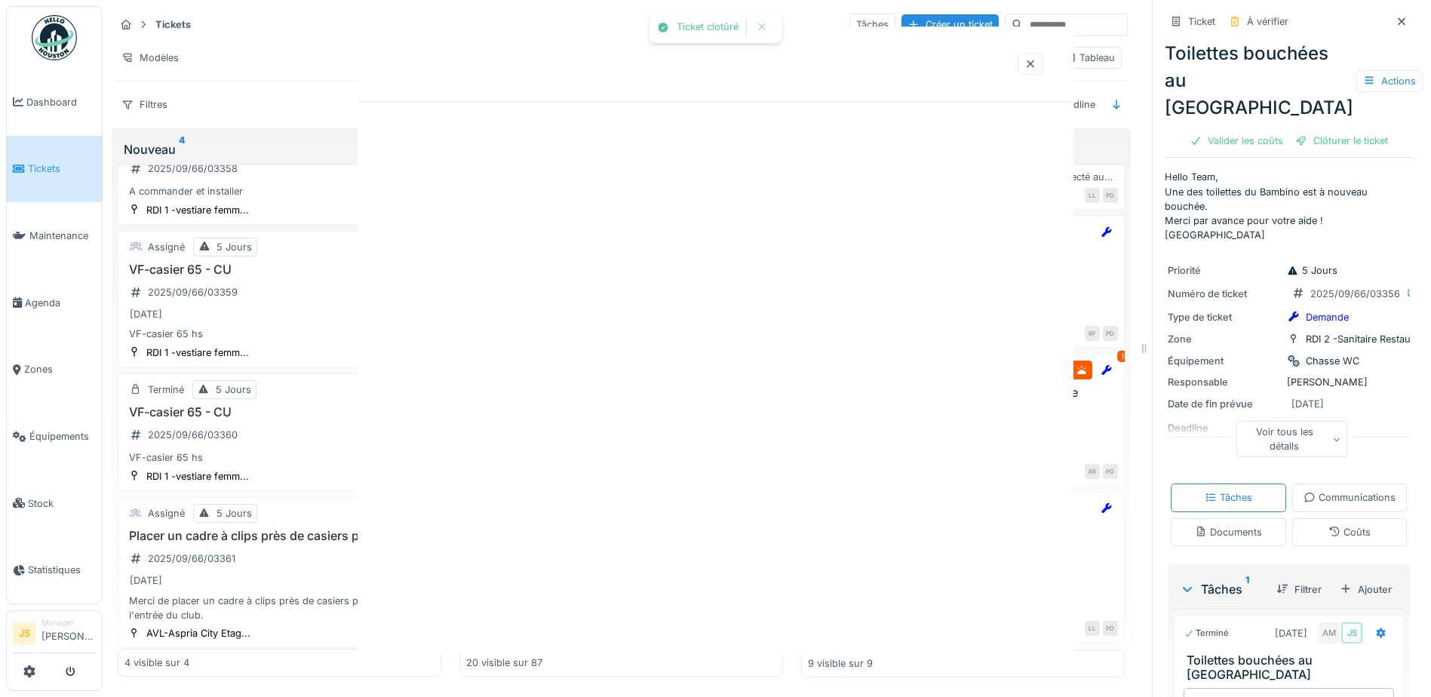
scroll to position [746, 0]
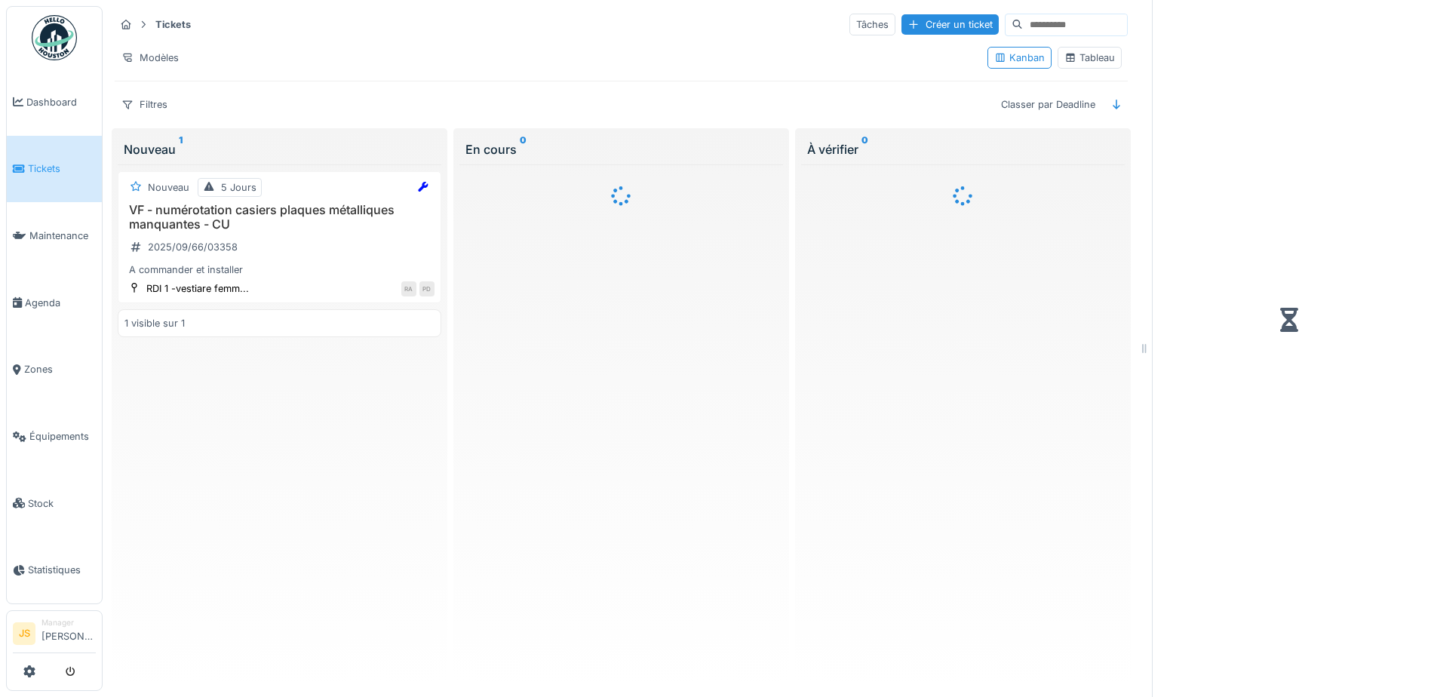
scroll to position [11, 0]
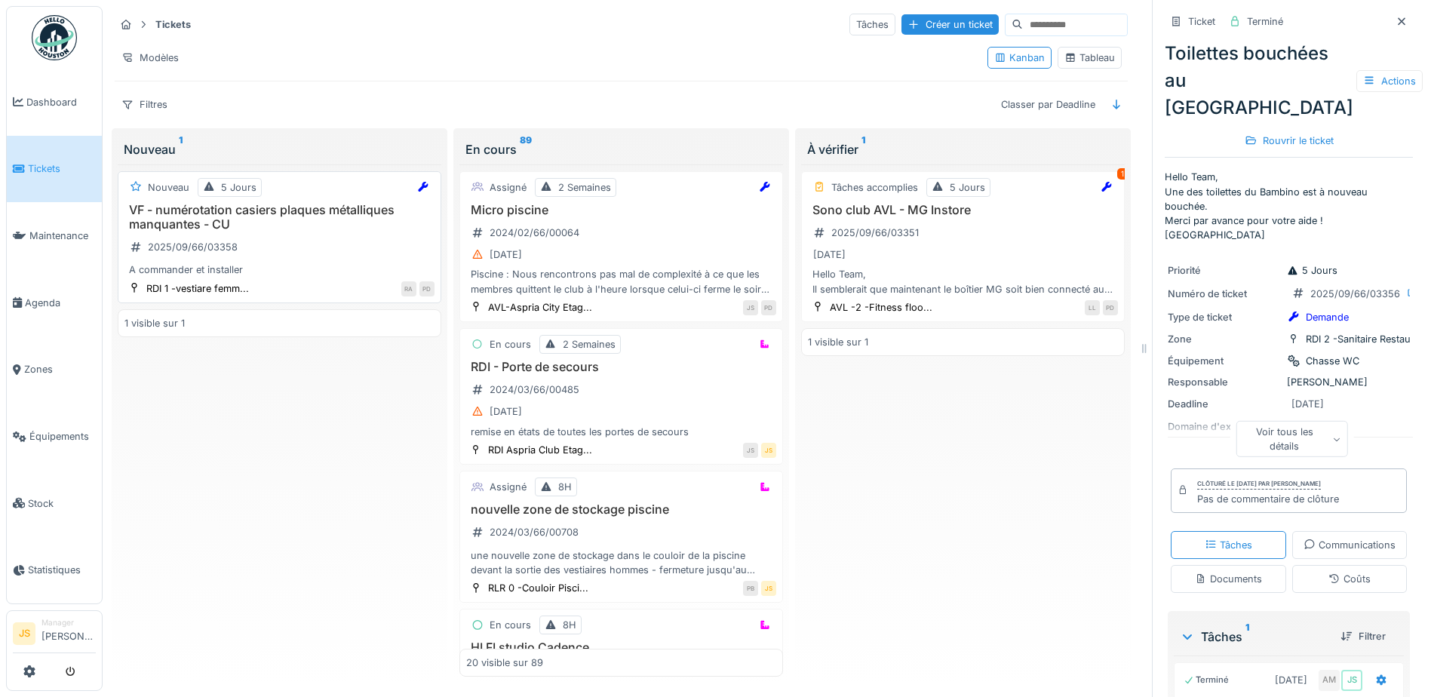
click at [232, 203] on h3 "VF - numérotation casiers plaques métalliques manquantes - CU" at bounding box center [279, 217] width 310 height 29
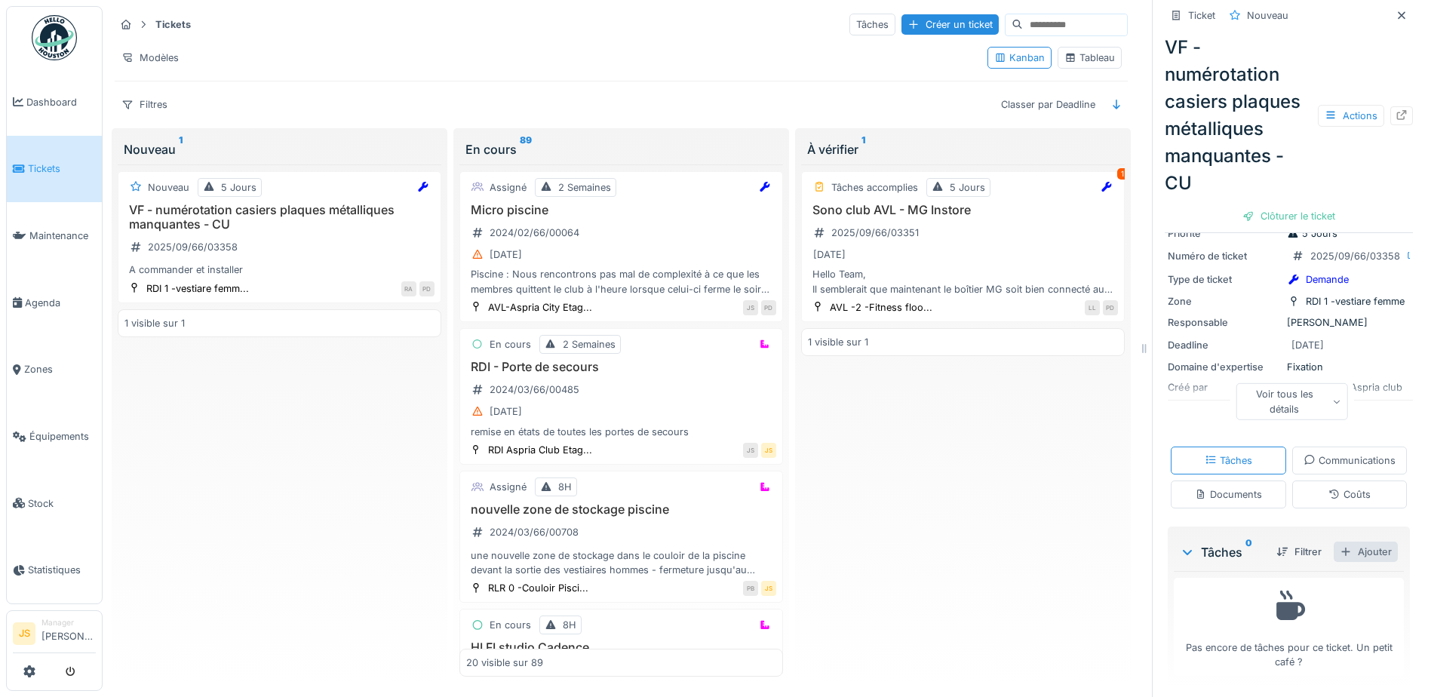
scroll to position [134, 0]
click at [1361, 539] on div "Ajouter" at bounding box center [1366, 549] width 64 height 20
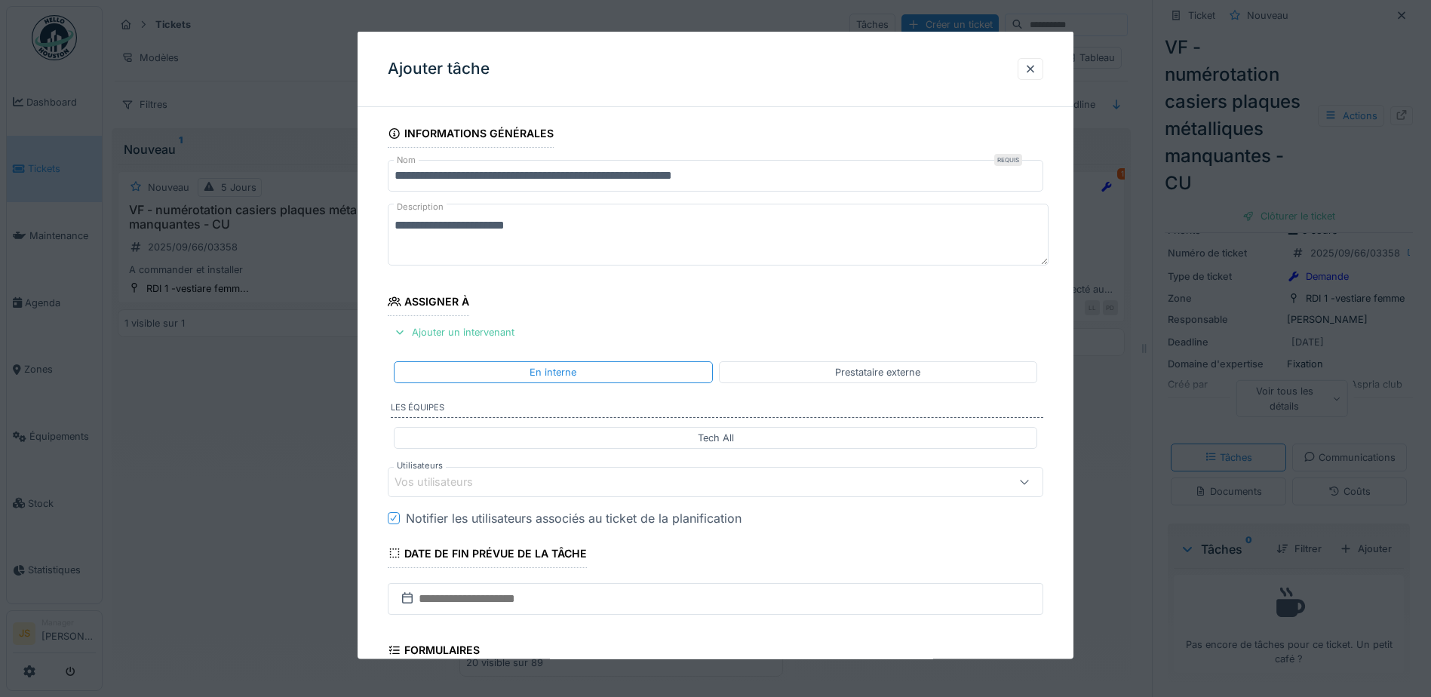
click at [468, 476] on div "Vos utilisateurs" at bounding box center [444, 482] width 100 height 17
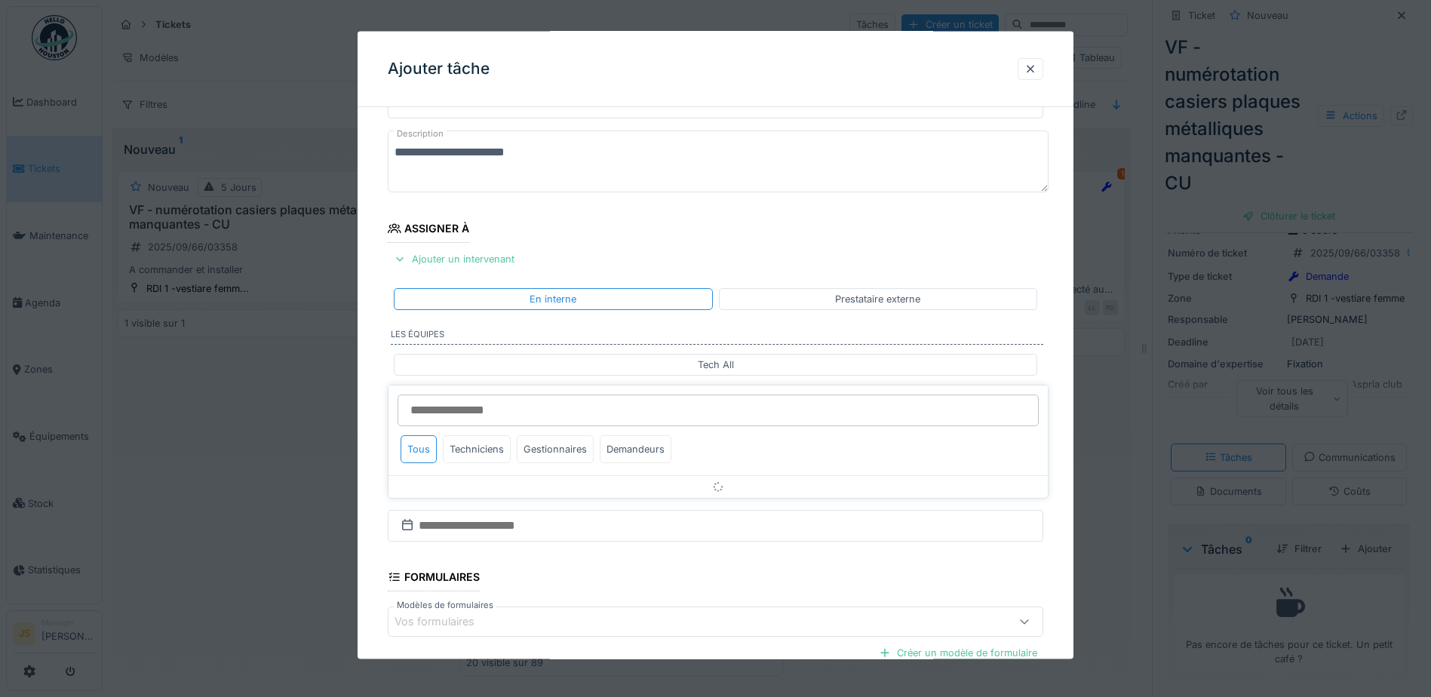
scroll to position [137, 0]
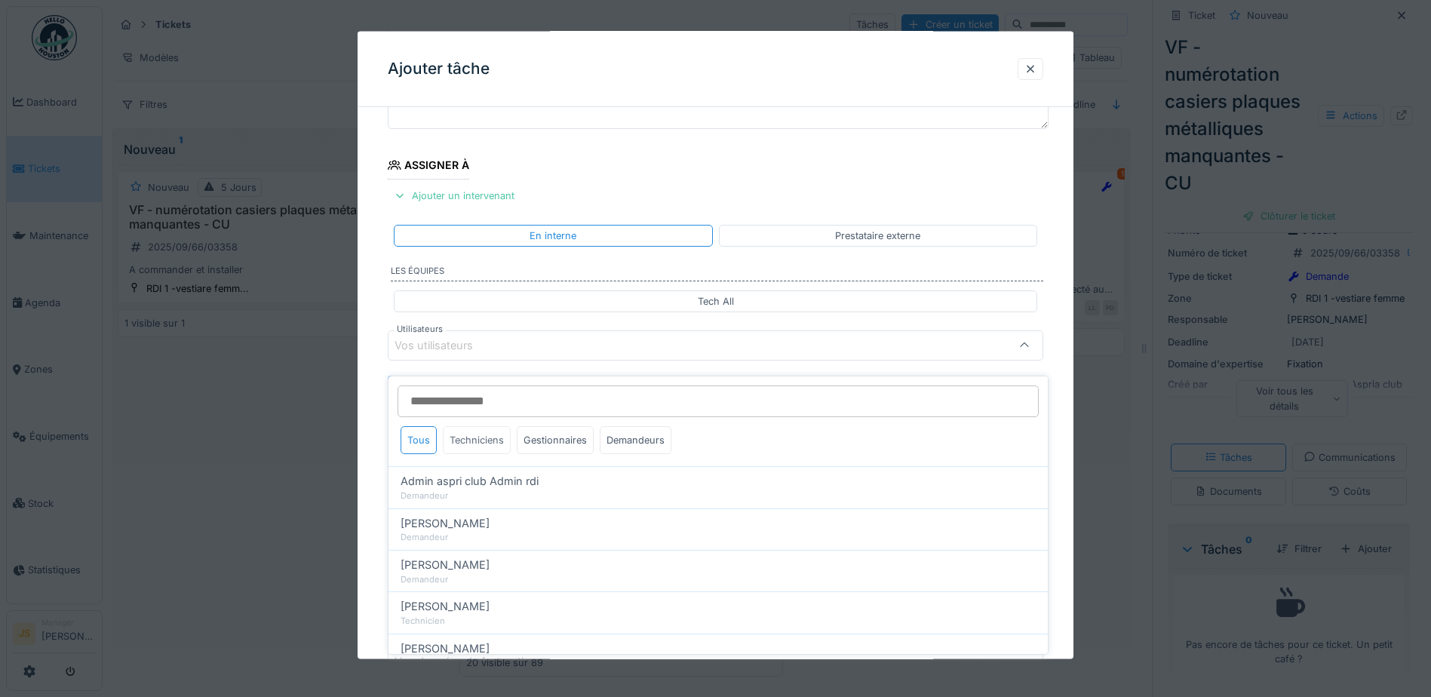
click at [478, 431] on div "Techniciens" at bounding box center [477, 440] width 68 height 28
click at [561, 426] on div "Gestionnaires" at bounding box center [555, 440] width 77 height 28
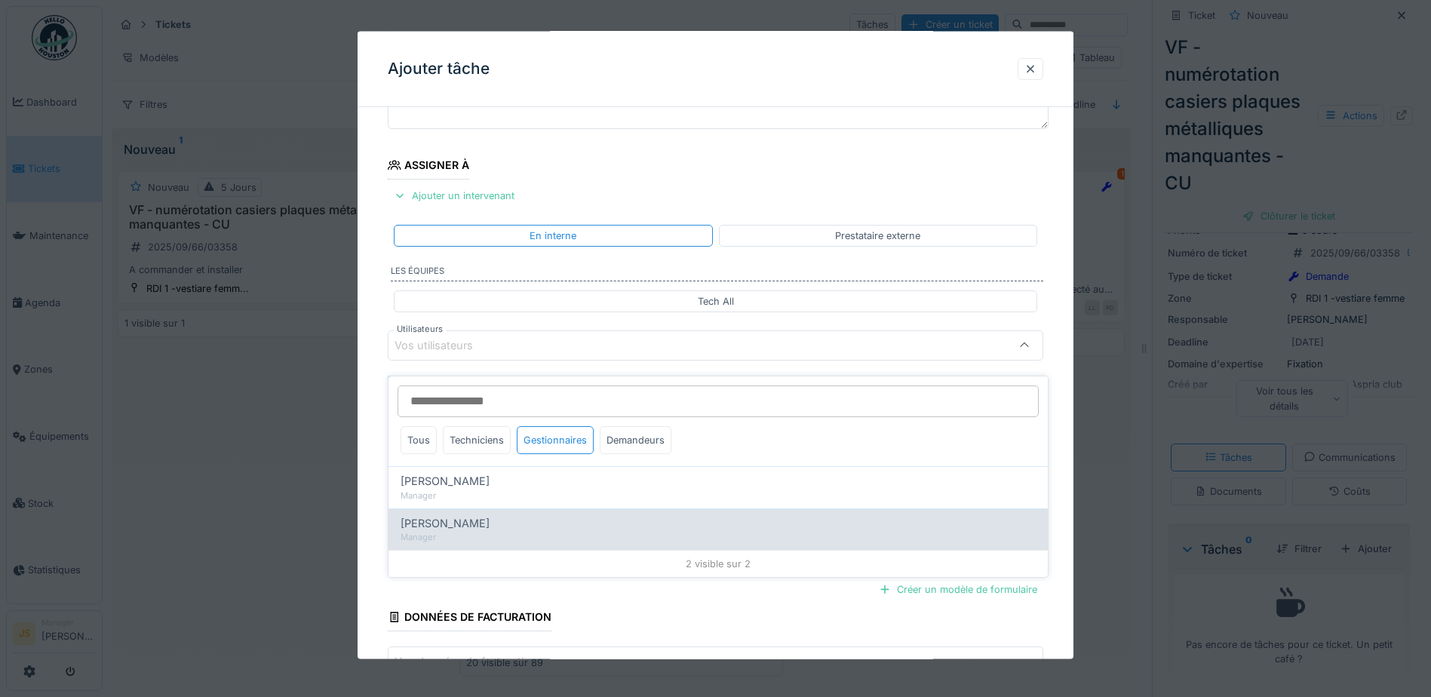
click at [453, 515] on span "[PERSON_NAME]" at bounding box center [445, 523] width 89 height 17
type input "****"
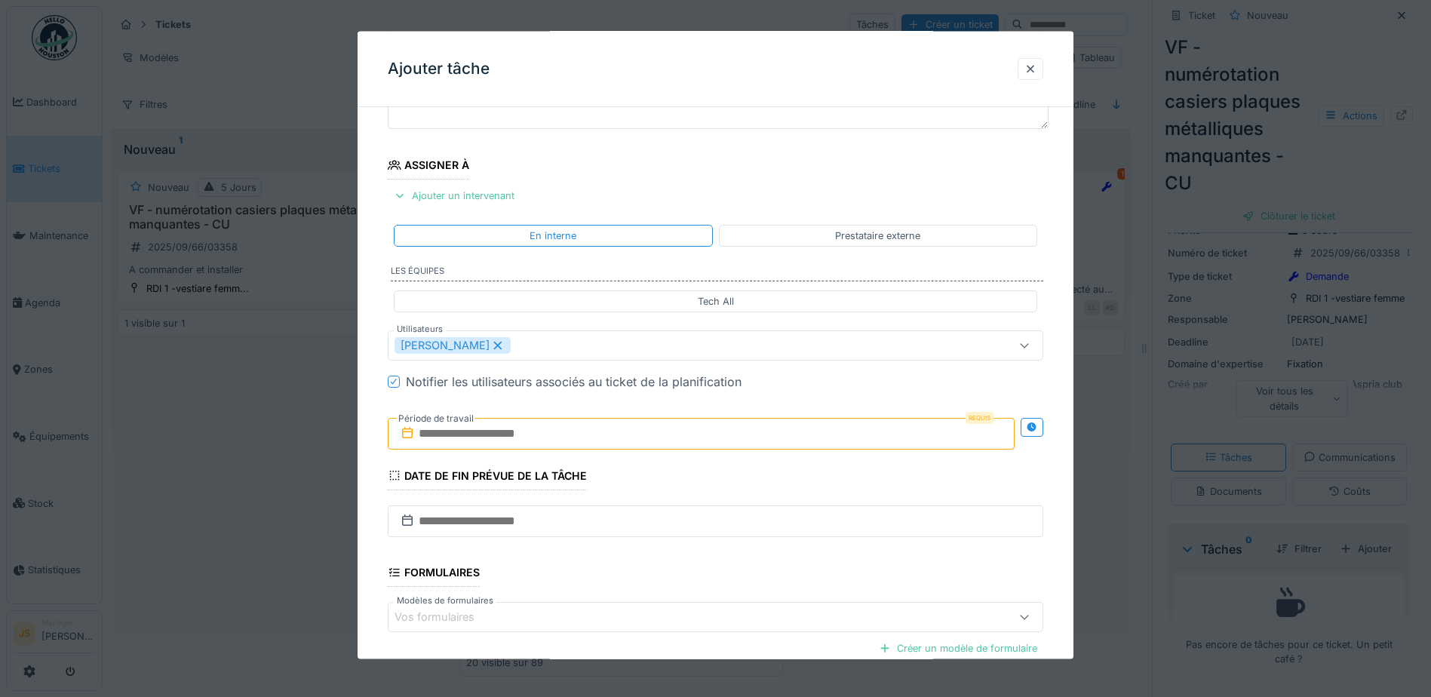
click at [369, 489] on div "**********" at bounding box center [716, 402] width 716 height 839
click at [470, 434] on input "text" at bounding box center [701, 433] width 627 height 32
click at [734, 526] on div "5" at bounding box center [728, 532] width 20 height 22
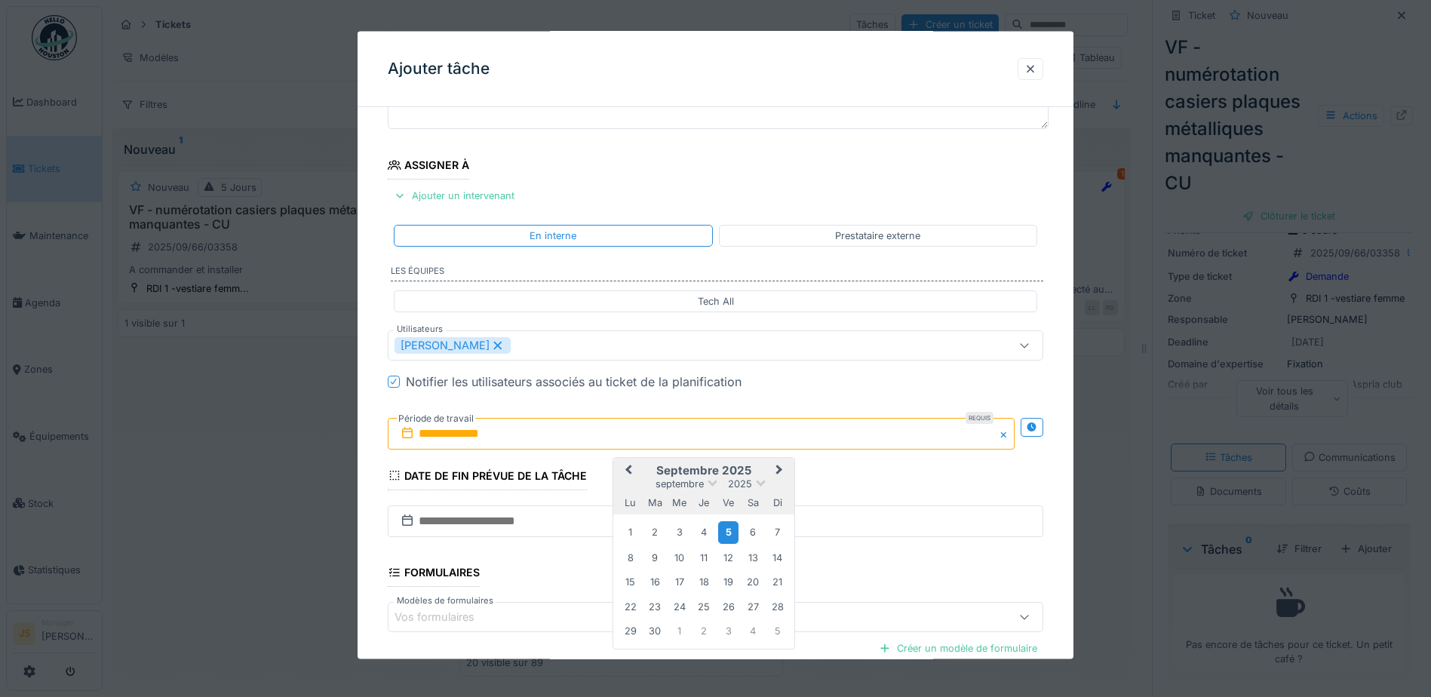
click at [730, 532] on div "5" at bounding box center [728, 532] width 20 height 22
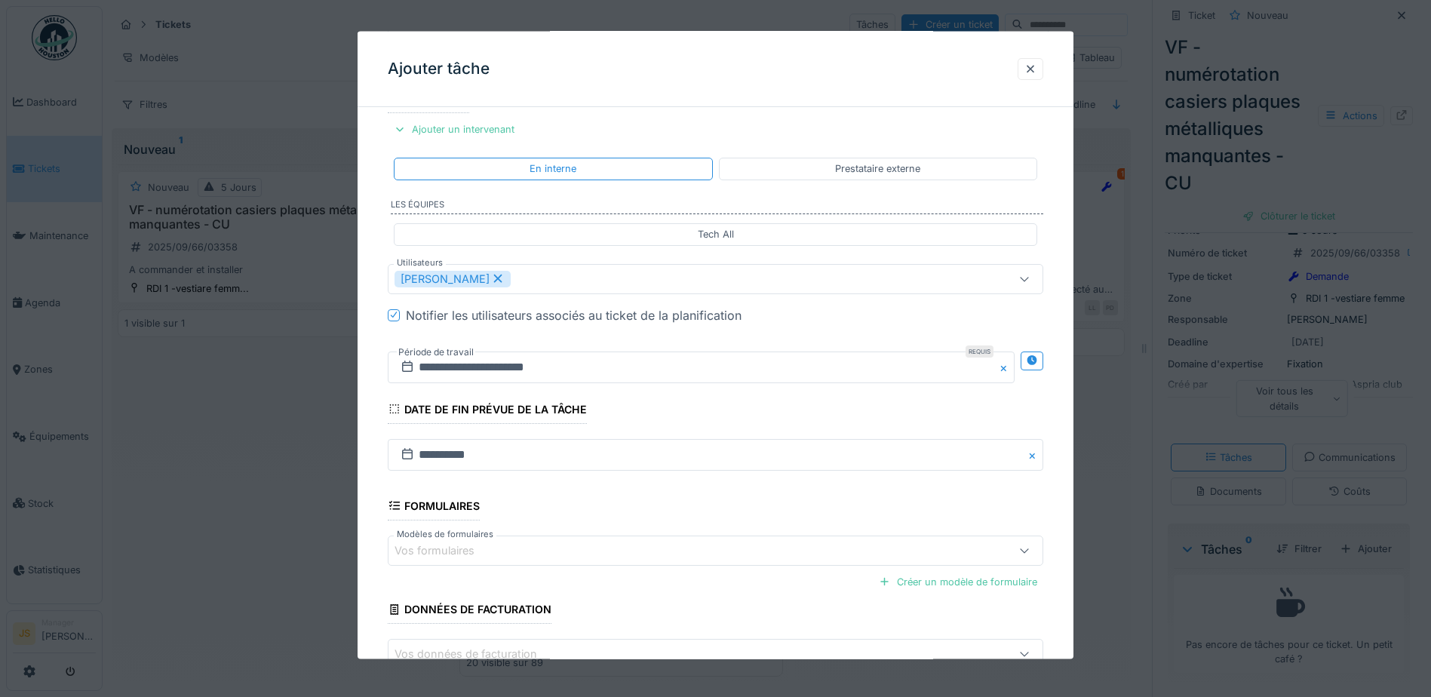
scroll to position [299, 0]
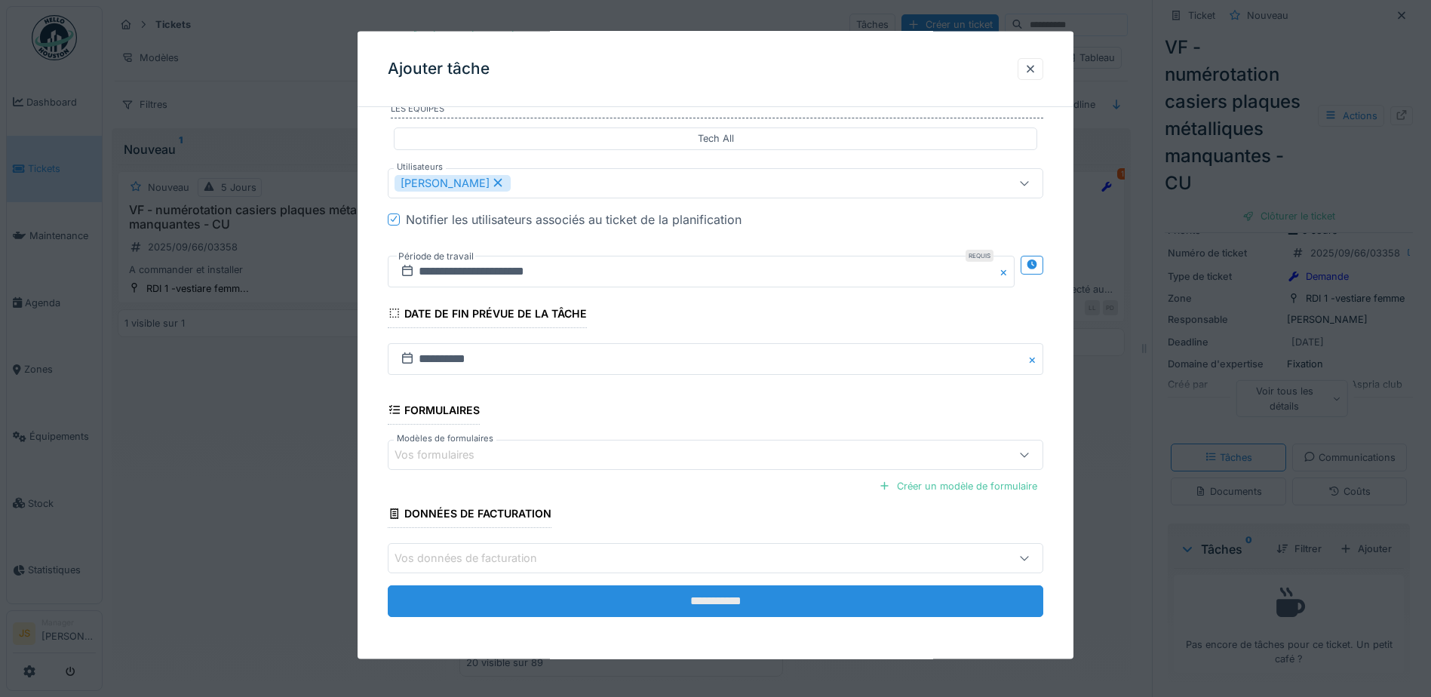
click at [738, 597] on input "**********" at bounding box center [715, 601] width 655 height 32
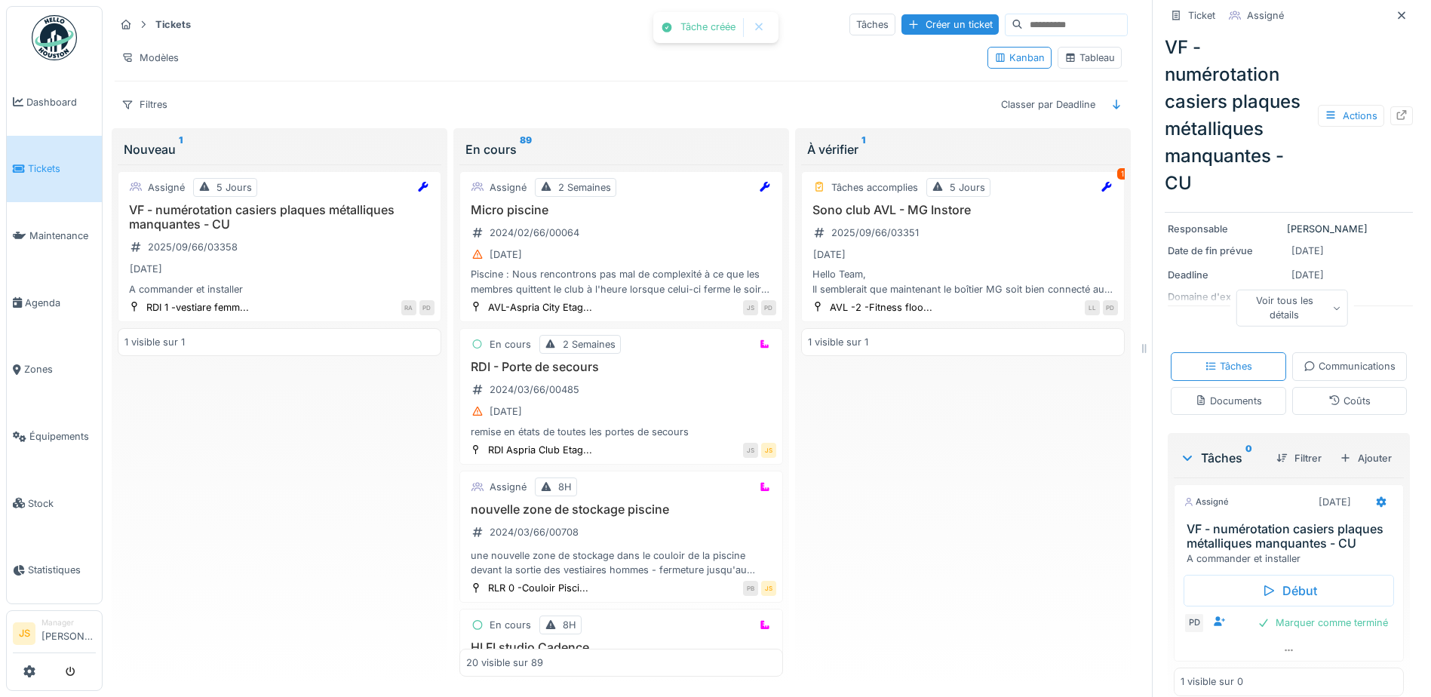
scroll to position [114, 0]
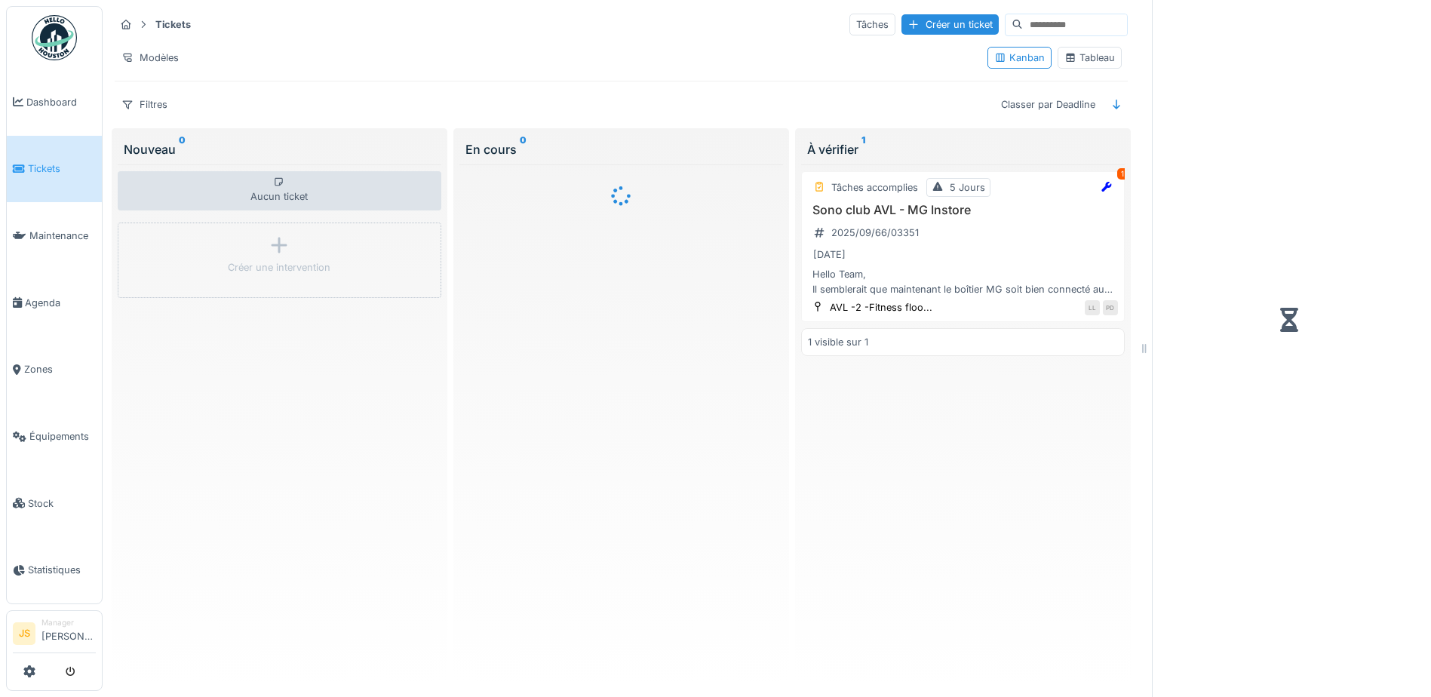
scroll to position [11, 0]
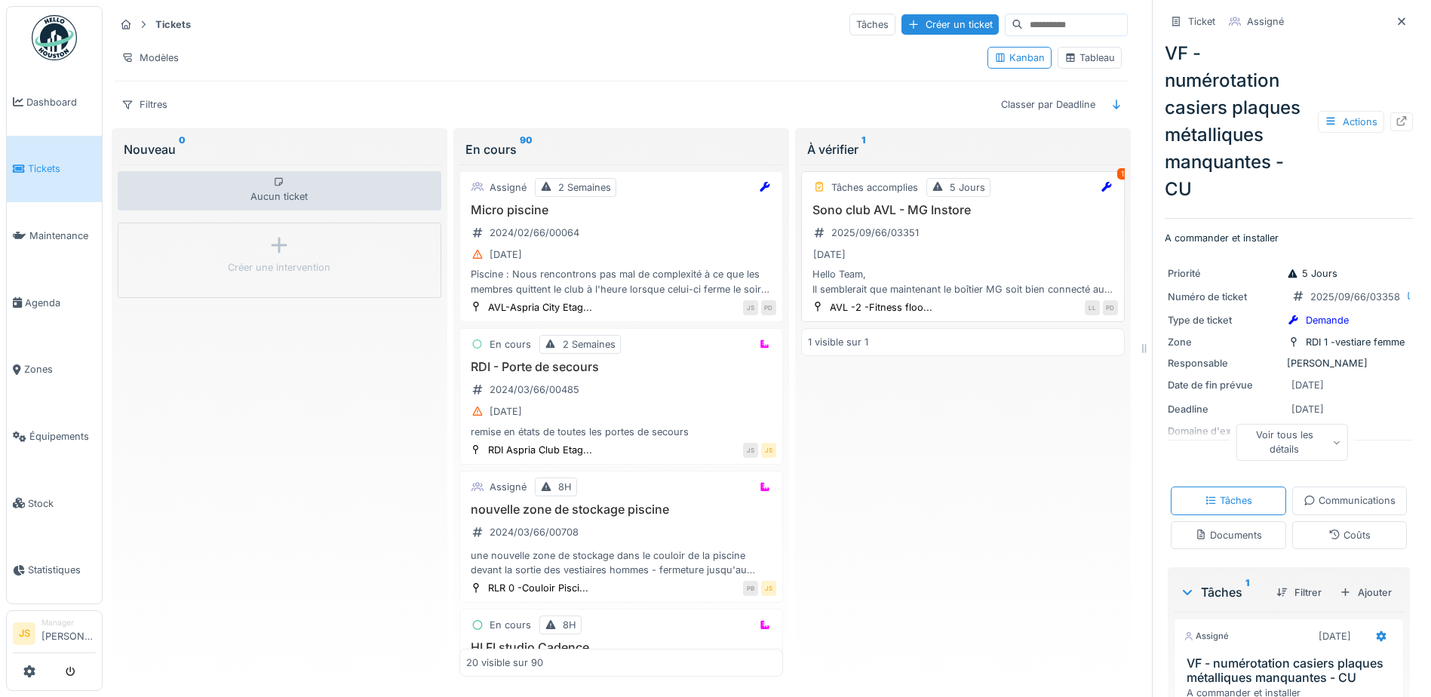
click at [870, 203] on h3 "Sono club AVL - MG Instore" at bounding box center [963, 210] width 310 height 14
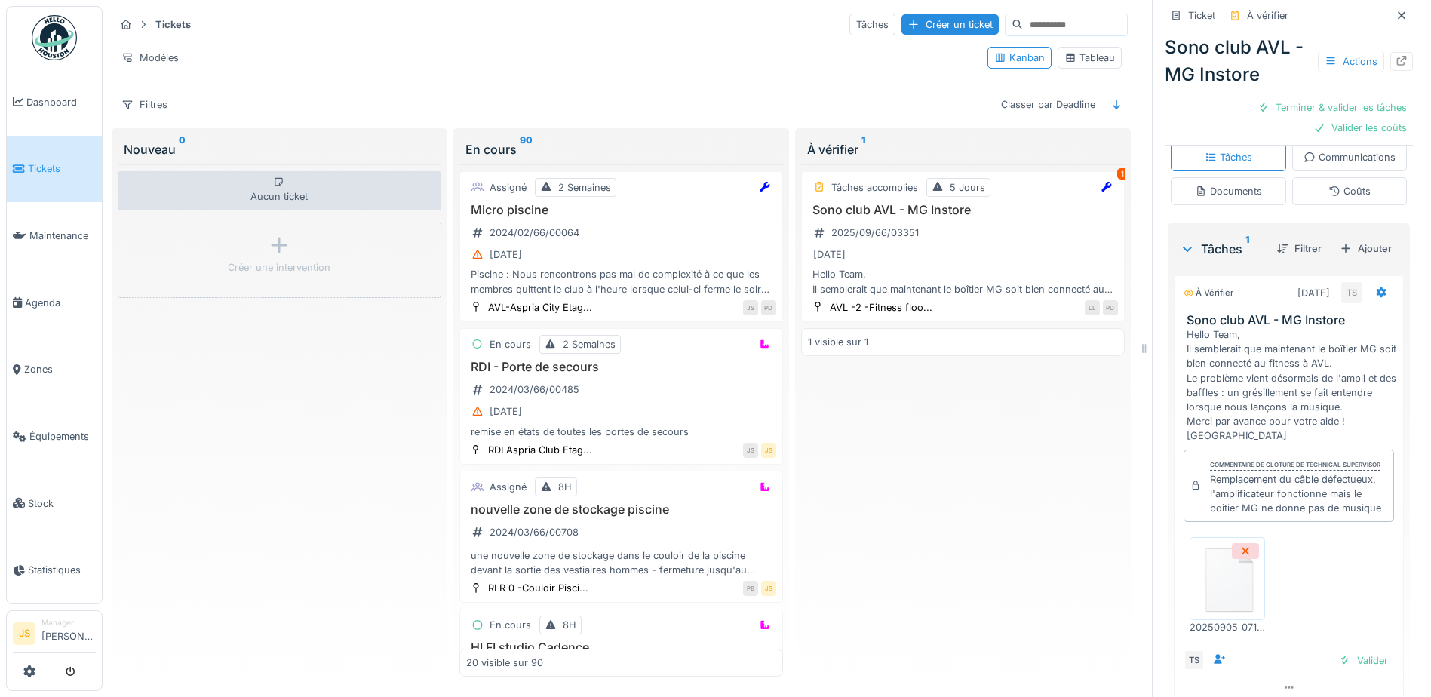
scroll to position [371, 0]
click at [1303, 170] on div "Communications" at bounding box center [1349, 163] width 92 height 14
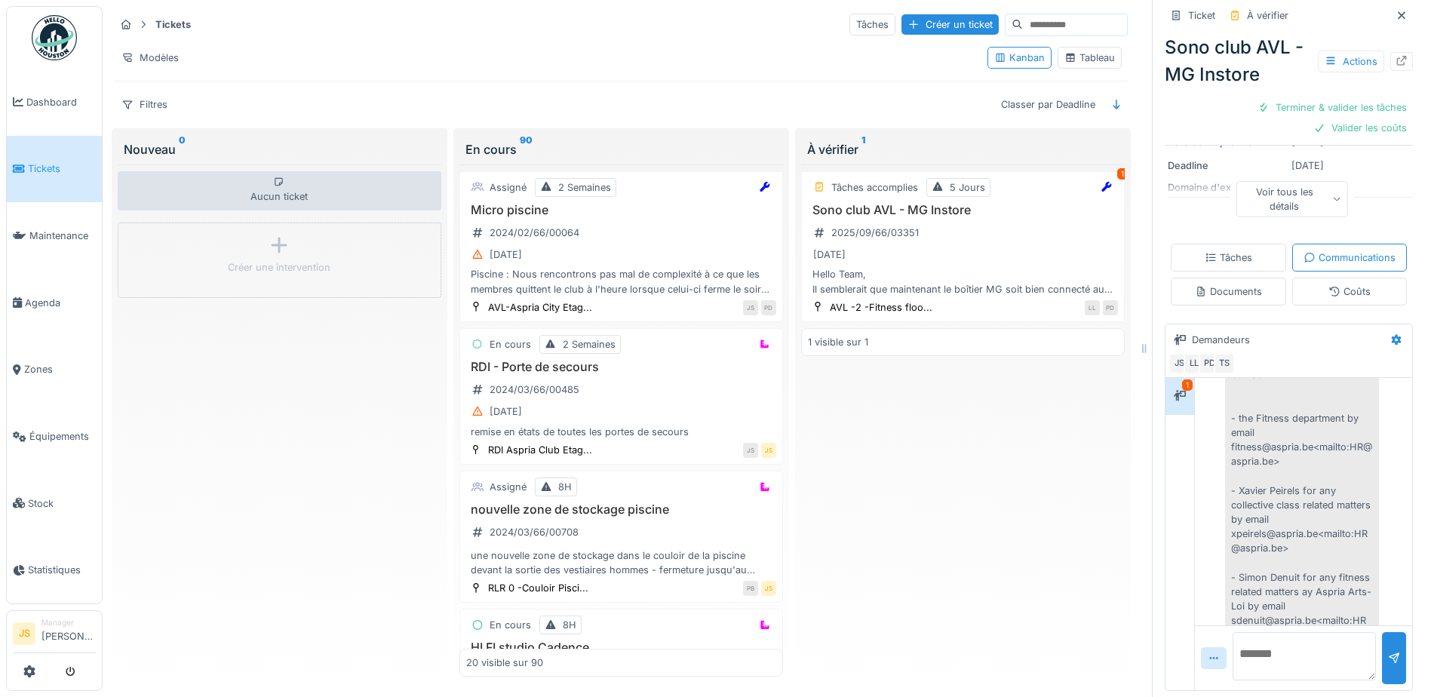
scroll to position [216, 0]
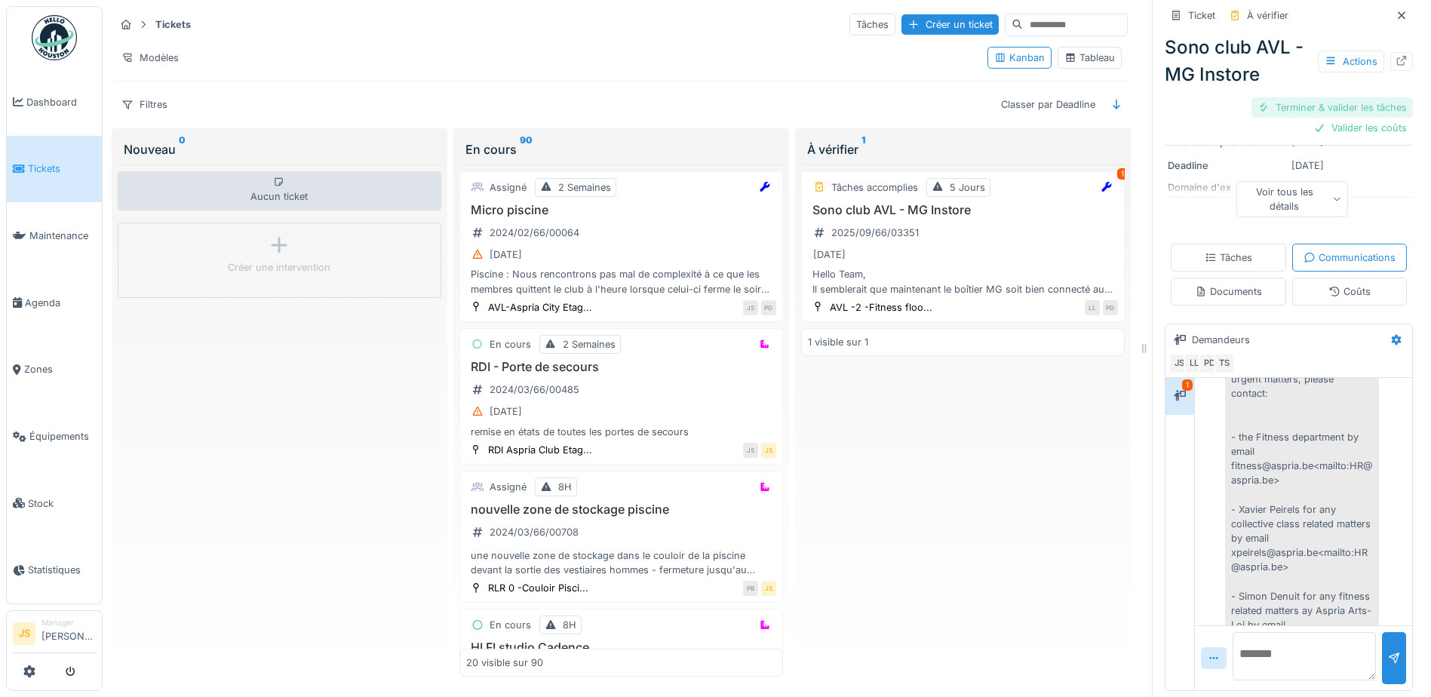
click at [1322, 97] on div "Terminer & valider les tâches" at bounding box center [1331, 107] width 161 height 20
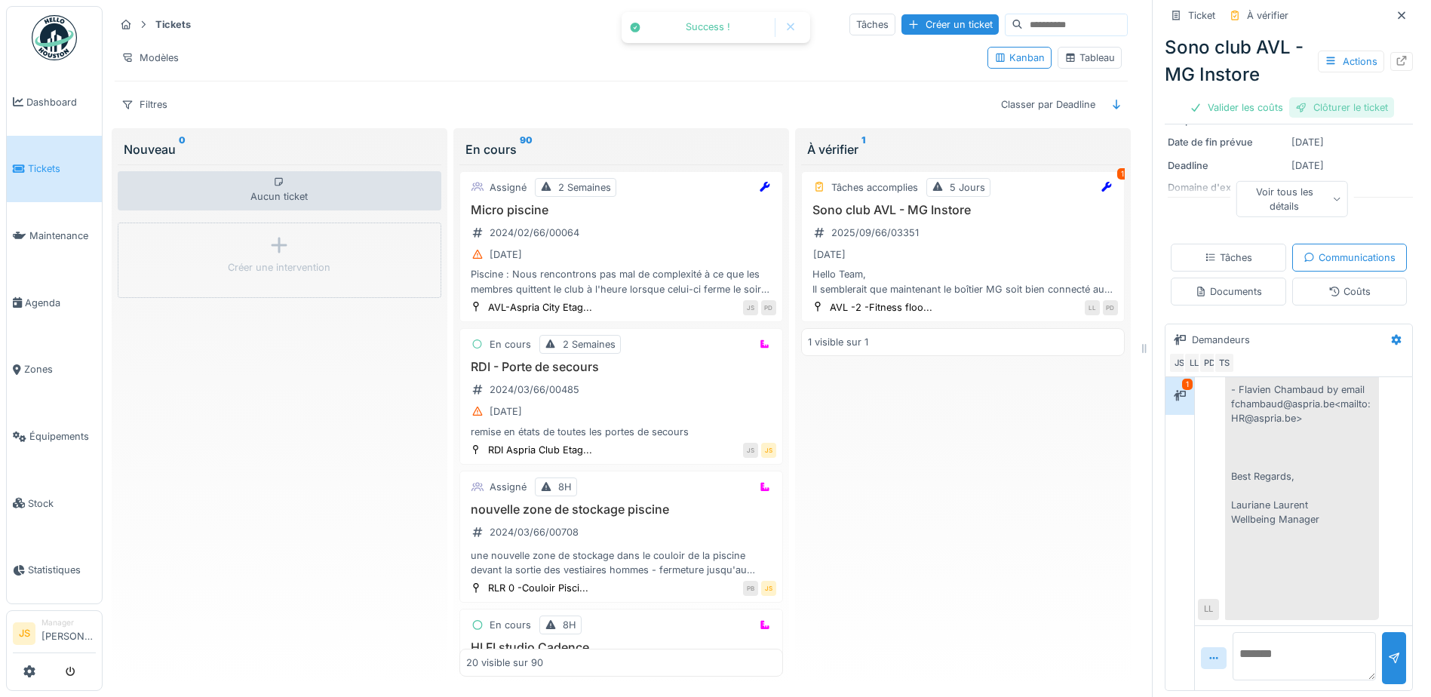
click at [1316, 97] on div "Clôturer le ticket" at bounding box center [1341, 107] width 105 height 20
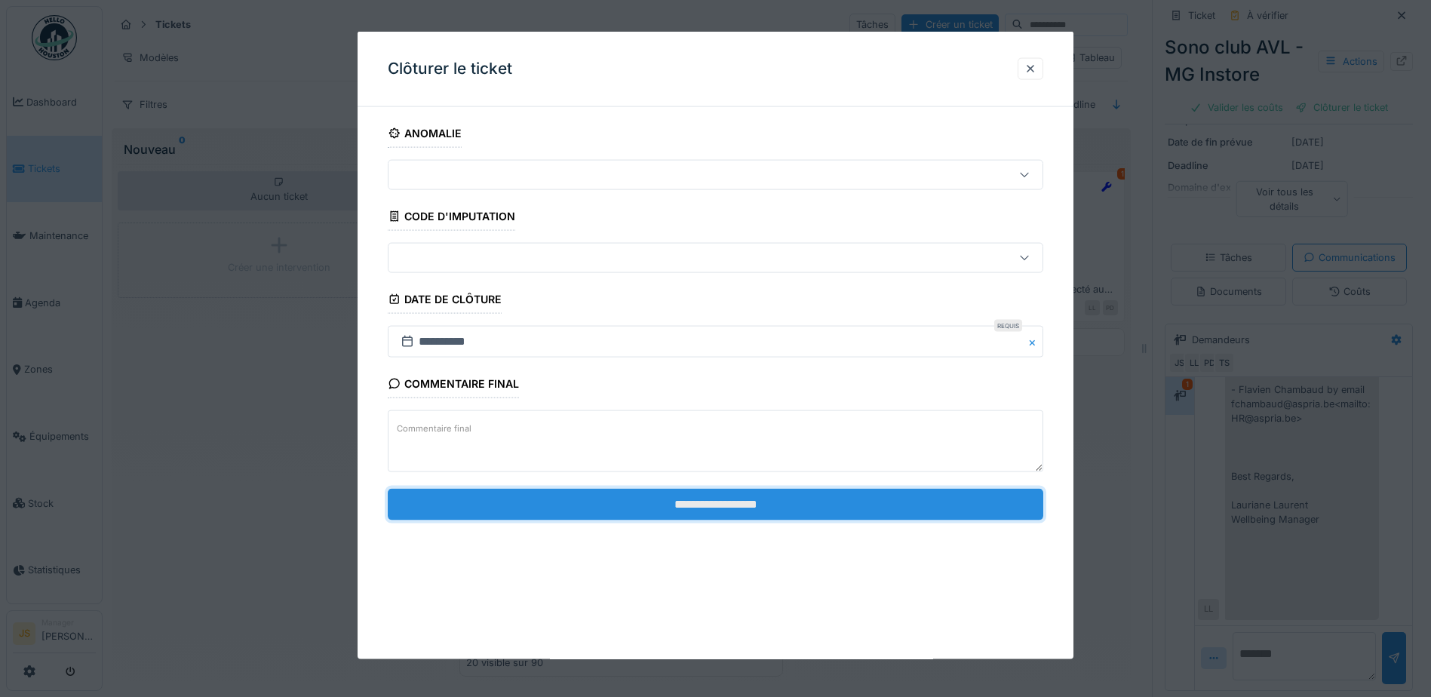
click at [786, 512] on input "**********" at bounding box center [715, 504] width 655 height 32
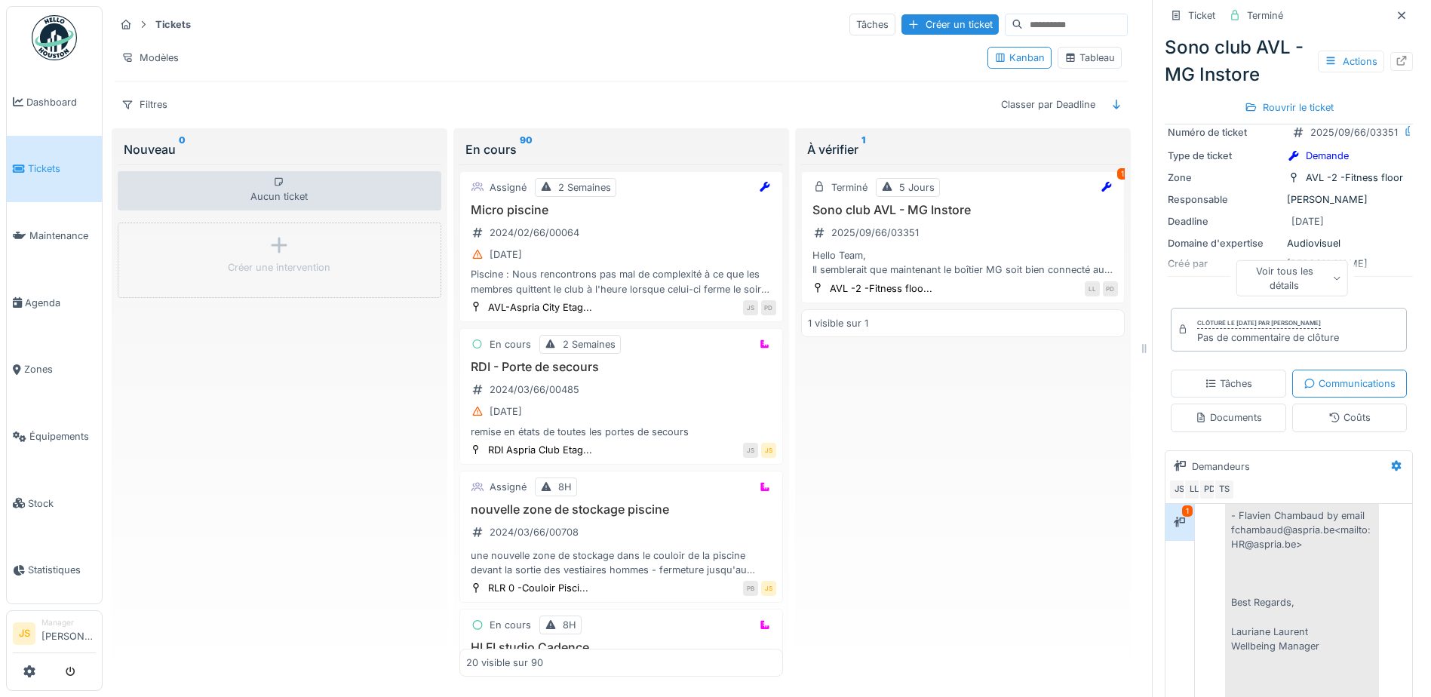
scroll to position [176, 0]
click at [1252, 378] on div "Tâches" at bounding box center [1229, 385] width 48 height 14
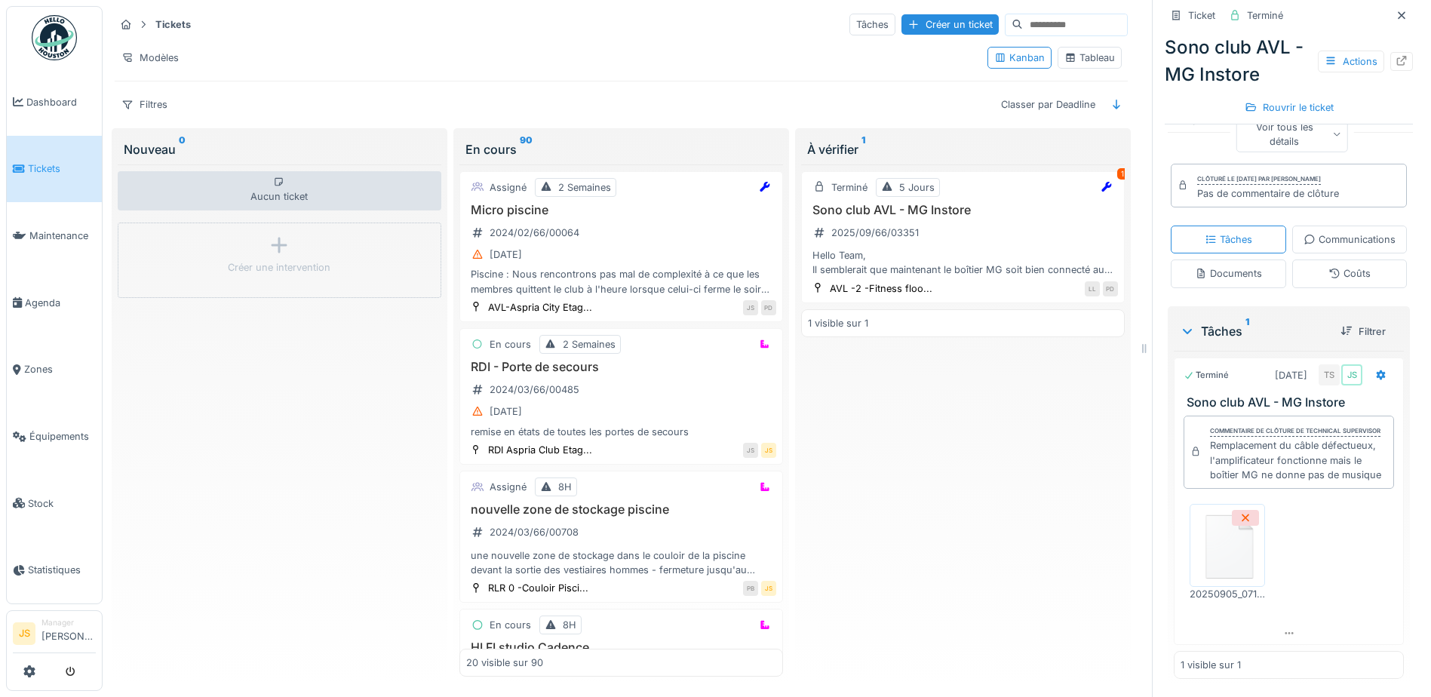
scroll to position [374, 0]
drag, startPoint x: 1200, startPoint y: 455, endPoint x: 1319, endPoint y: 499, distance: 127.2
click at [1319, 482] on div "Remplacement du câble défectueux, l'amplificateur fonctionne mais le boîtier MG…" at bounding box center [1298, 460] width 177 height 44
copy div "Remplacement du câble défectueux, l'amplificateur fonctionne mais le boîtier MG…"
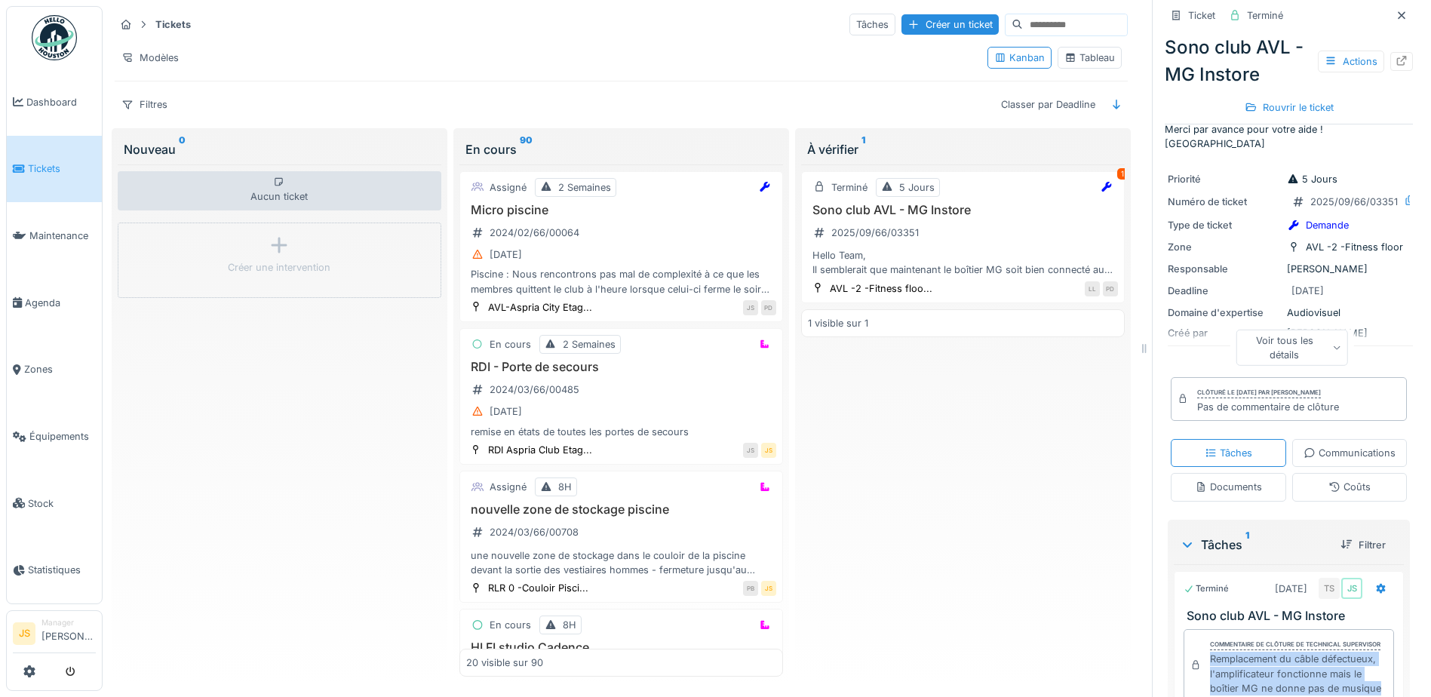
scroll to position [72, 0]
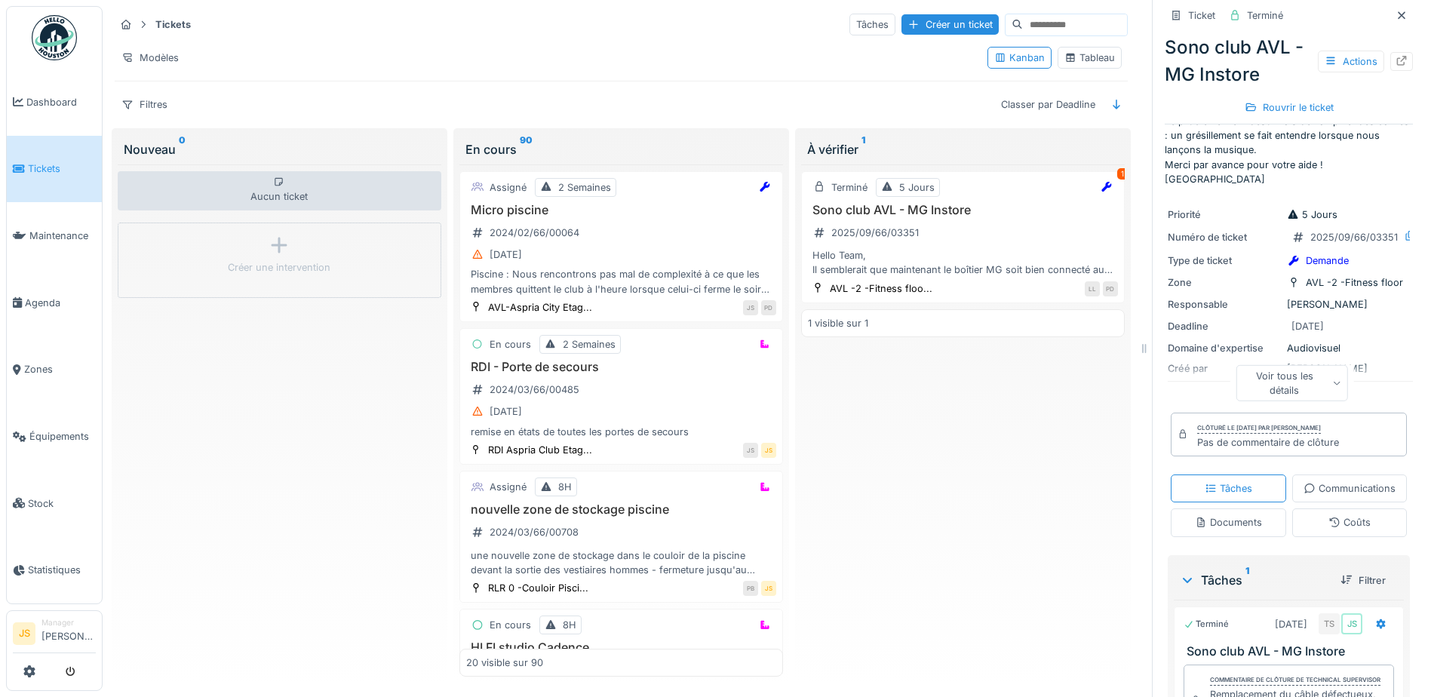
click at [1253, 436] on div "Pas de commentaire de clôture" at bounding box center [1268, 442] width 142 height 14
click at [1300, 99] on div "Rouvrir le ticket" at bounding box center [1288, 107] width 101 height 20
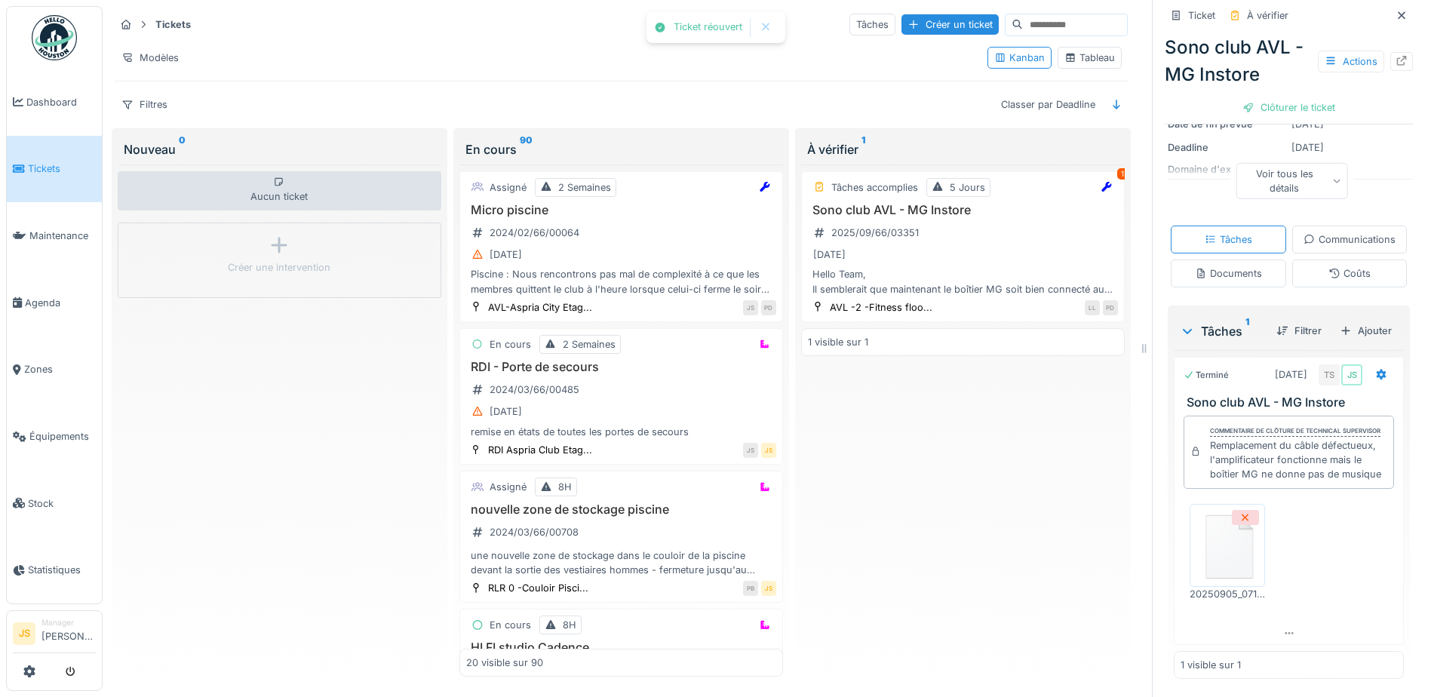
scroll to position [213, 0]
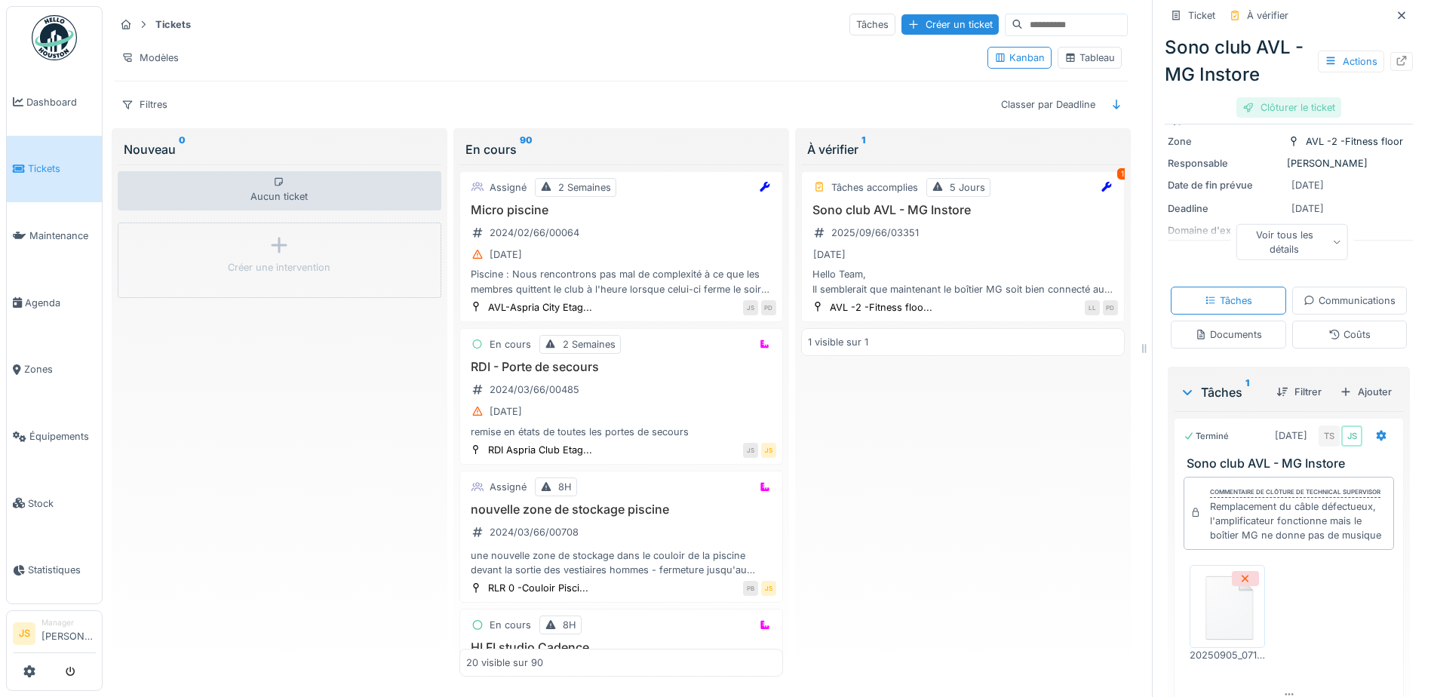
click at [1281, 97] on div "Clôturer le ticket" at bounding box center [1288, 107] width 105 height 20
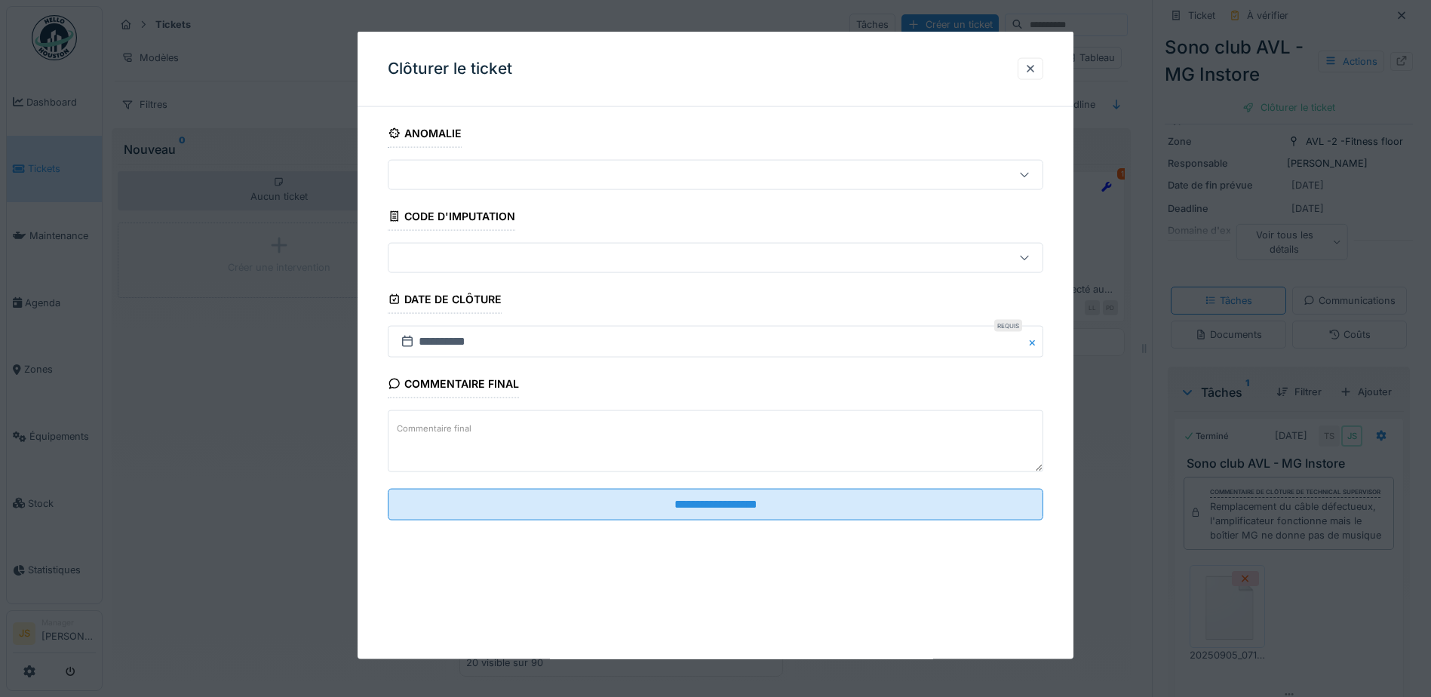
click at [516, 434] on textarea "Commentaire final" at bounding box center [715, 441] width 655 height 62
paste textarea "**********"
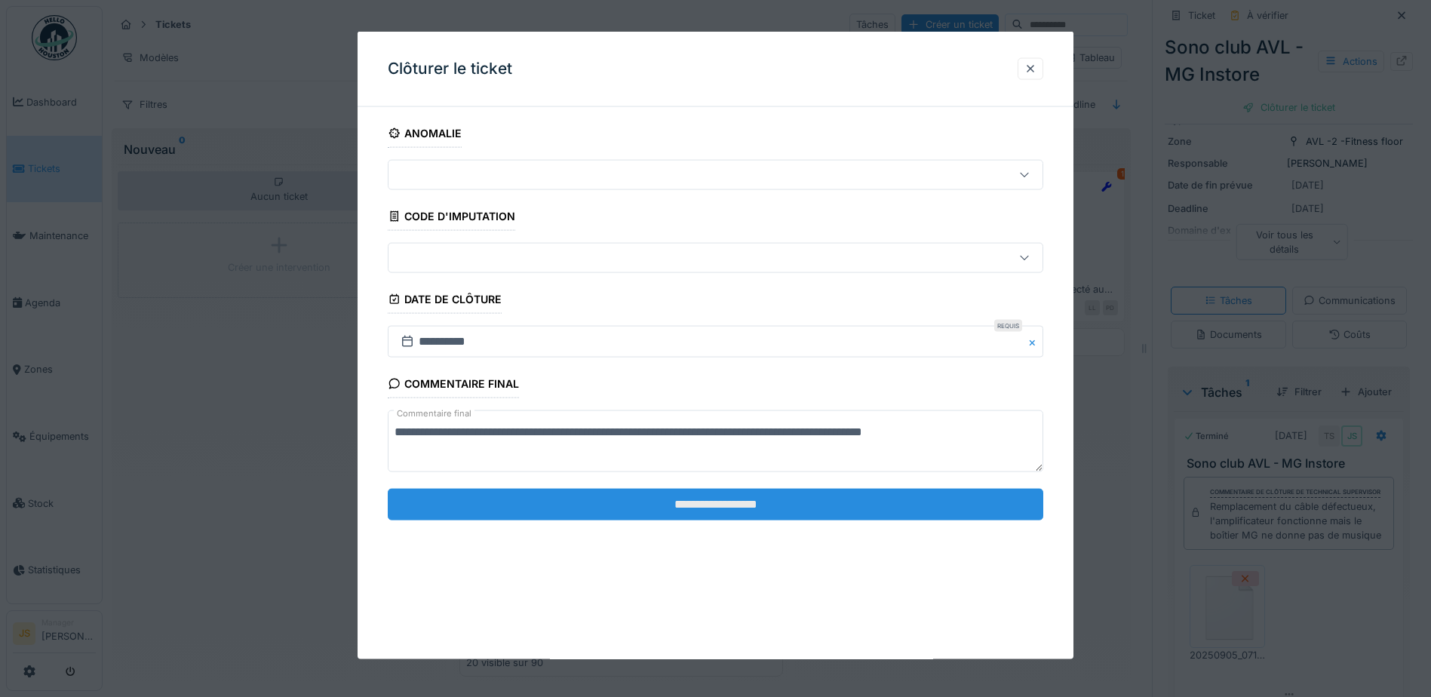
type textarea "**********"
click at [620, 504] on input "**********" at bounding box center [715, 504] width 655 height 32
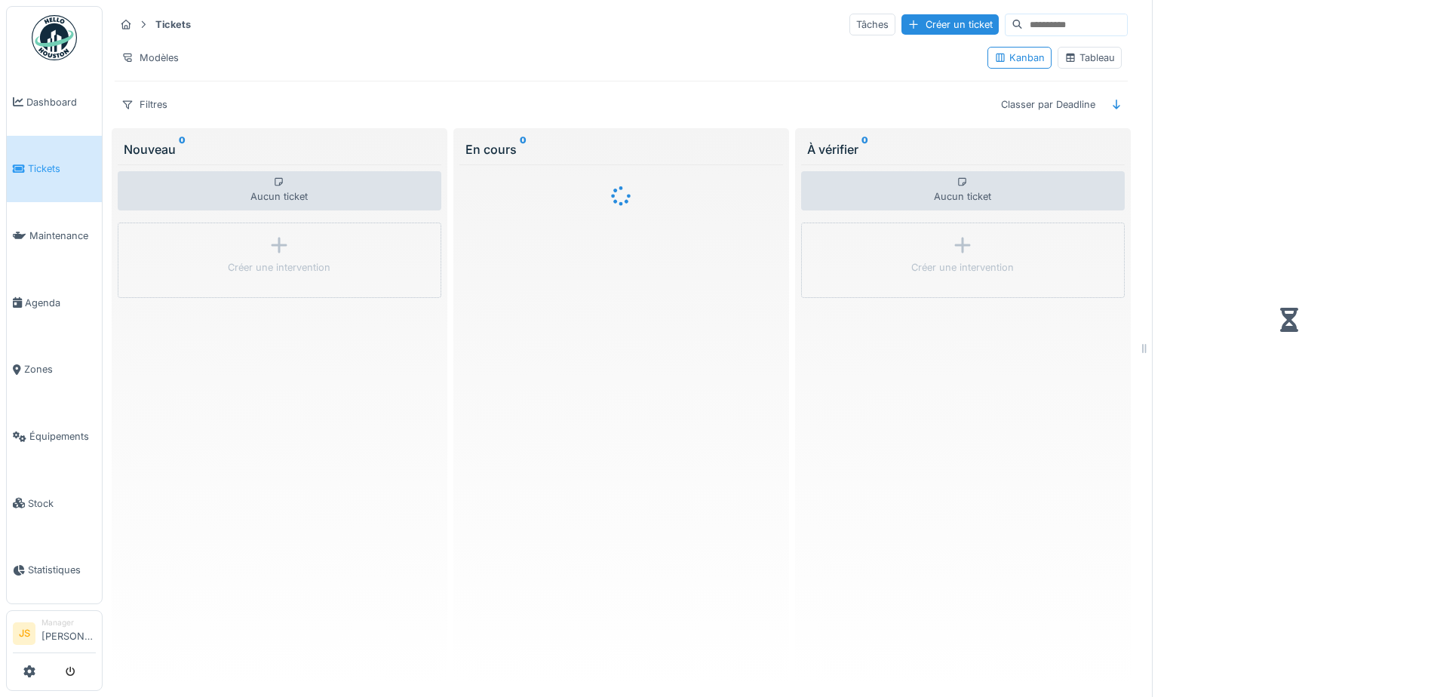
scroll to position [11, 0]
